Goal: Task Accomplishment & Management: Manage account settings

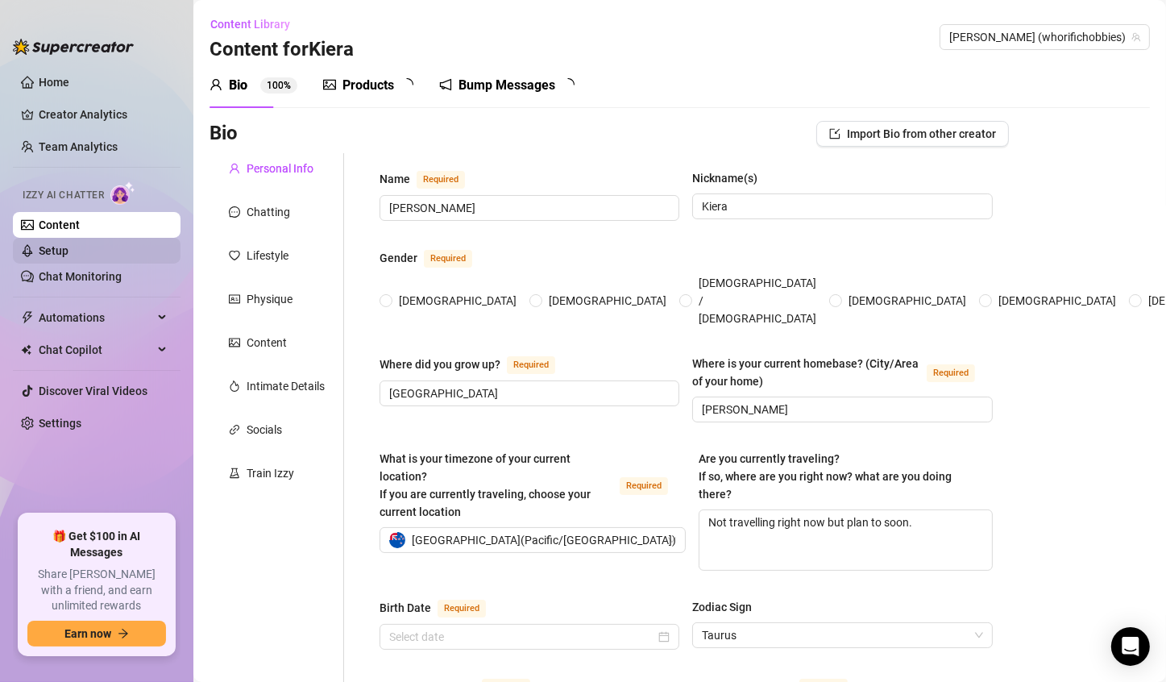
type input "[PERSON_NAME]"
type input "Kiera"
type input "[GEOGRAPHIC_DATA]"
type input "[PERSON_NAME]"
type textarea "Not travelling right now but plan to soon."
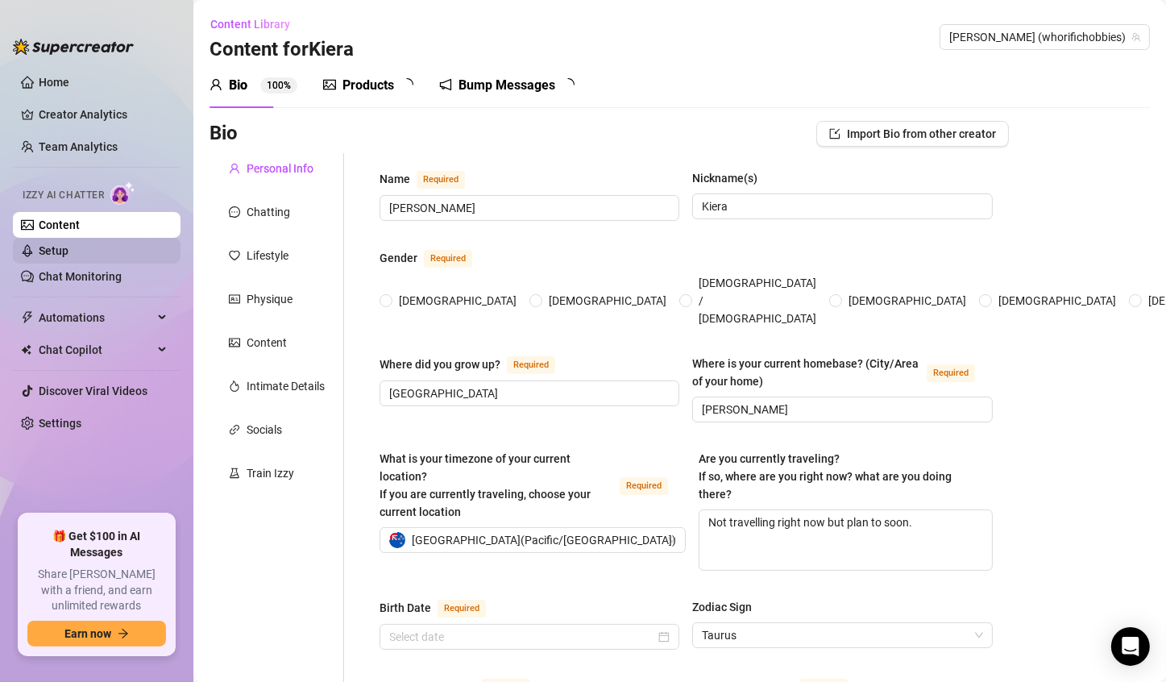
type input "Straight"
type input "Single"
type input "0"
type input "2"
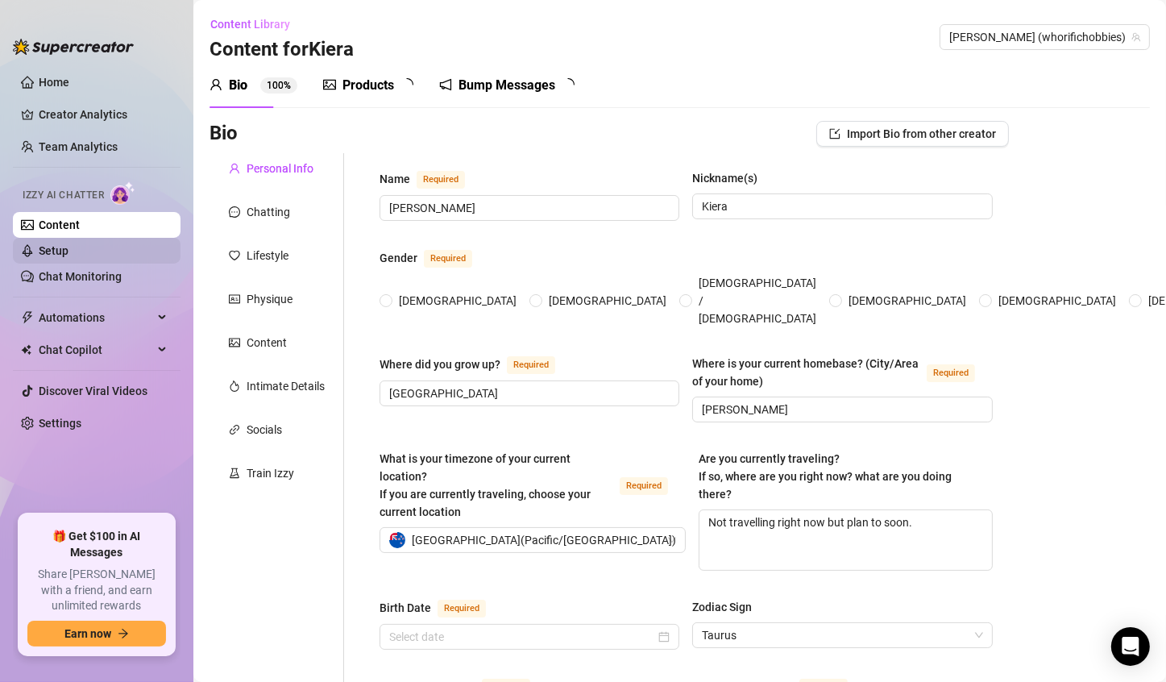
type input "Property Manager"
type input "Modeling, Sex work"
type input "High School"
type input "None"
type input "Numerology"
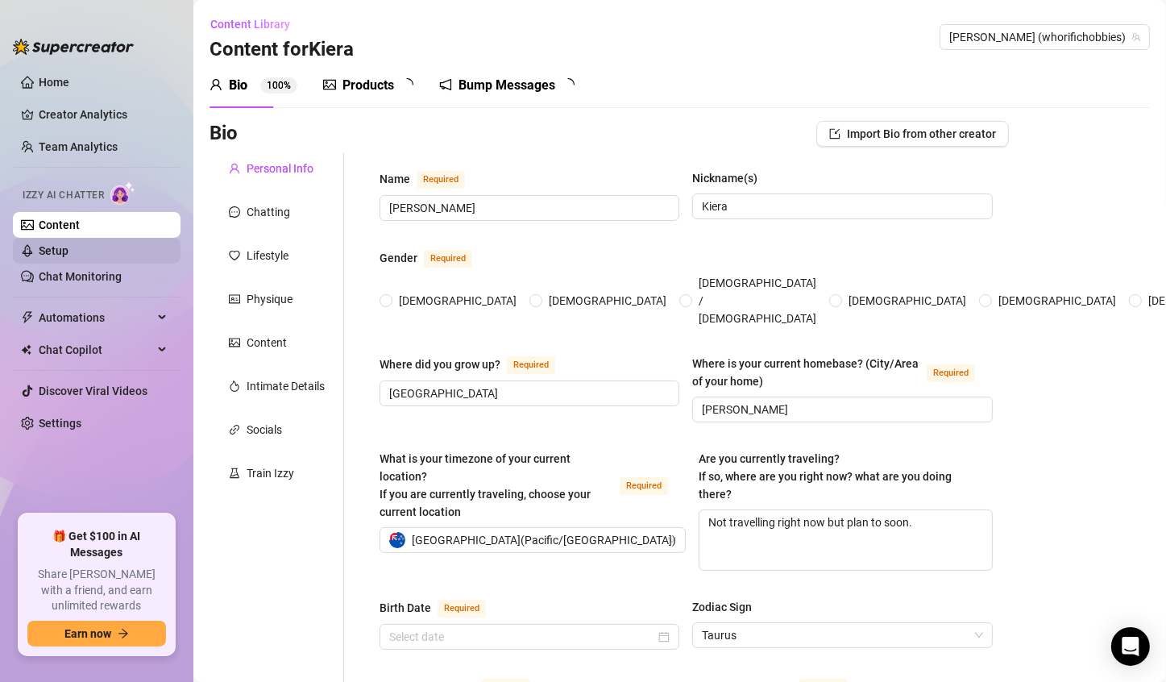
type textarea "To make as much fucking money as humanly possible"
type textarea "I'm brown"
type textarea "I've been kid napped, I've done a 72km hike, I once orgasmed 24 times in a day,…"
type textarea "I'll out simp the simp"
radio input "true"
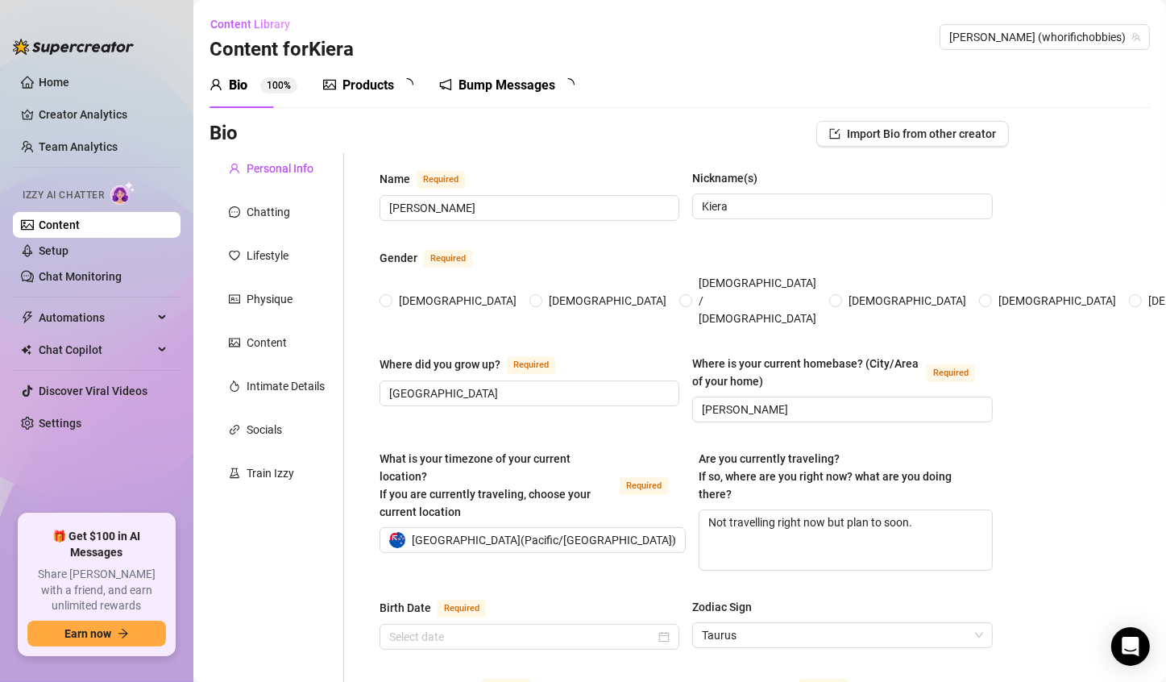
type input "[DATE]"
click at [69, 81] on link "Home" at bounding box center [54, 82] width 31 height 13
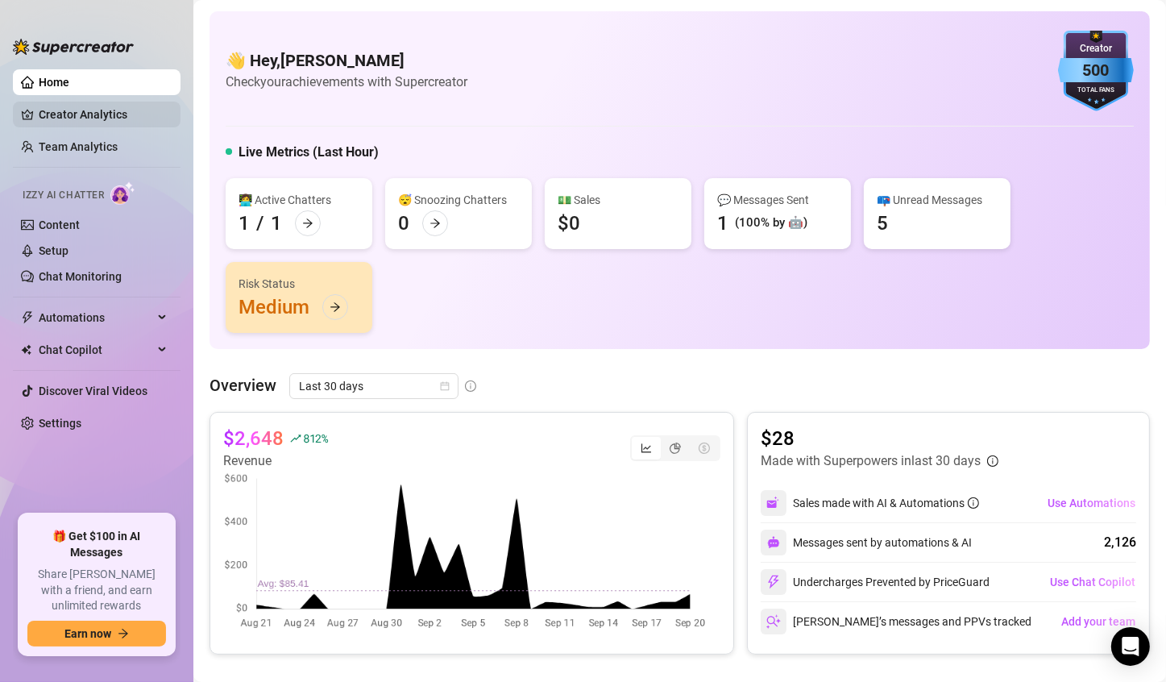
click at [59, 110] on link "Creator Analytics" at bounding box center [103, 115] width 129 height 26
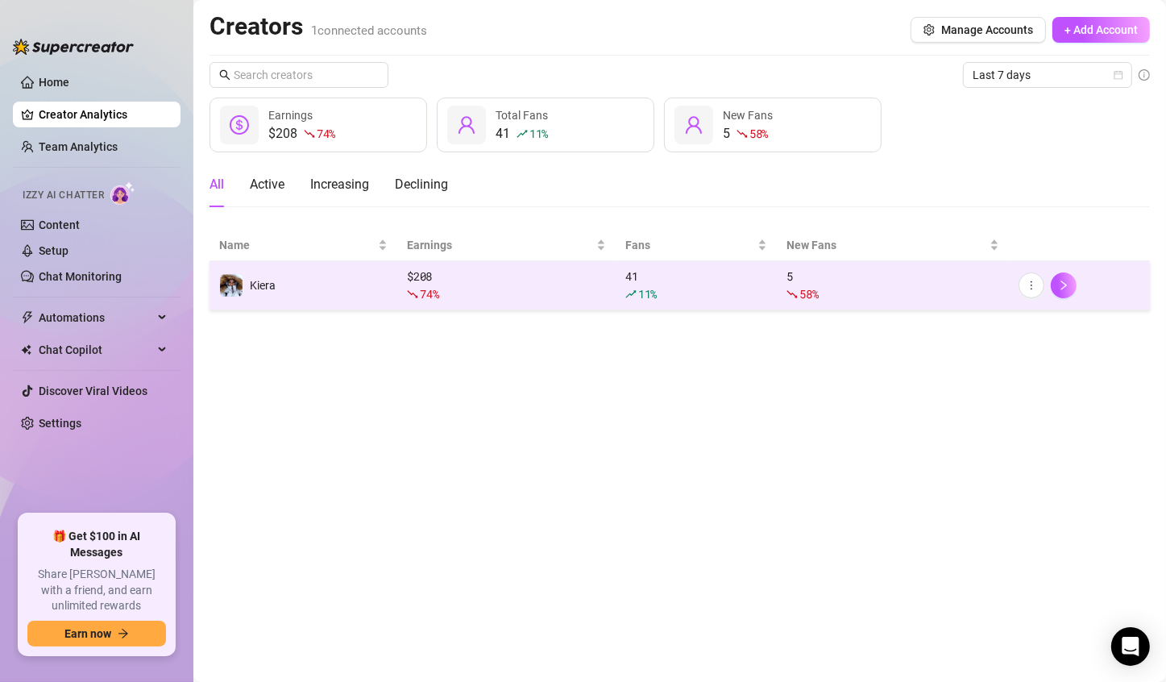
click at [332, 292] on td "Kiera" at bounding box center [304, 285] width 188 height 49
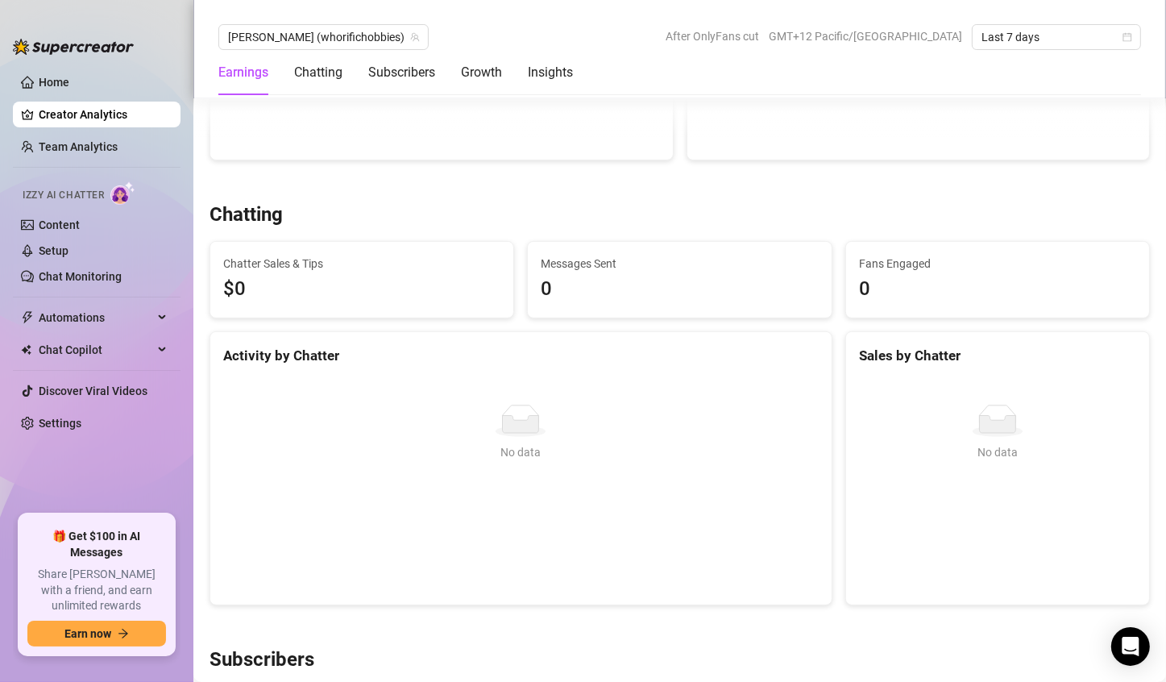
scroll to position [446, 0]
click at [91, 272] on link "Chat Monitoring" at bounding box center [80, 276] width 83 height 13
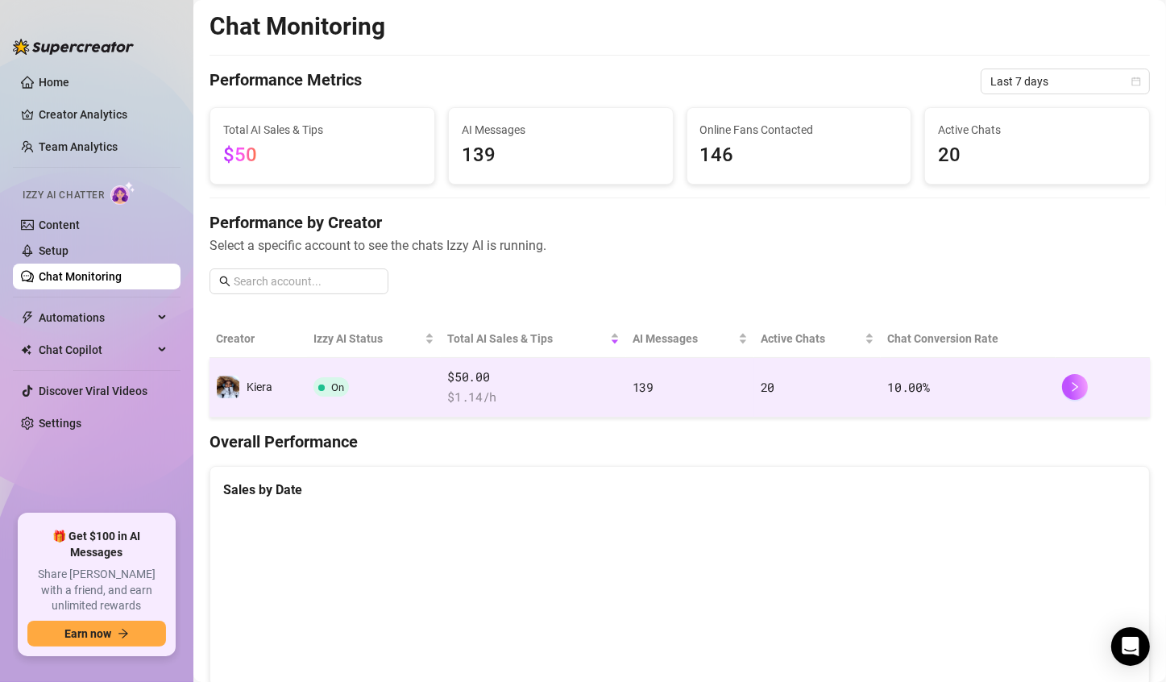
click at [1027, 397] on td "10.00 %" at bounding box center [968, 388] width 175 height 60
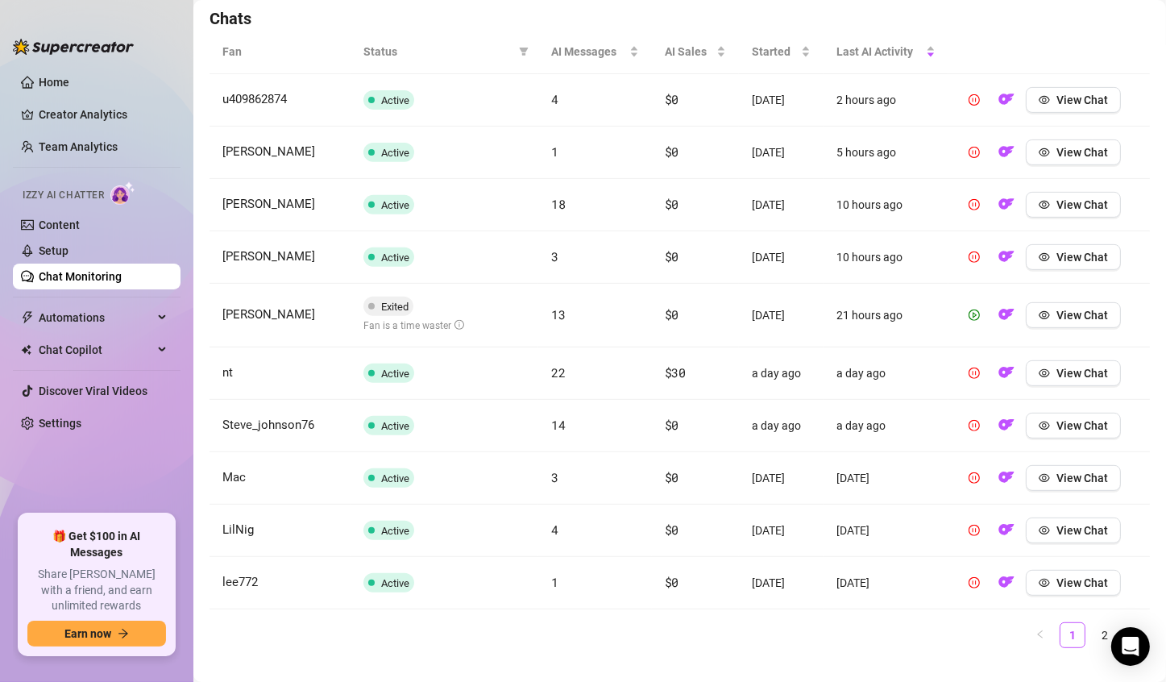
scroll to position [574, 0]
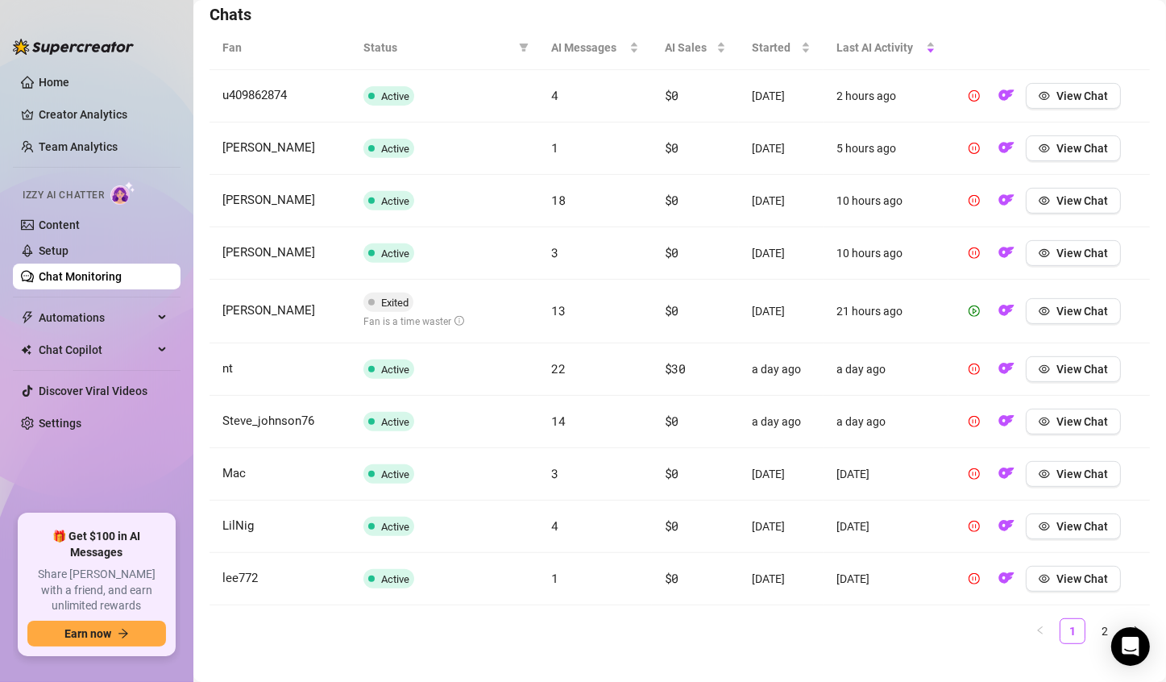
click at [507, 305] on td "Exited Fan is a time waster" at bounding box center [445, 312] width 188 height 64
click at [1095, 301] on button "View Chat" at bounding box center [1073, 311] width 95 height 26
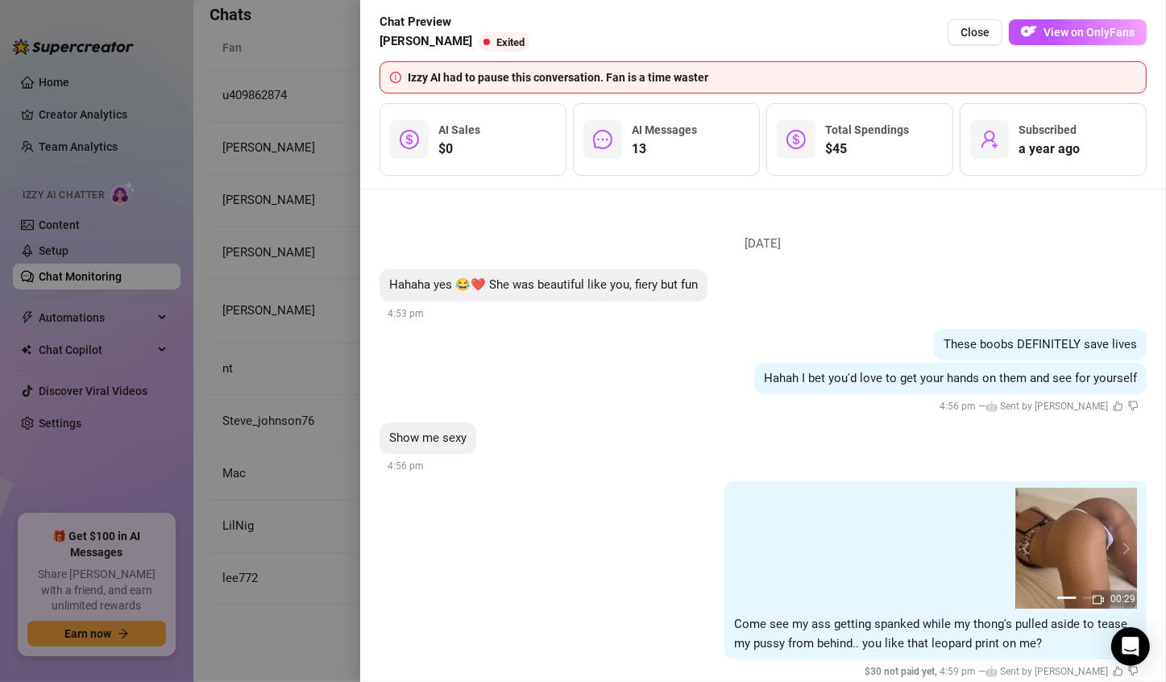
click at [272, 163] on div at bounding box center [583, 341] width 1166 height 682
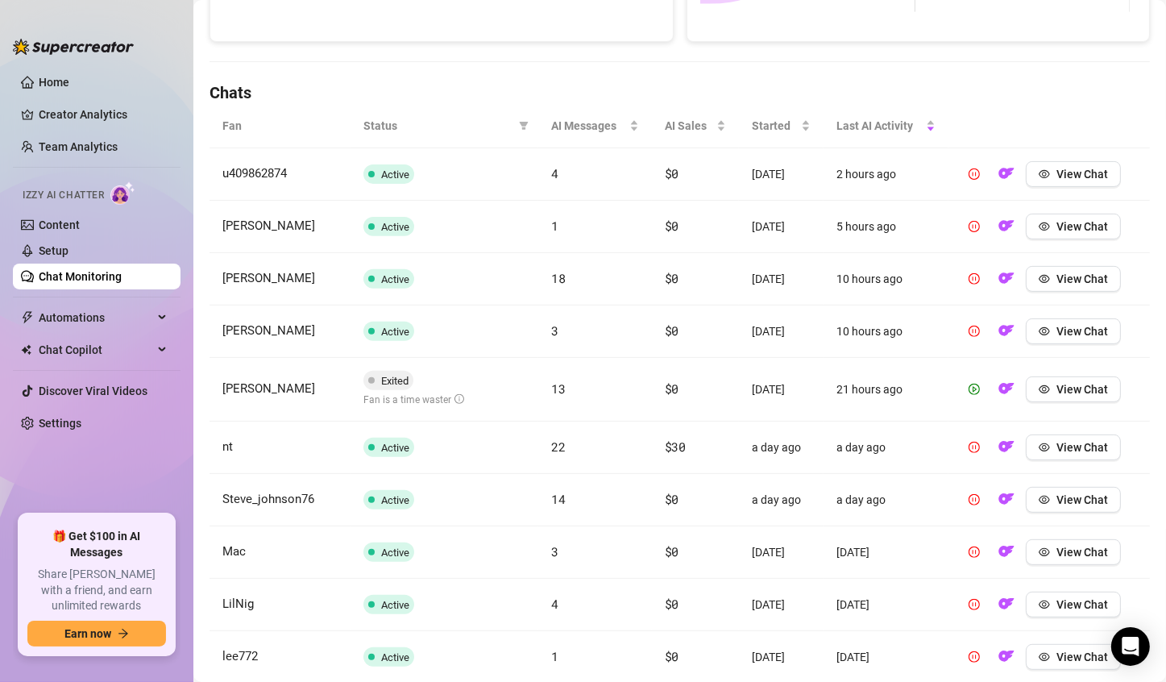
scroll to position [496, 0]
click at [673, 116] on div "AI Sales" at bounding box center [696, 125] width 62 height 18
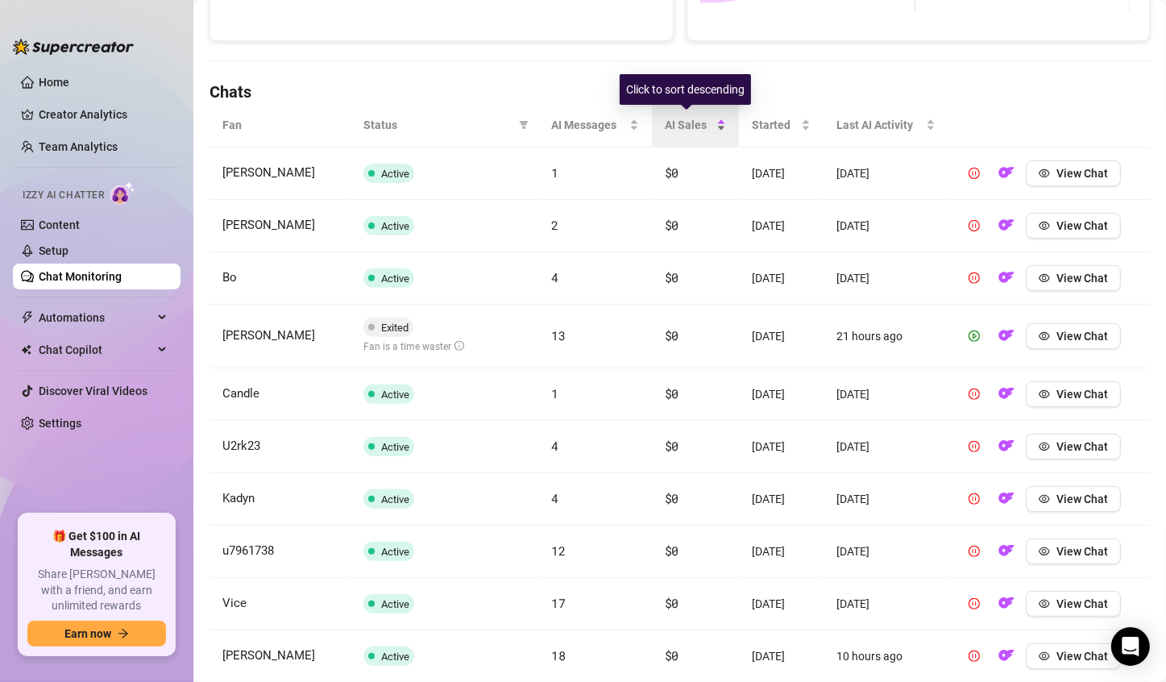
click at [673, 116] on div "AI Sales" at bounding box center [696, 125] width 62 height 18
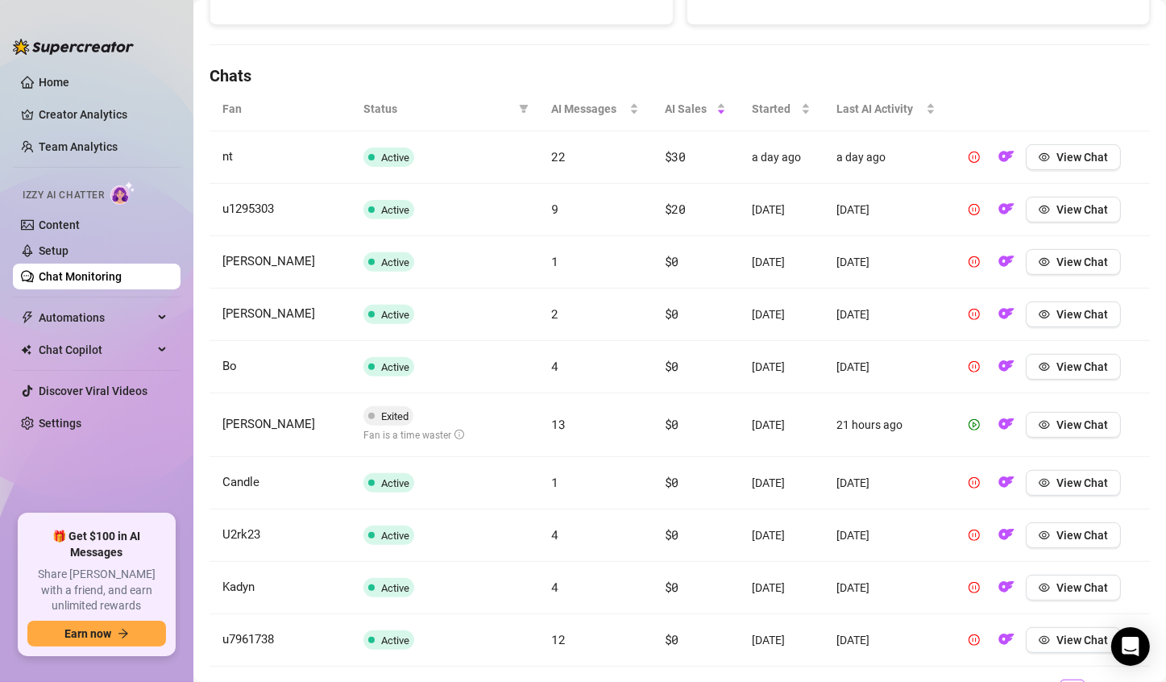
scroll to position [516, 0]
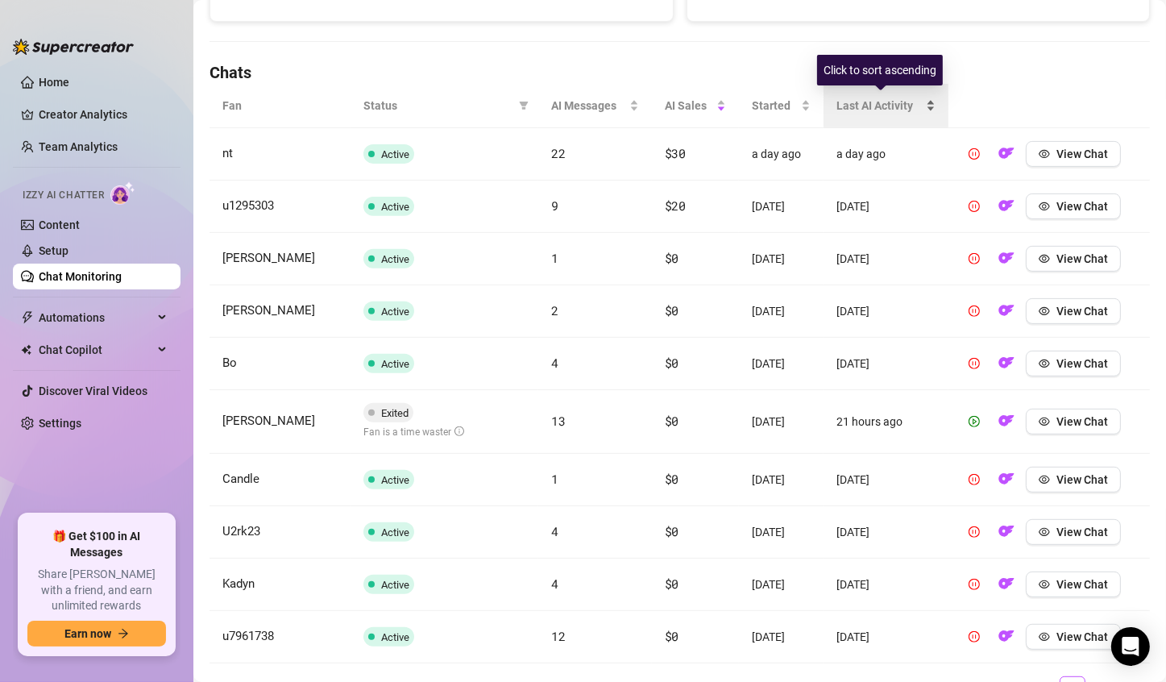
click at [870, 104] on span "Last AI Activity" at bounding box center [879, 106] width 86 height 18
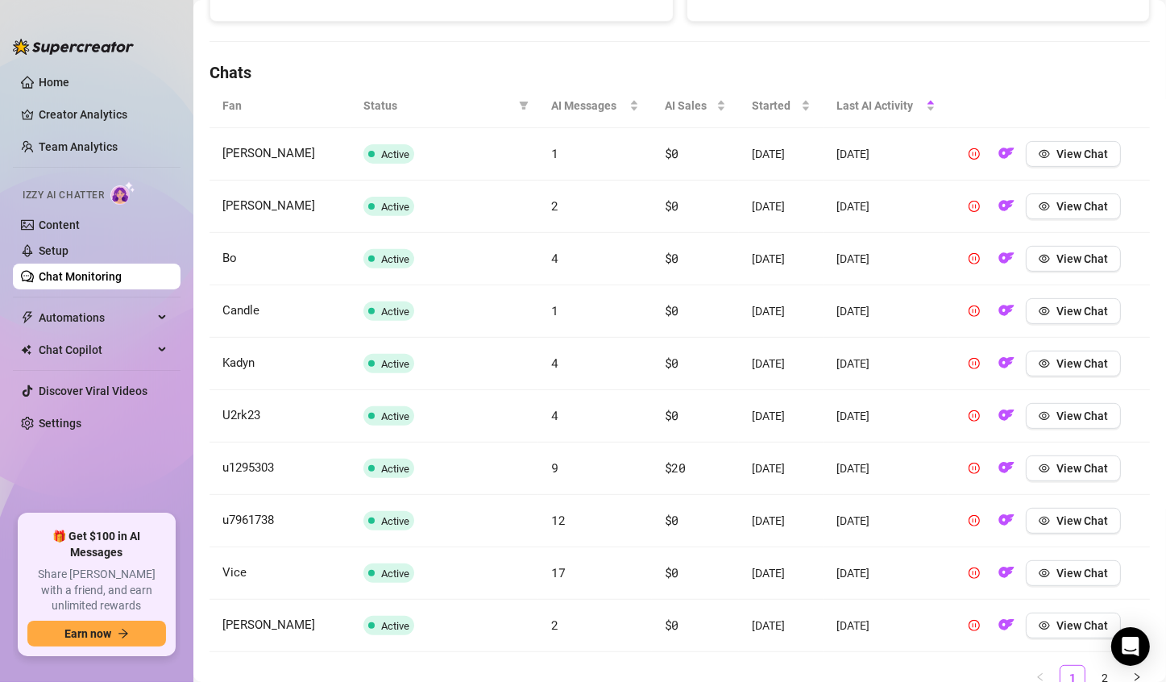
click at [382, 103] on span "Status" at bounding box center [437, 106] width 149 height 18
click at [408, 102] on span "Status" at bounding box center [437, 106] width 149 height 18
click at [608, 103] on span "AI Messages" at bounding box center [588, 106] width 74 height 18
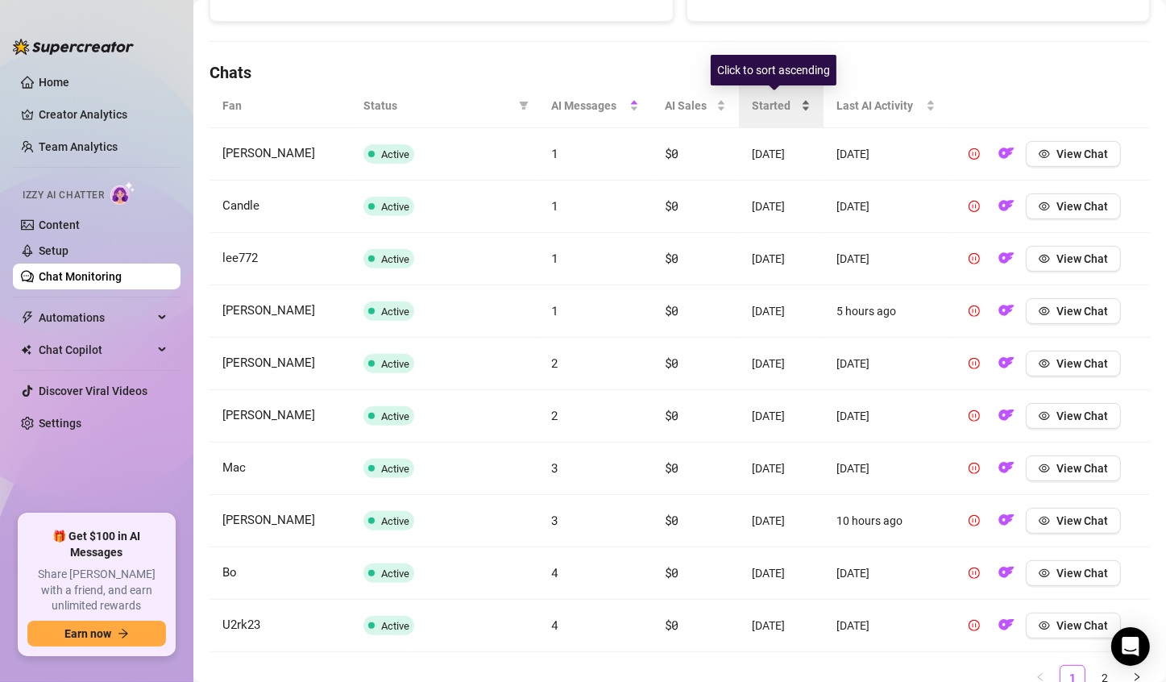
click at [771, 102] on span "Started" at bounding box center [774, 106] width 45 height 18
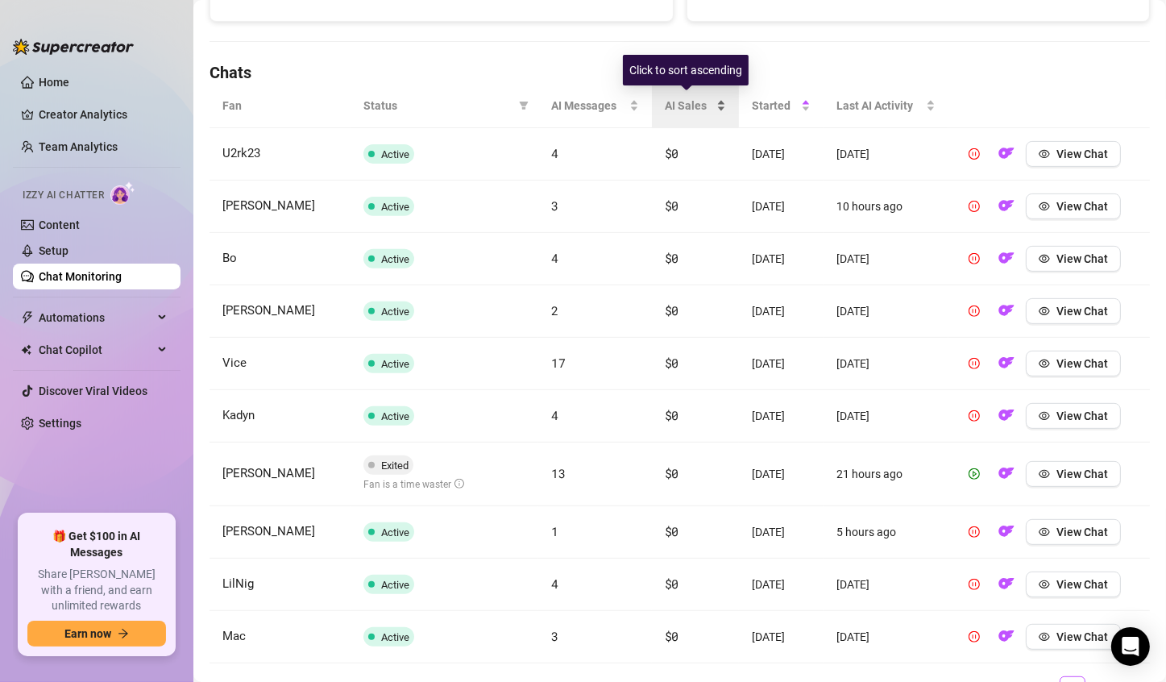
click at [678, 114] on div "AI Sales" at bounding box center [696, 106] width 62 height 18
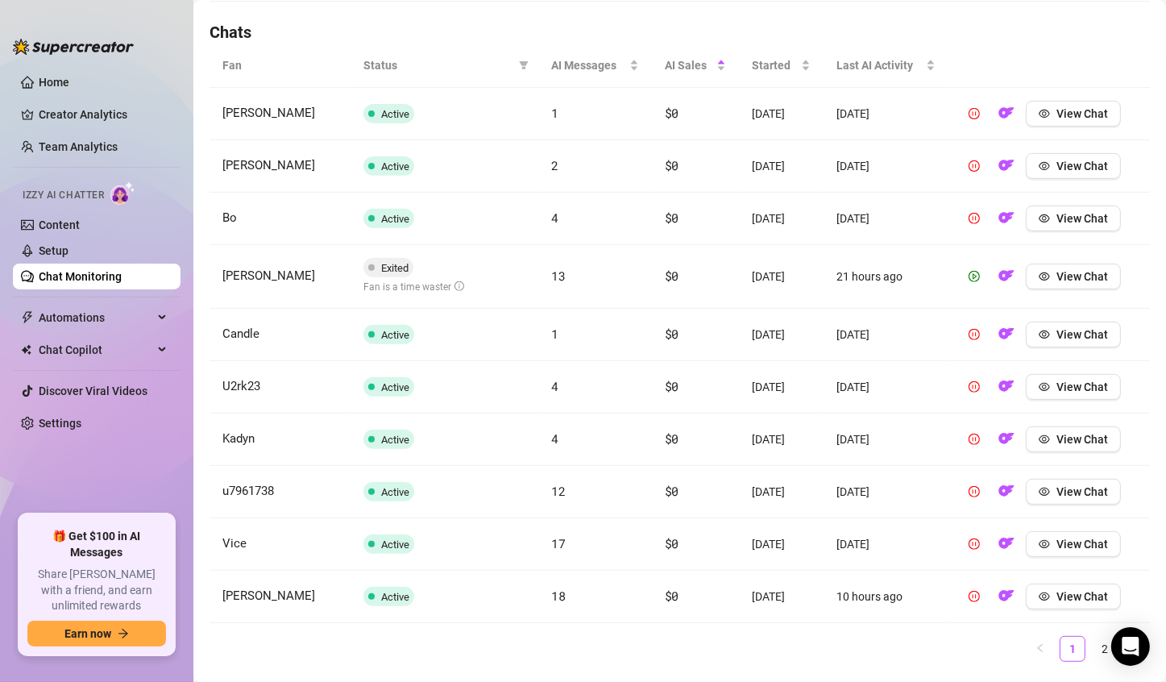
scroll to position [593, 0]
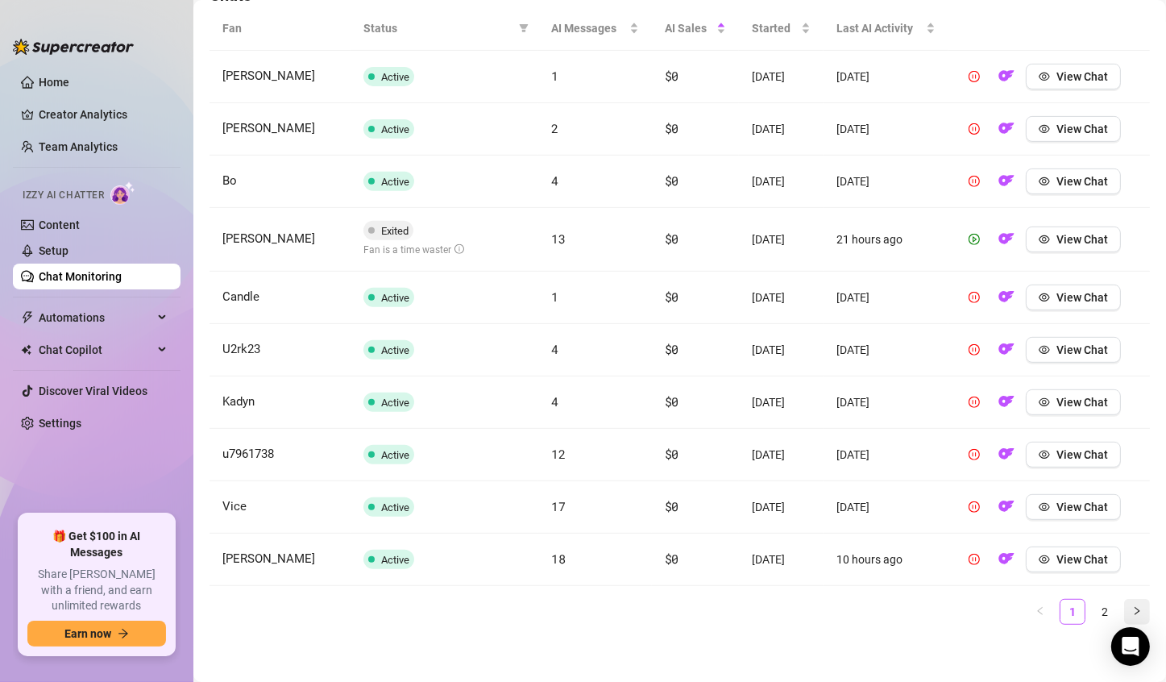
click at [1131, 600] on button "button" at bounding box center [1137, 612] width 26 height 26
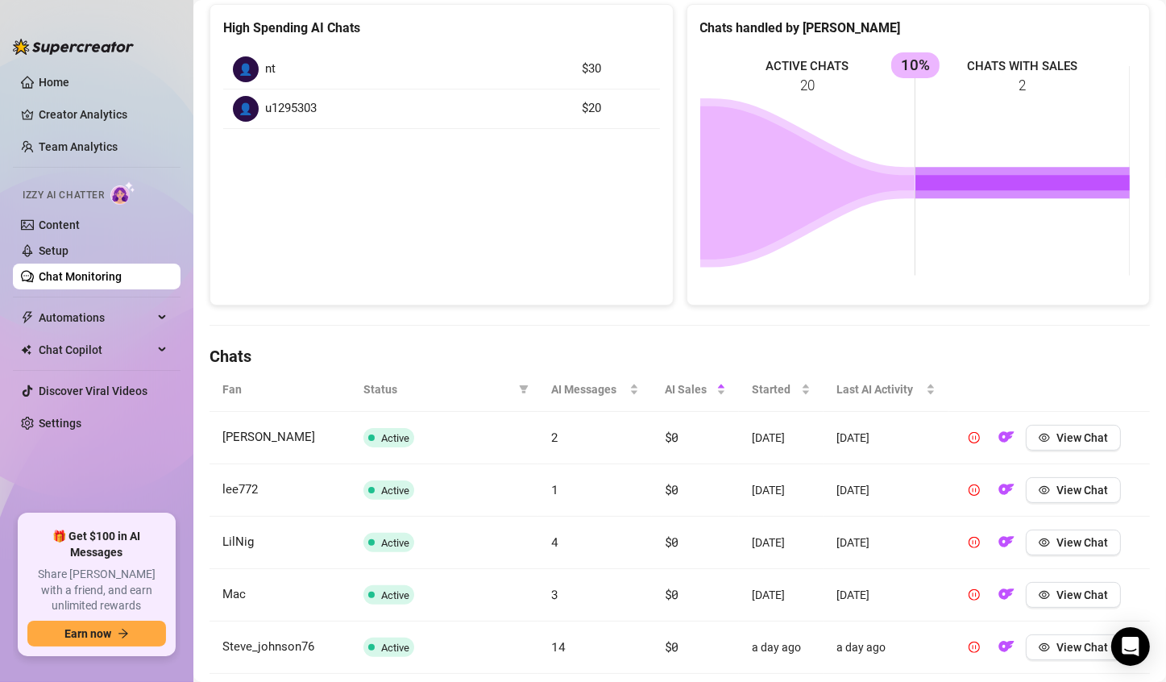
scroll to position [231, 0]
click at [85, 282] on link "Chat Monitoring" at bounding box center [80, 276] width 83 height 13
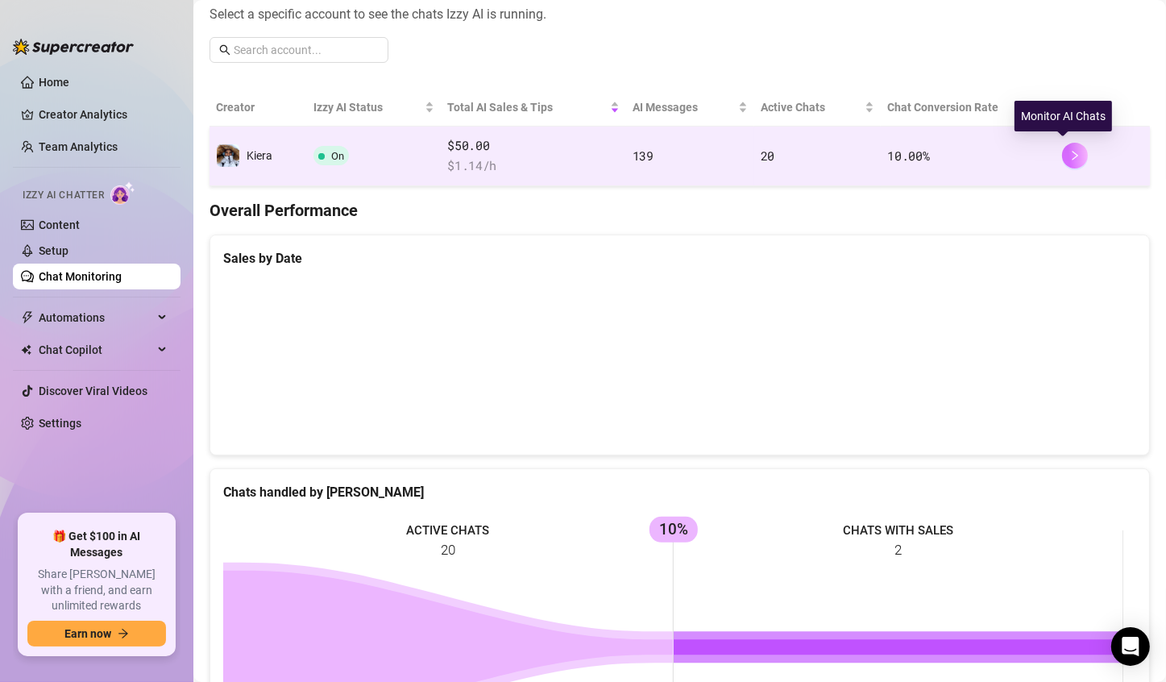
click at [1073, 155] on icon "right" at bounding box center [1076, 156] width 6 height 10
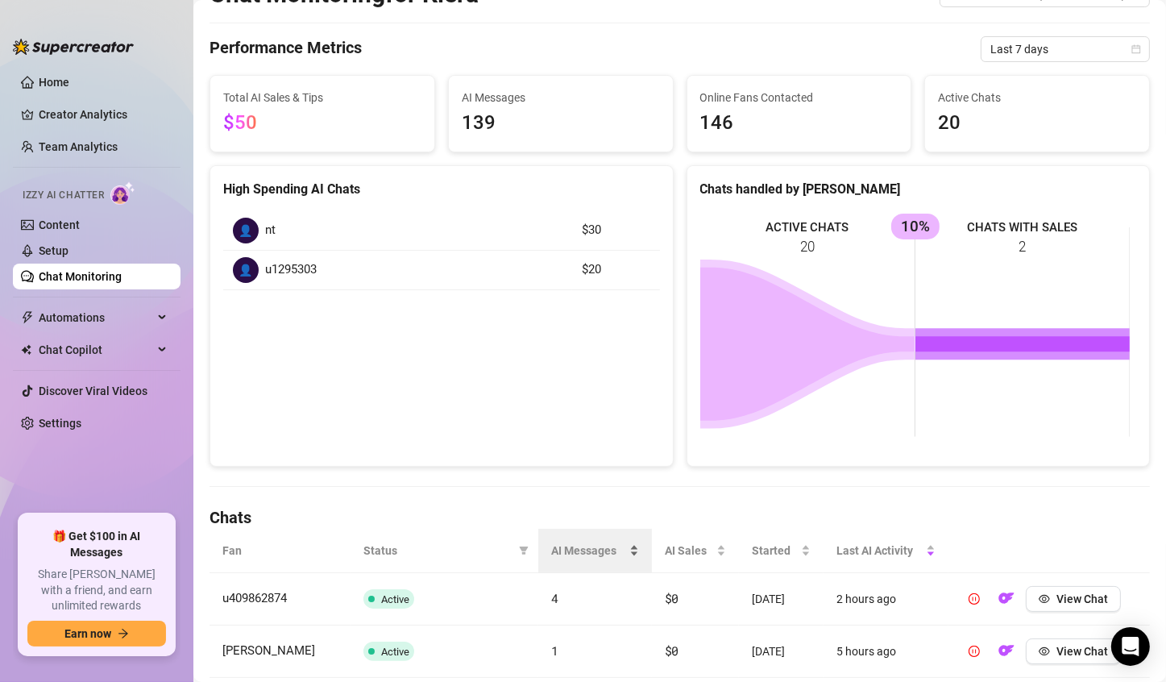
scroll to position [66, 0]
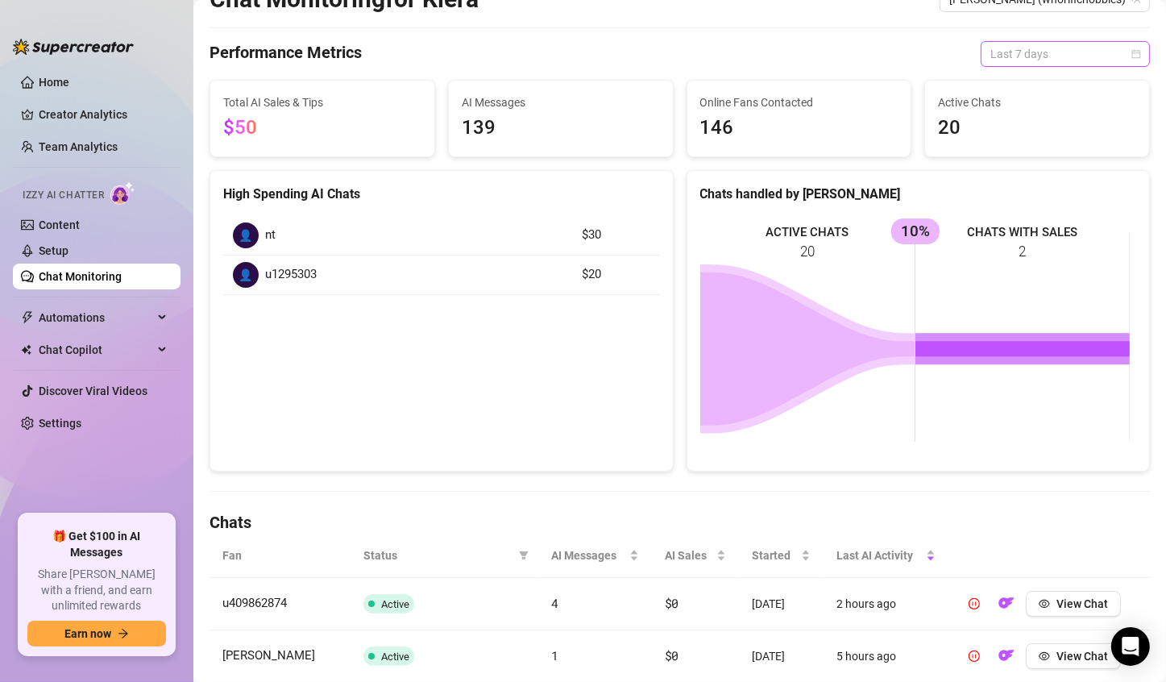
click at [1044, 55] on span "Last 7 days" at bounding box center [1065, 54] width 150 height 24
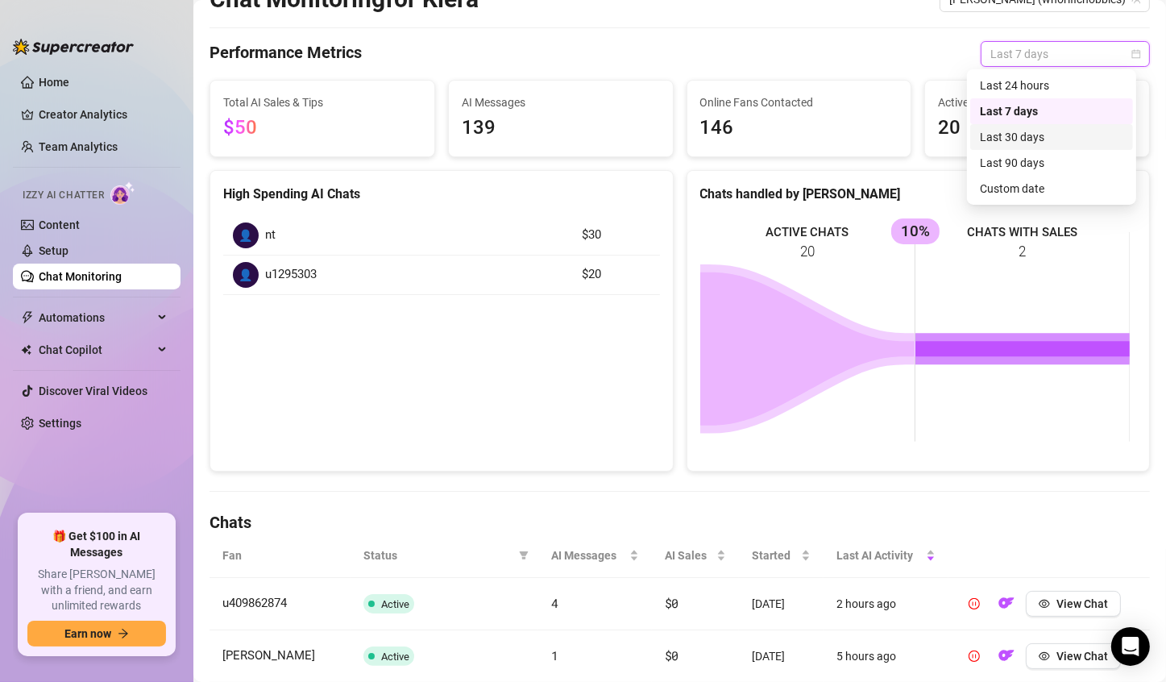
click at [1037, 138] on div "Last 30 days" at bounding box center [1051, 137] width 143 height 18
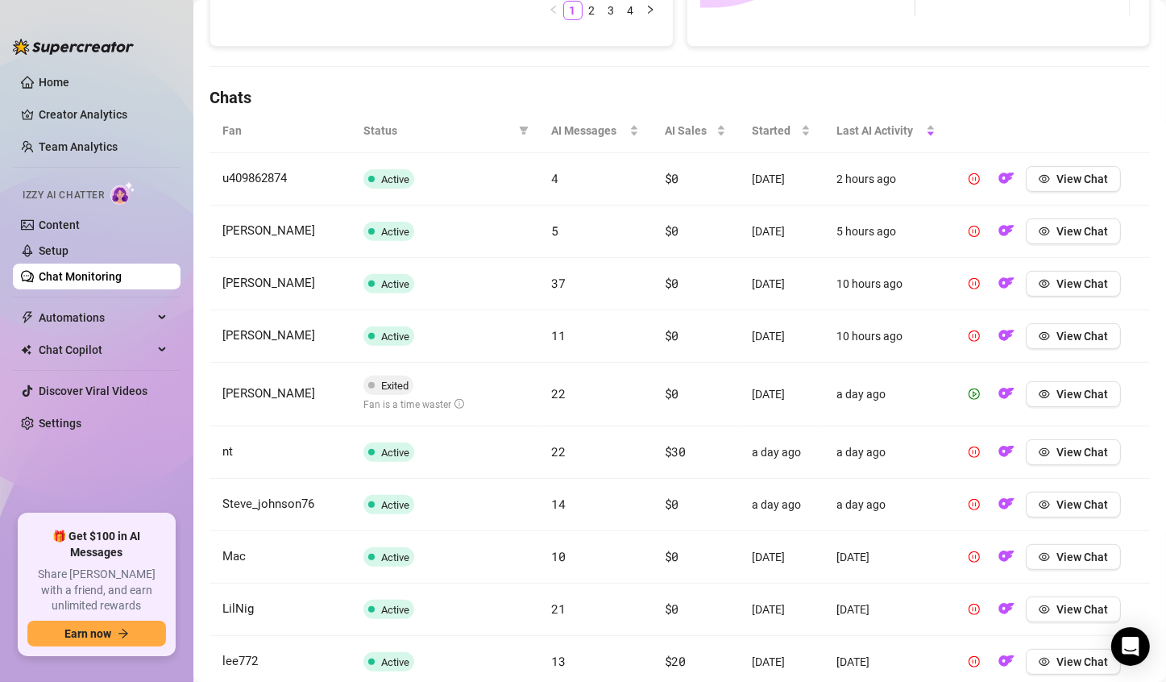
scroll to position [593, 0]
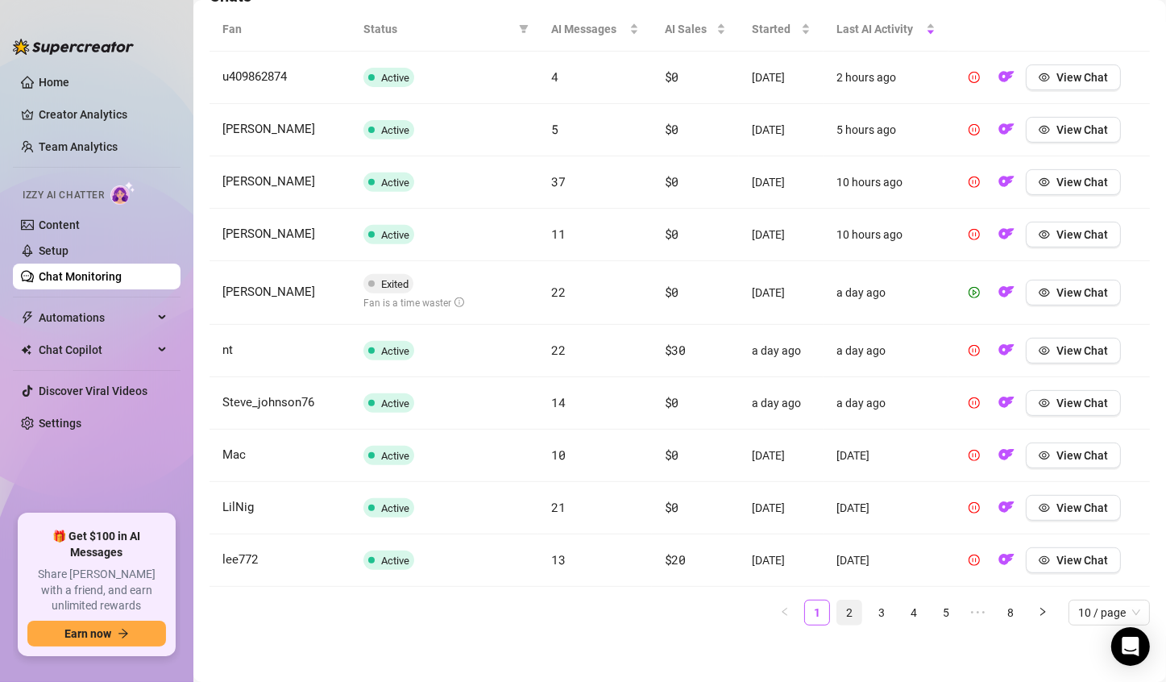
click at [840, 607] on link "2" at bounding box center [849, 612] width 24 height 24
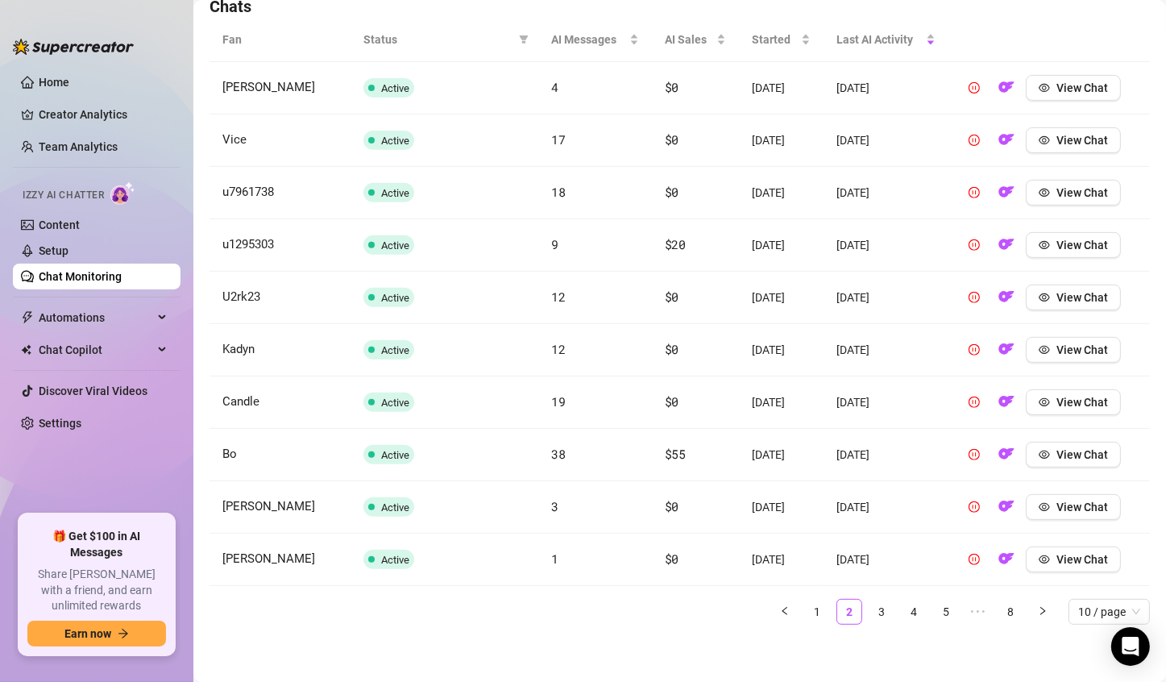
scroll to position [542, 0]
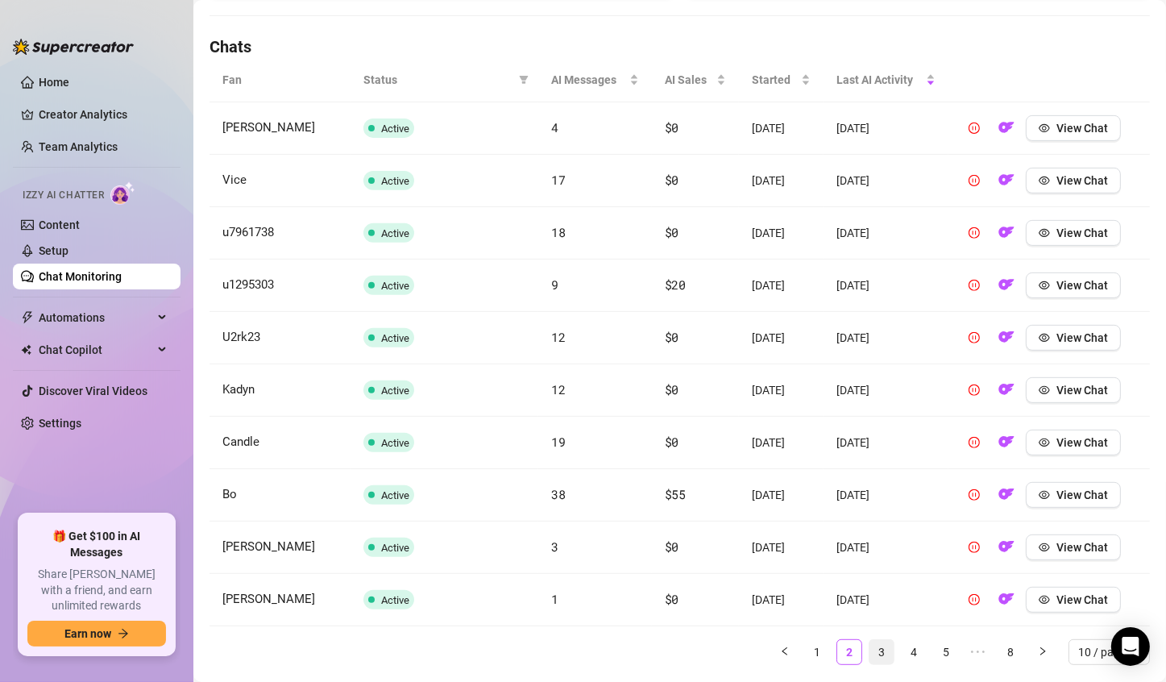
click at [871, 644] on link "3" at bounding box center [882, 652] width 24 height 24
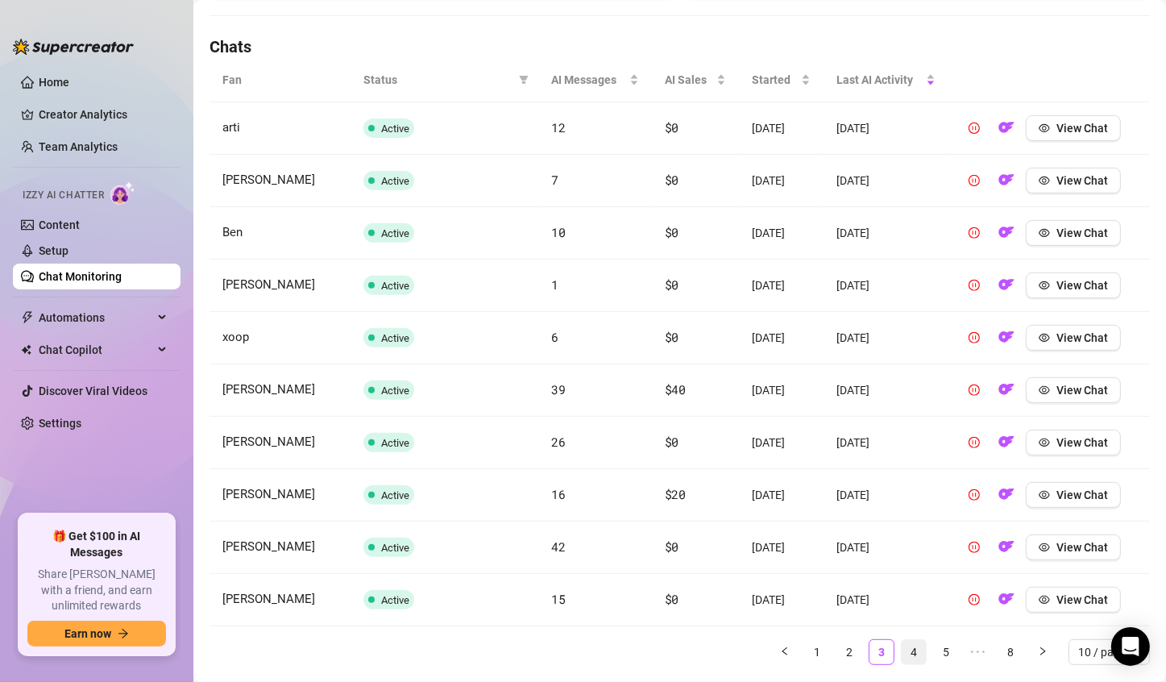
click at [902, 645] on link "4" at bounding box center [914, 652] width 24 height 24
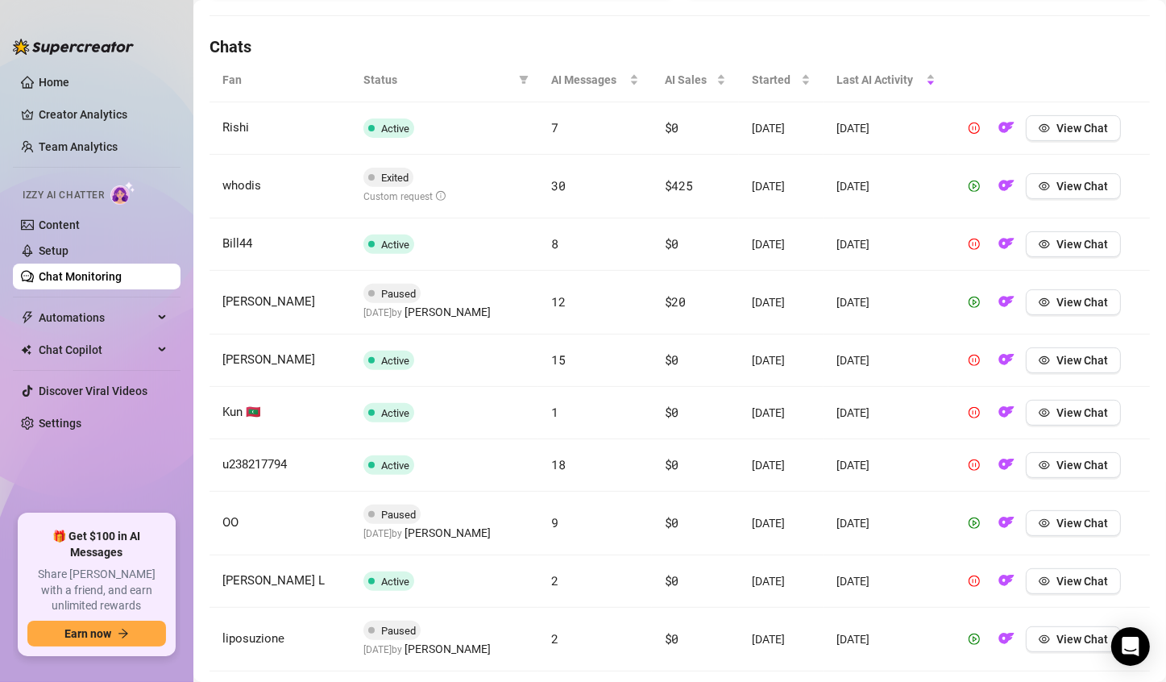
click at [575, 293] on td "12" at bounding box center [594, 303] width 113 height 64
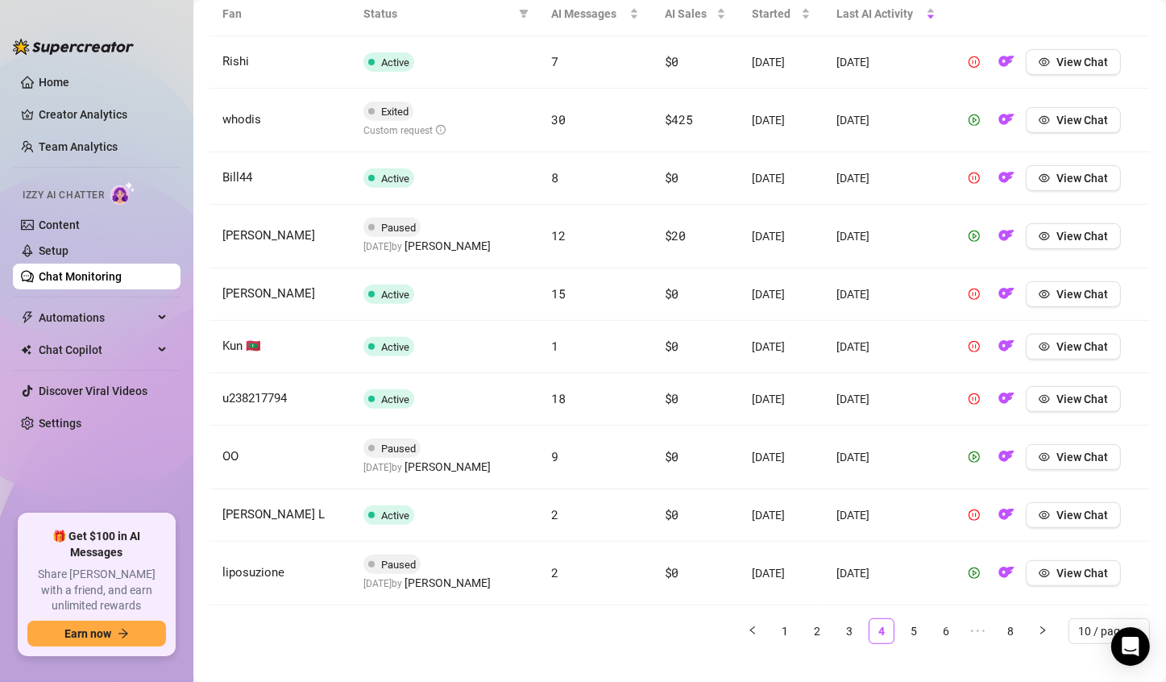
scroll to position [616, 0]
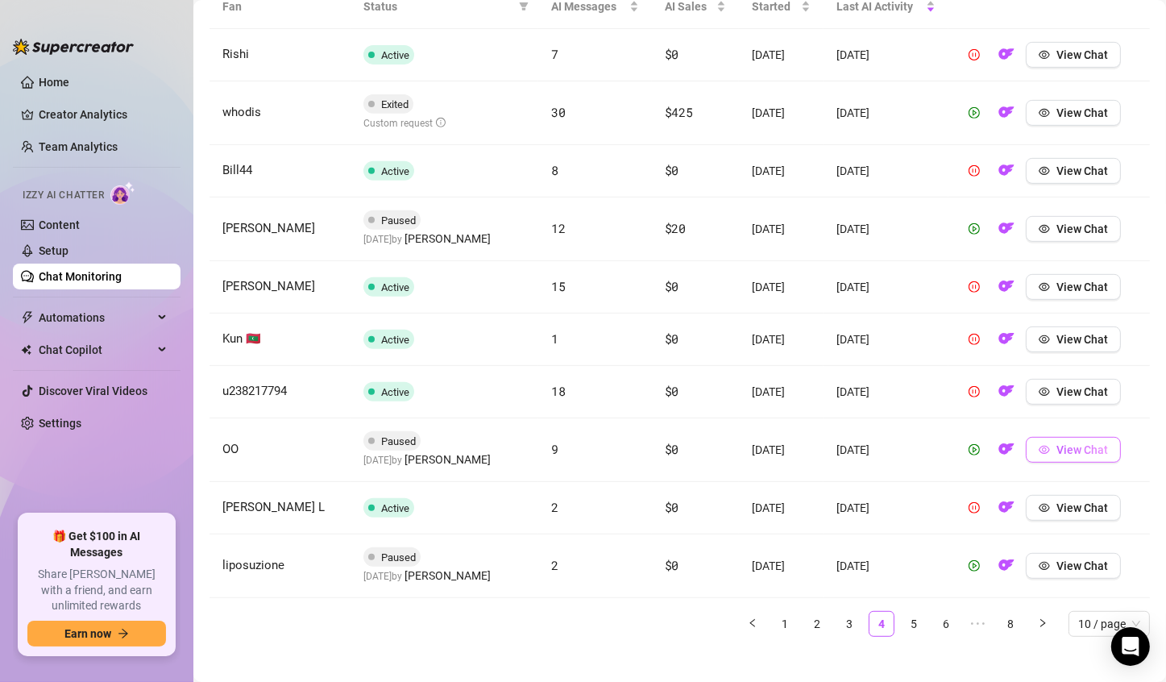
click at [1056, 445] on span "View Chat" at bounding box center [1082, 449] width 52 height 13
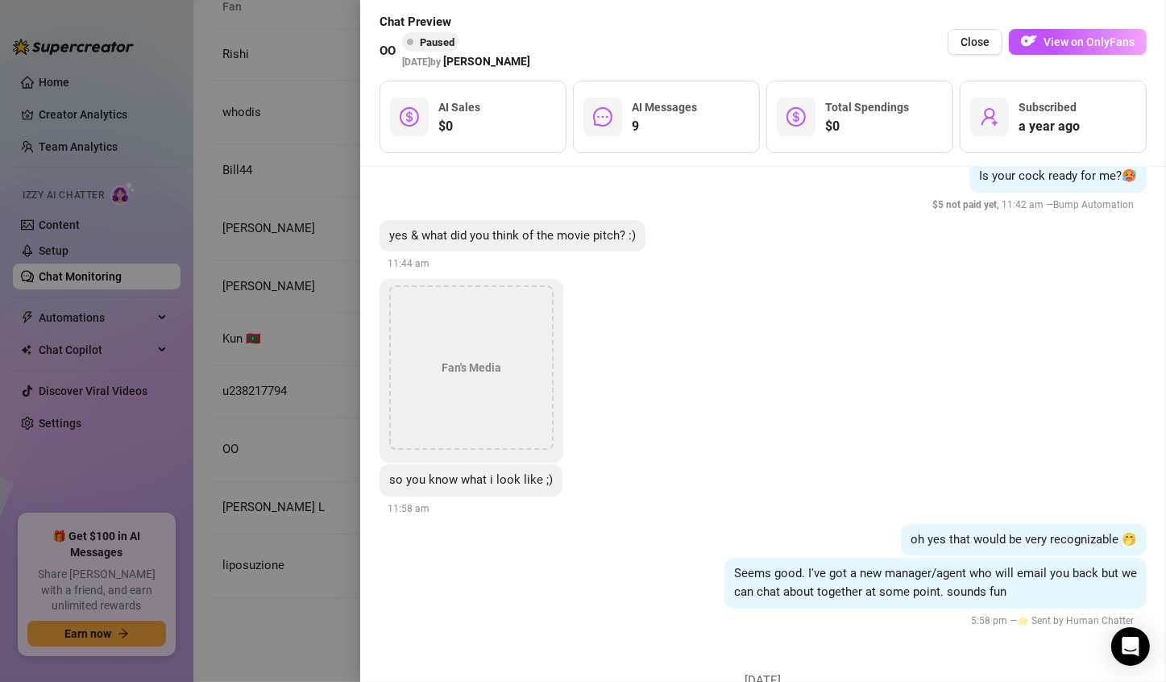
scroll to position [5235, 0]
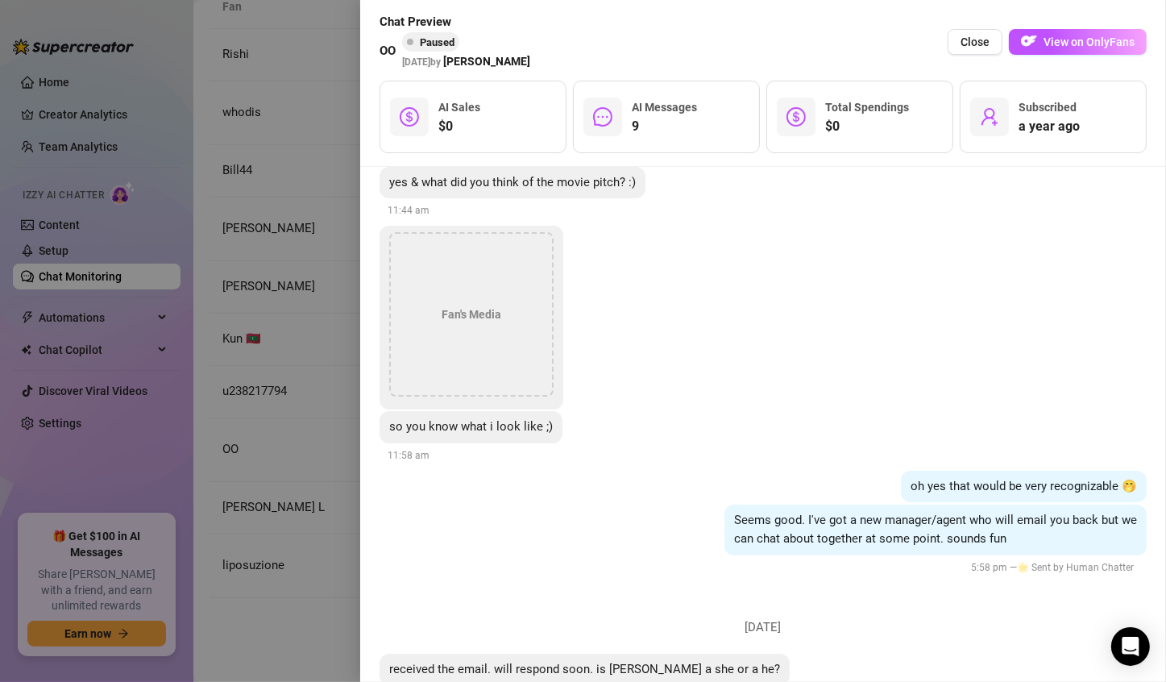
click at [322, 496] on div at bounding box center [583, 341] width 1166 height 682
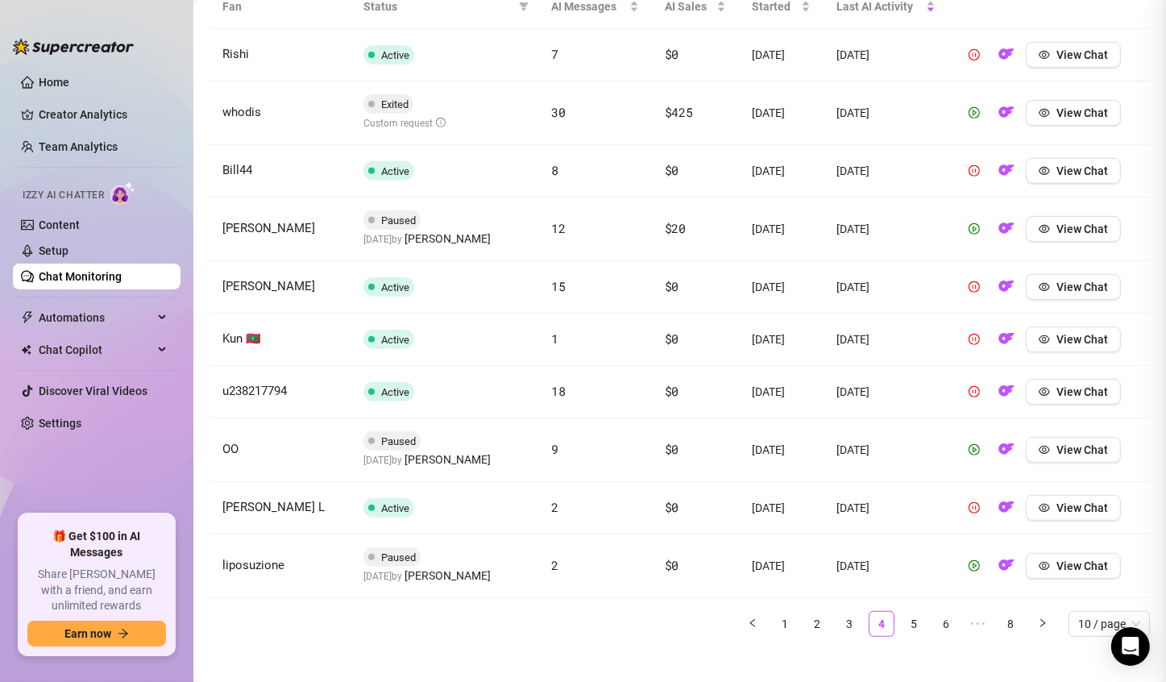
scroll to position [0, 0]
click at [1043, 560] on icon "eye" at bounding box center [1044, 565] width 11 height 11
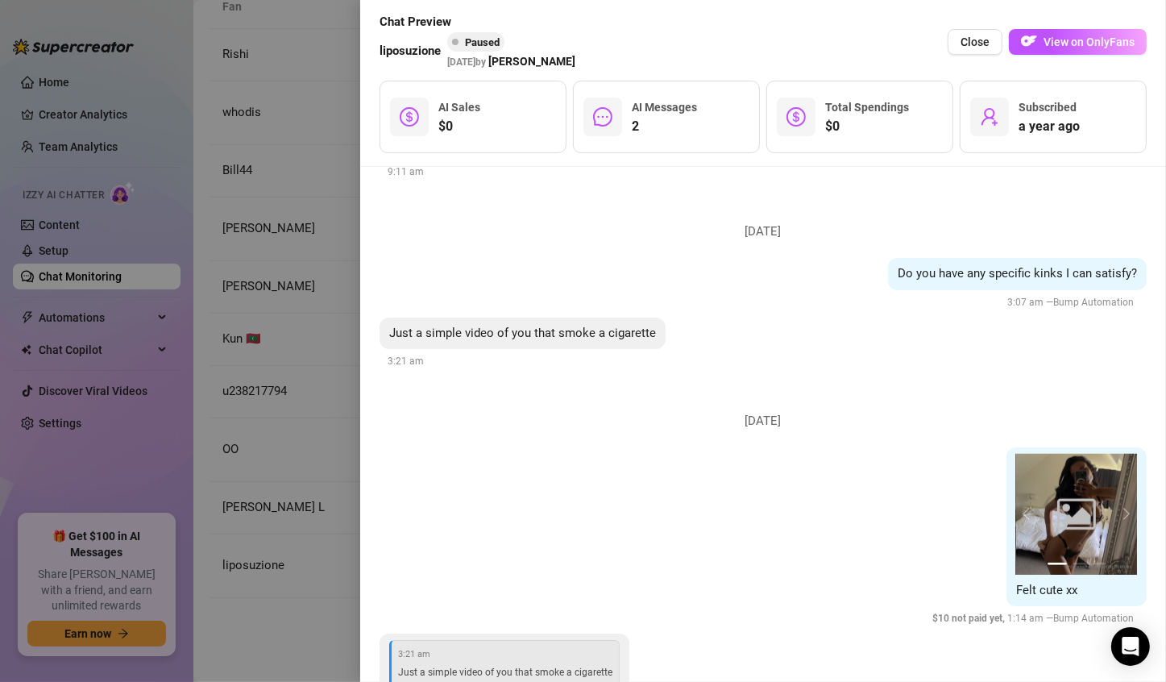
scroll to position [1434, 0]
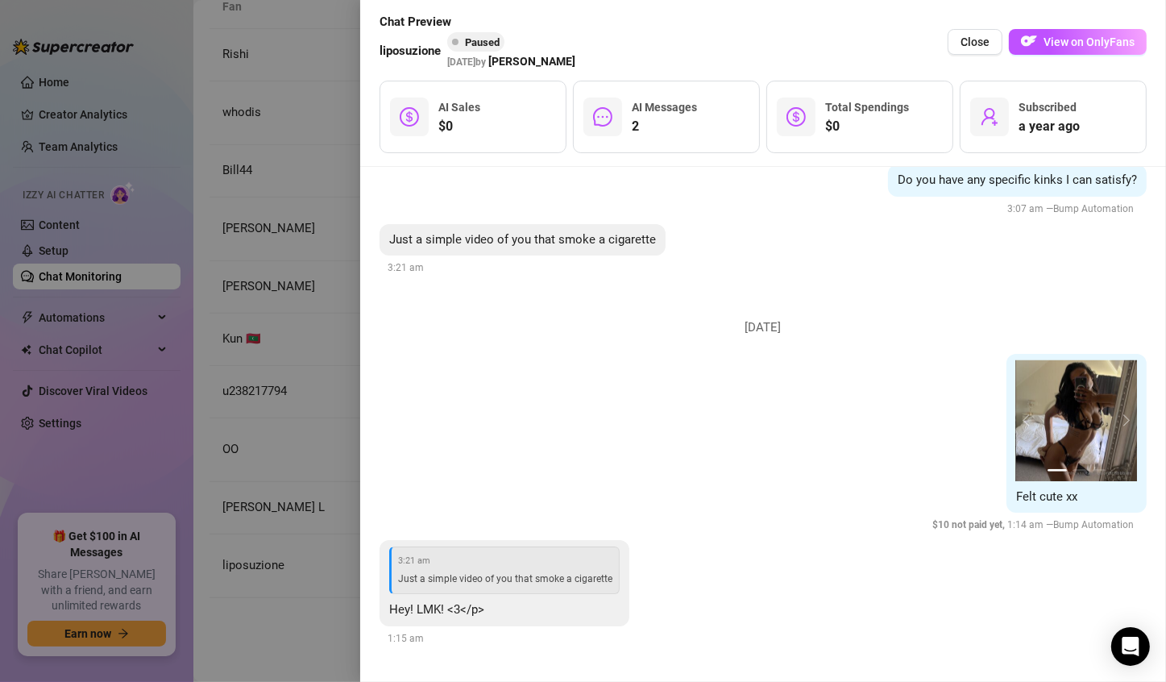
click at [278, 558] on div at bounding box center [583, 341] width 1166 height 682
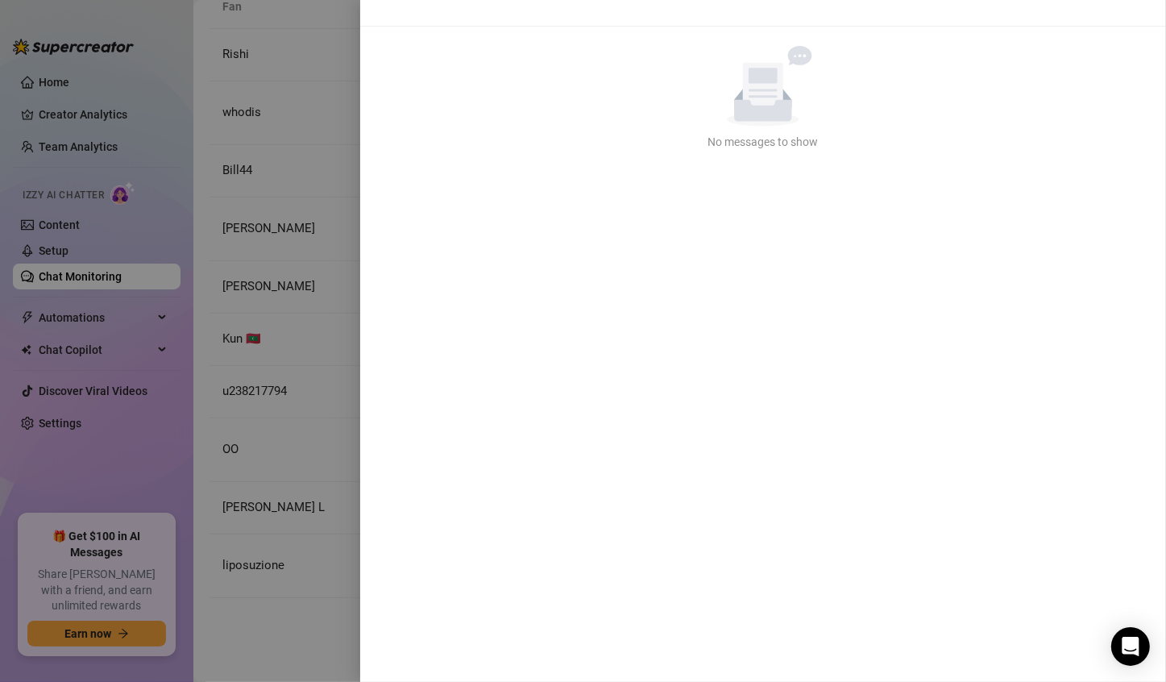
scroll to position [0, 0]
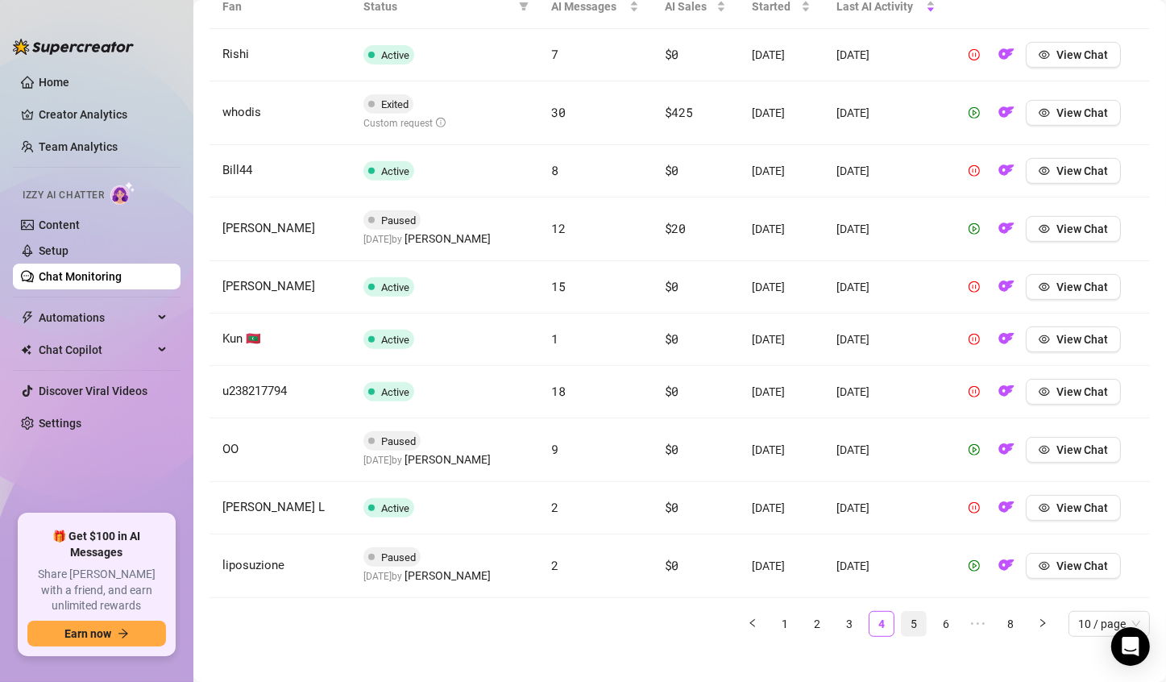
click at [902, 616] on link "5" at bounding box center [914, 624] width 24 height 24
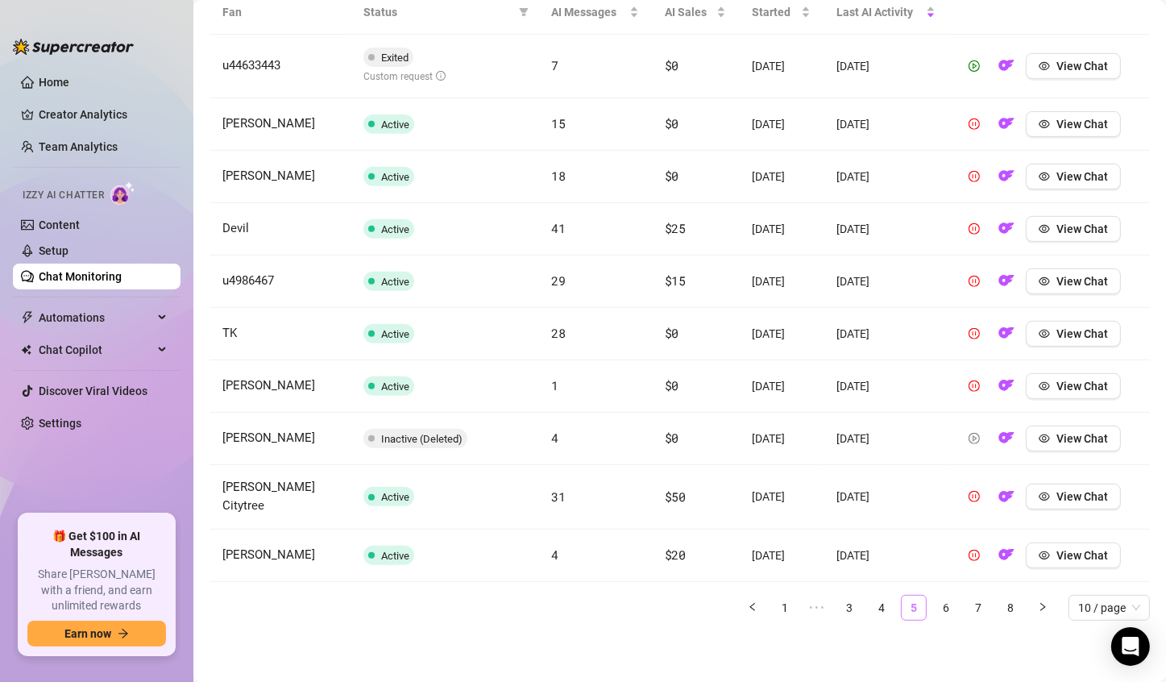
scroll to position [593, 0]
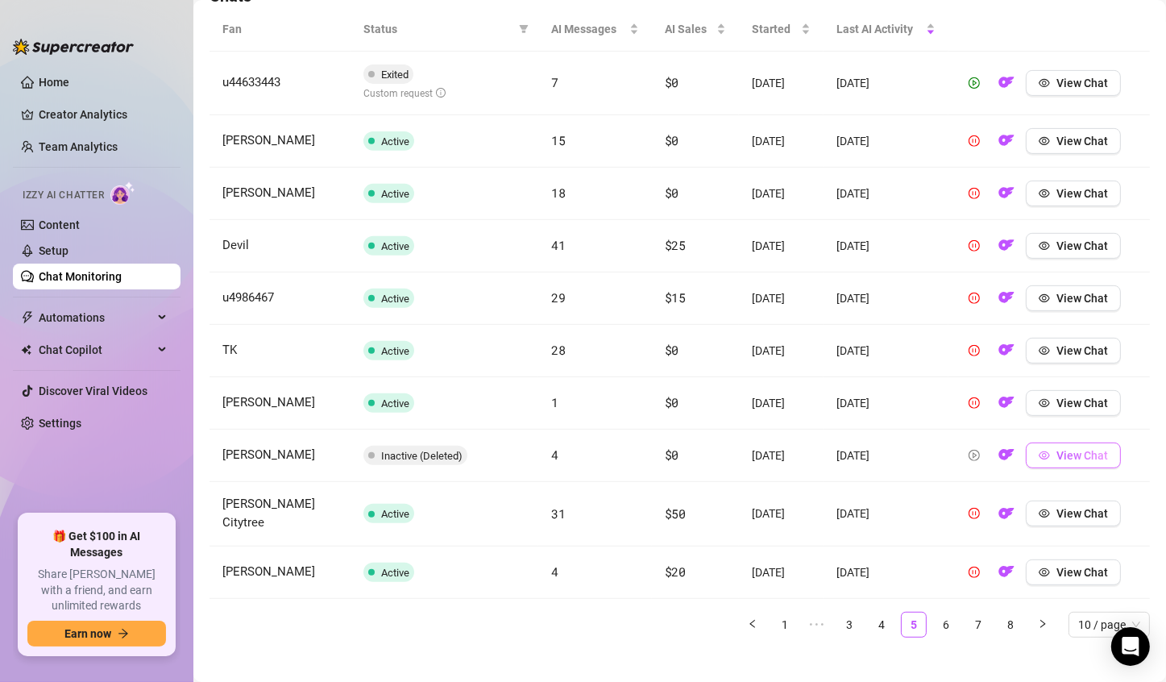
click at [1073, 449] on span "View Chat" at bounding box center [1082, 455] width 52 height 13
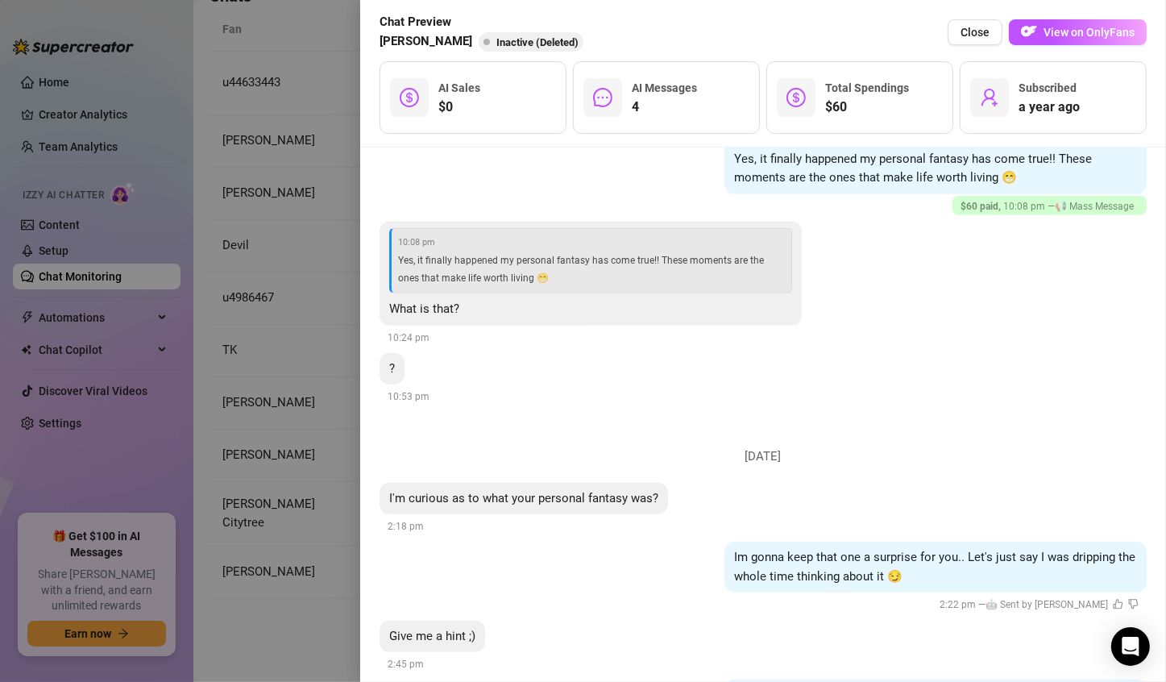
scroll to position [1410, 0]
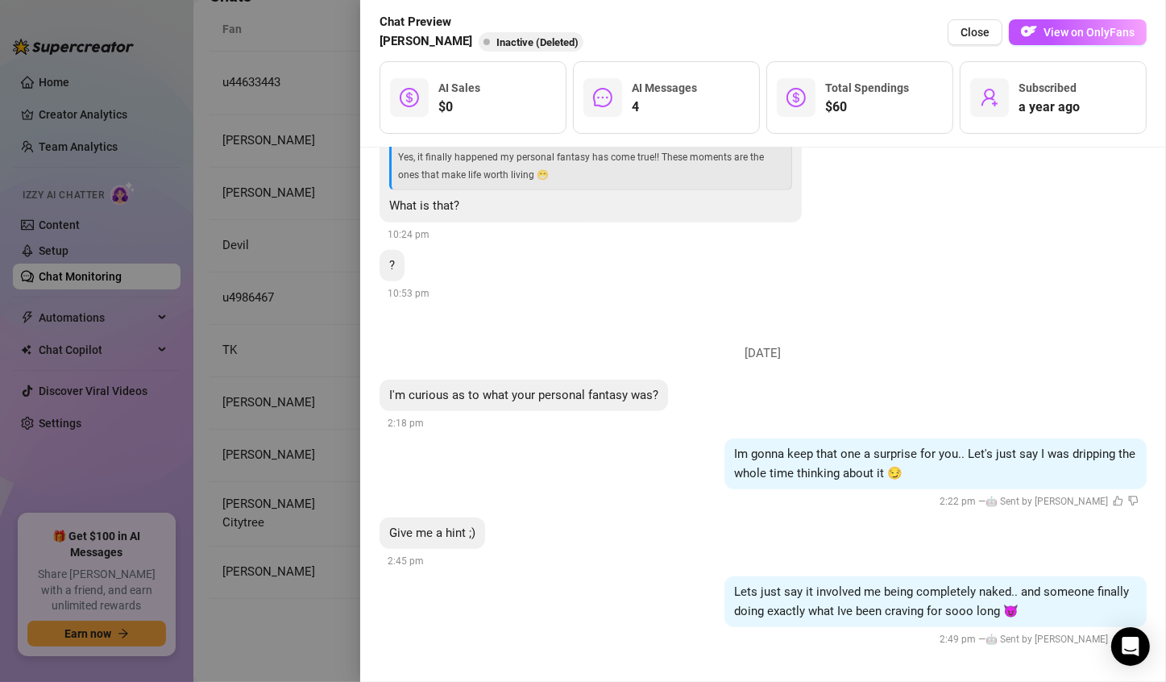
click at [289, 604] on div at bounding box center [583, 341] width 1166 height 682
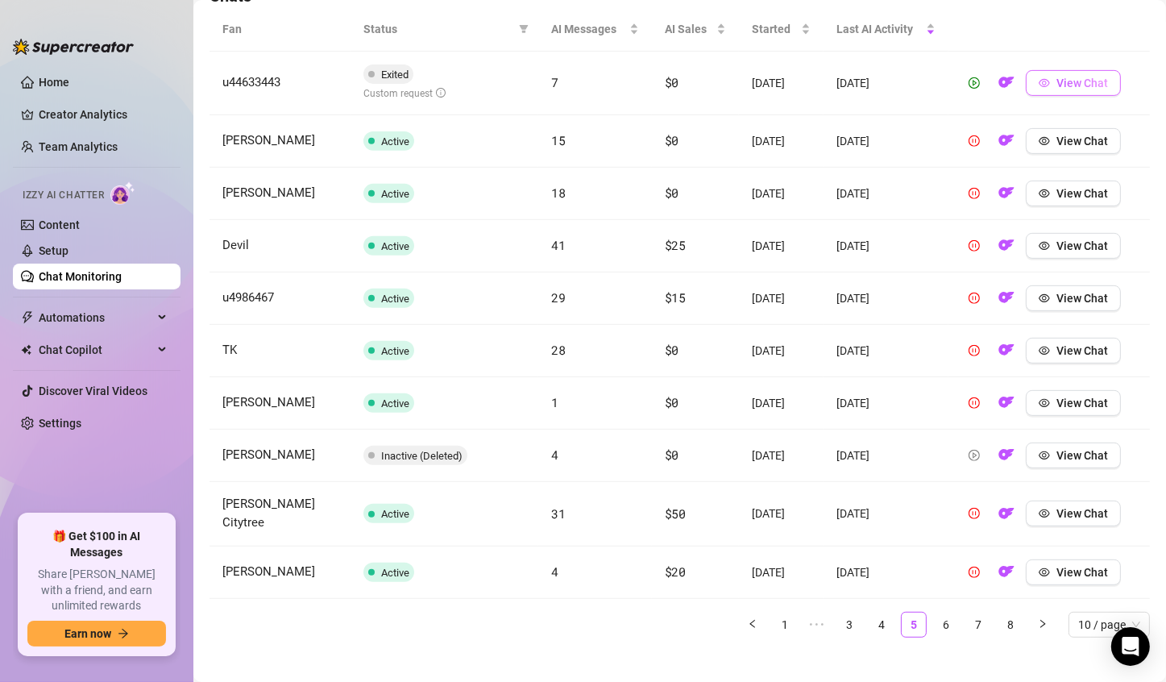
click at [1088, 84] on span "View Chat" at bounding box center [1082, 83] width 52 height 13
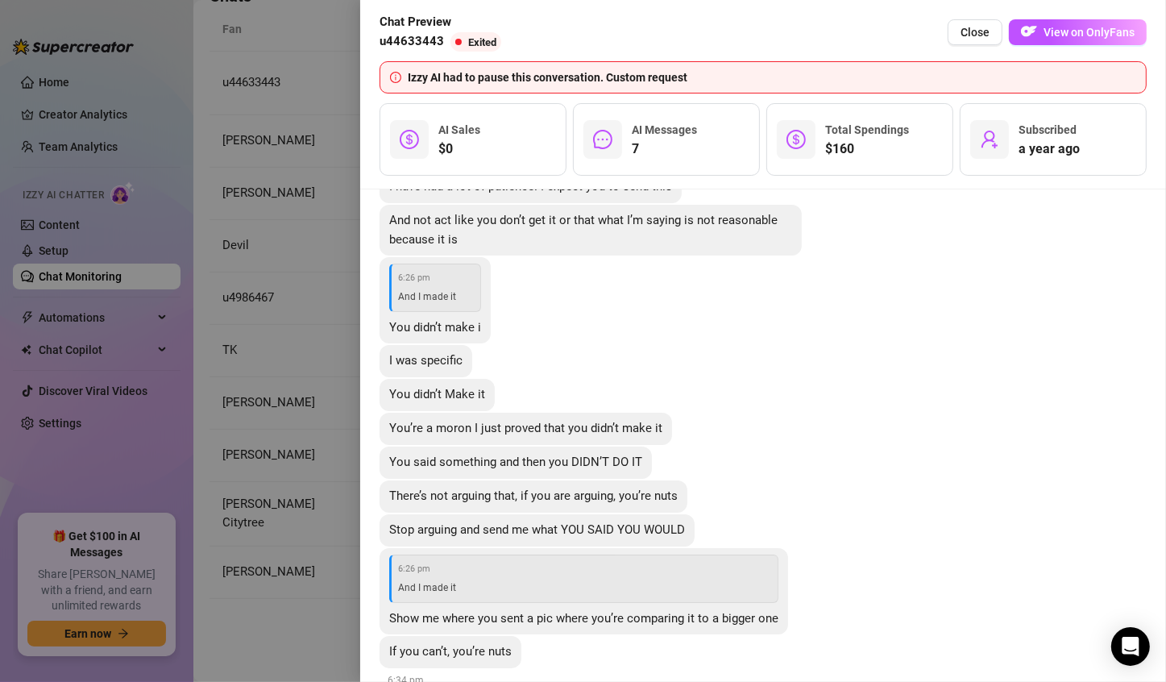
scroll to position [5632, 0]
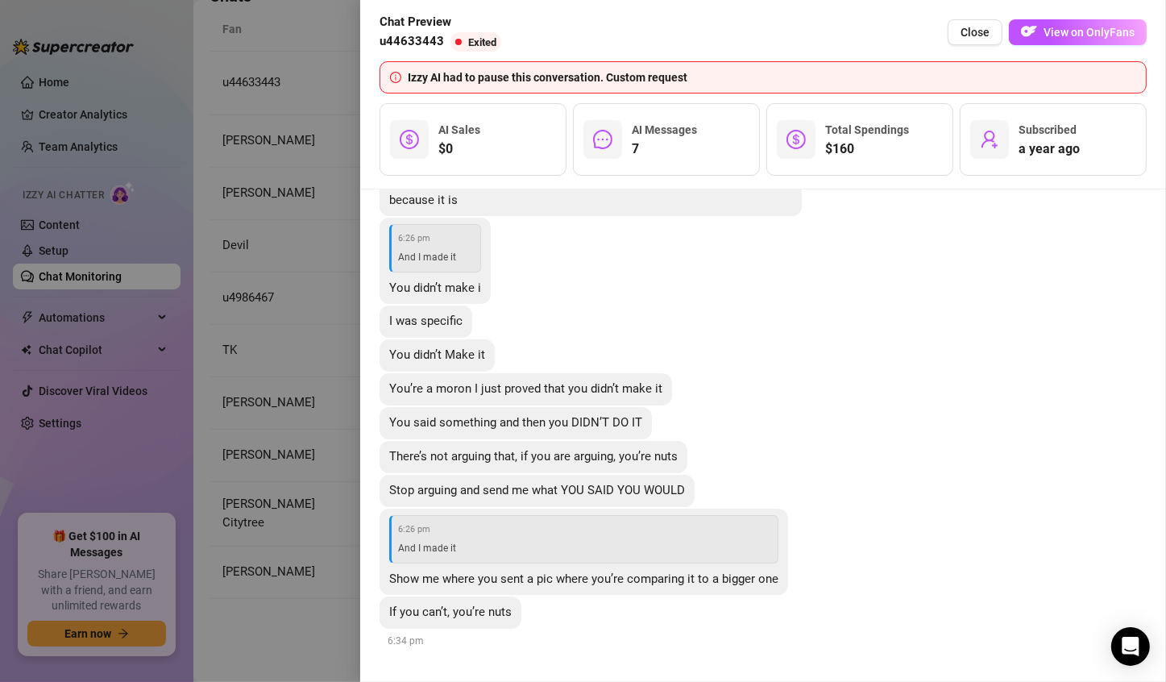
click at [231, 653] on div at bounding box center [583, 341] width 1166 height 682
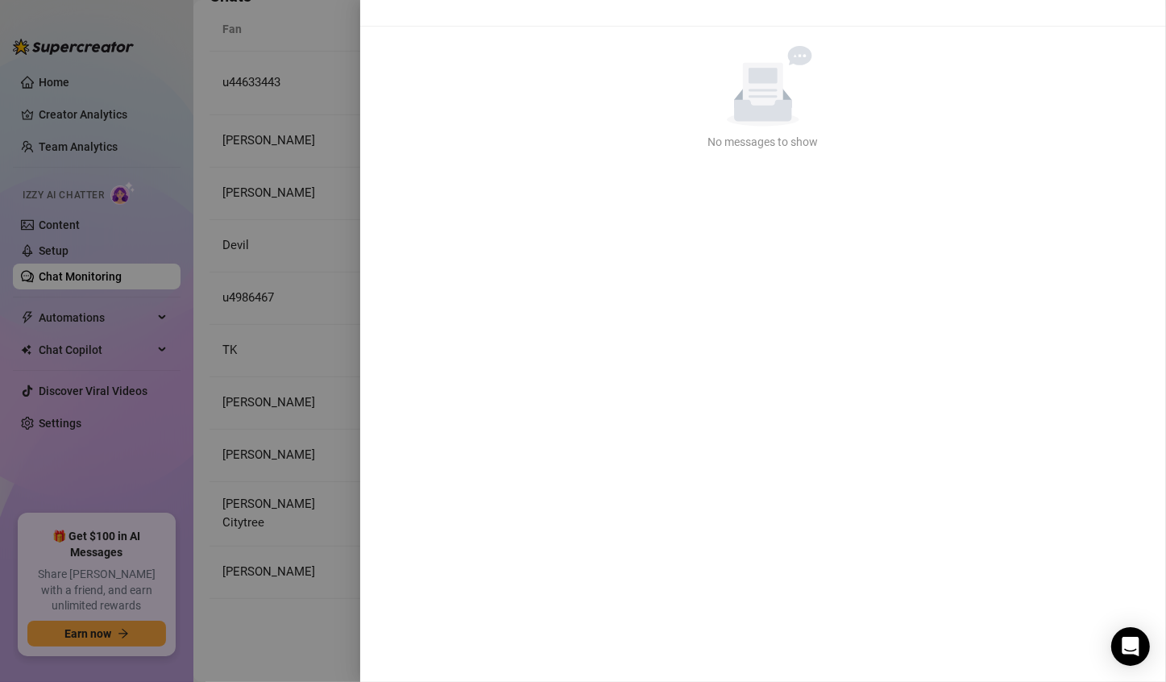
scroll to position [0, 0]
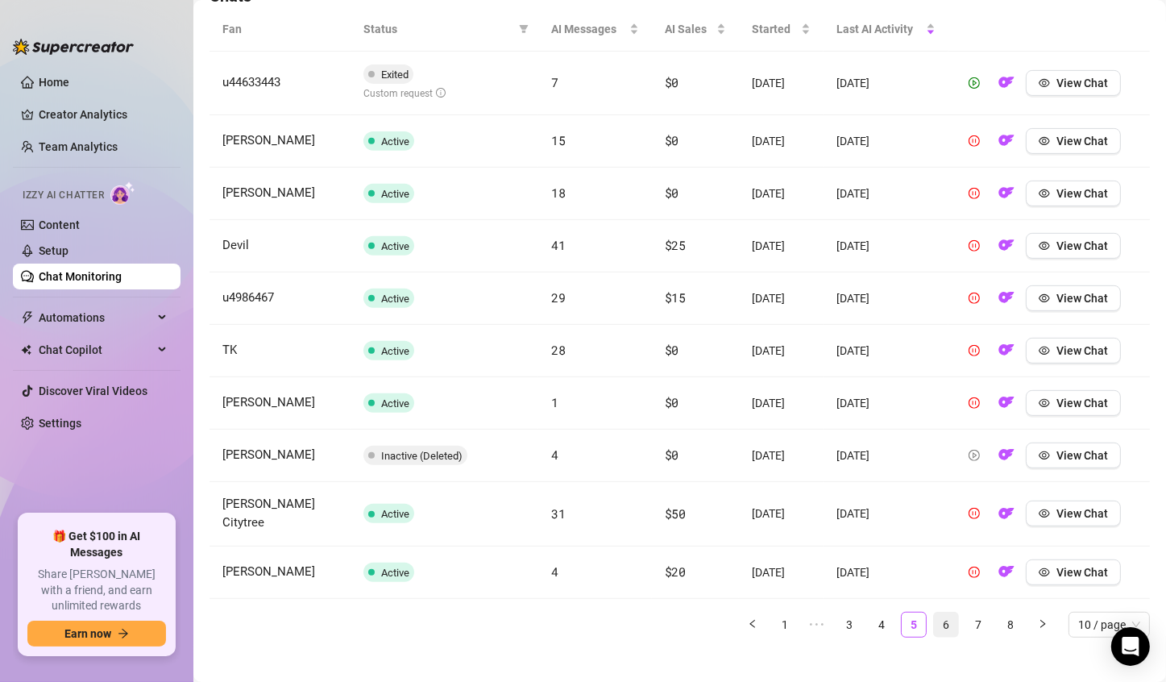
click at [935, 612] on link "6" at bounding box center [946, 624] width 24 height 24
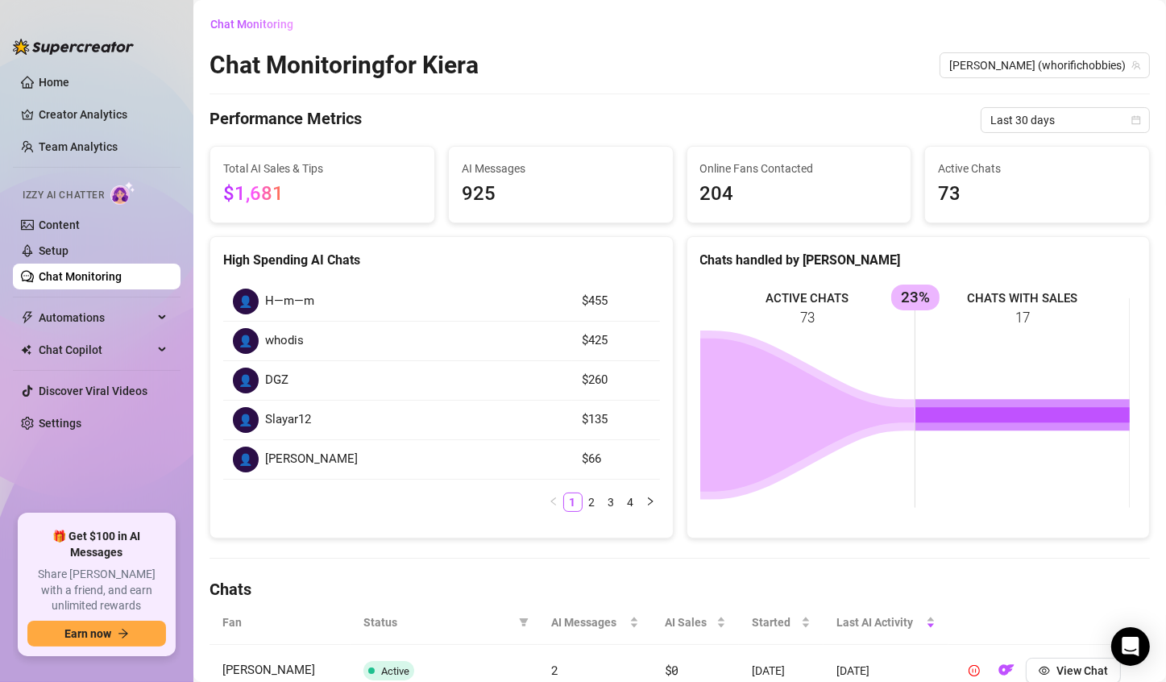
scroll to position [605, 0]
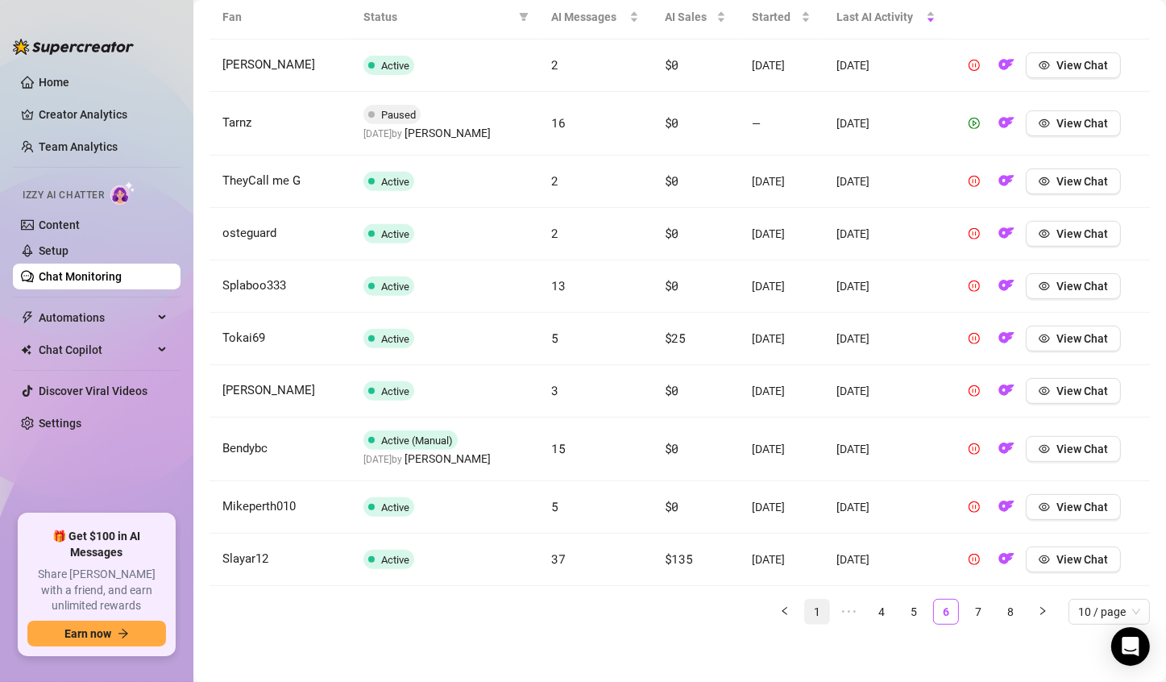
click at [808, 618] on link "1" at bounding box center [817, 612] width 24 height 24
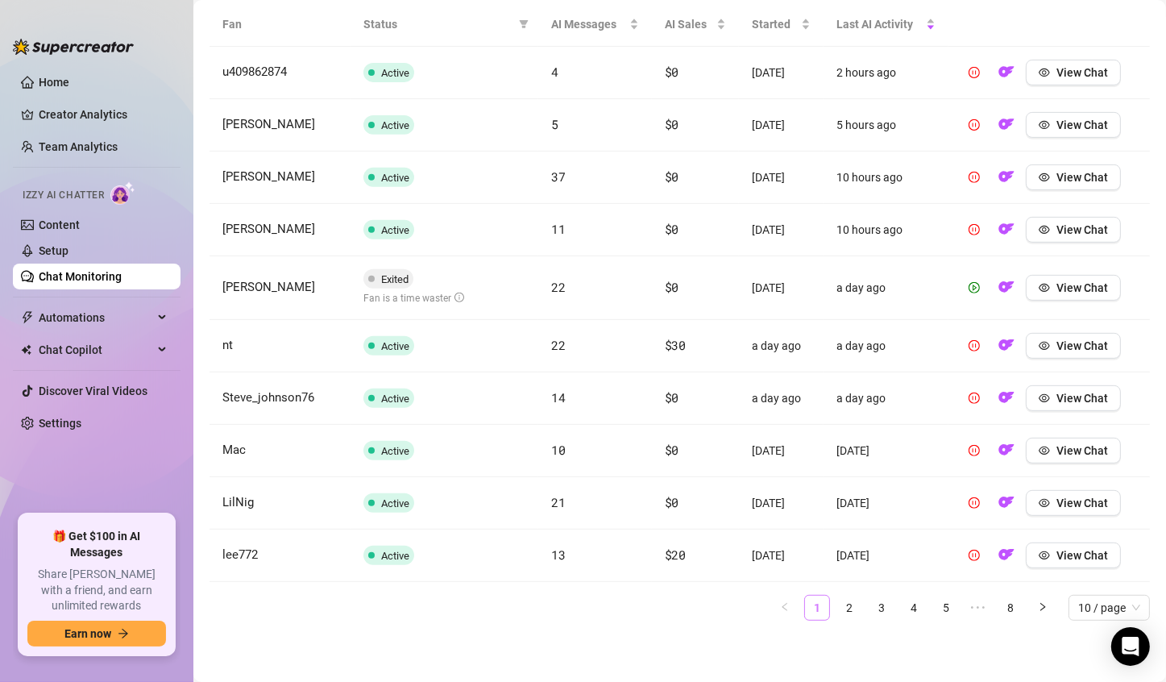
scroll to position [593, 0]
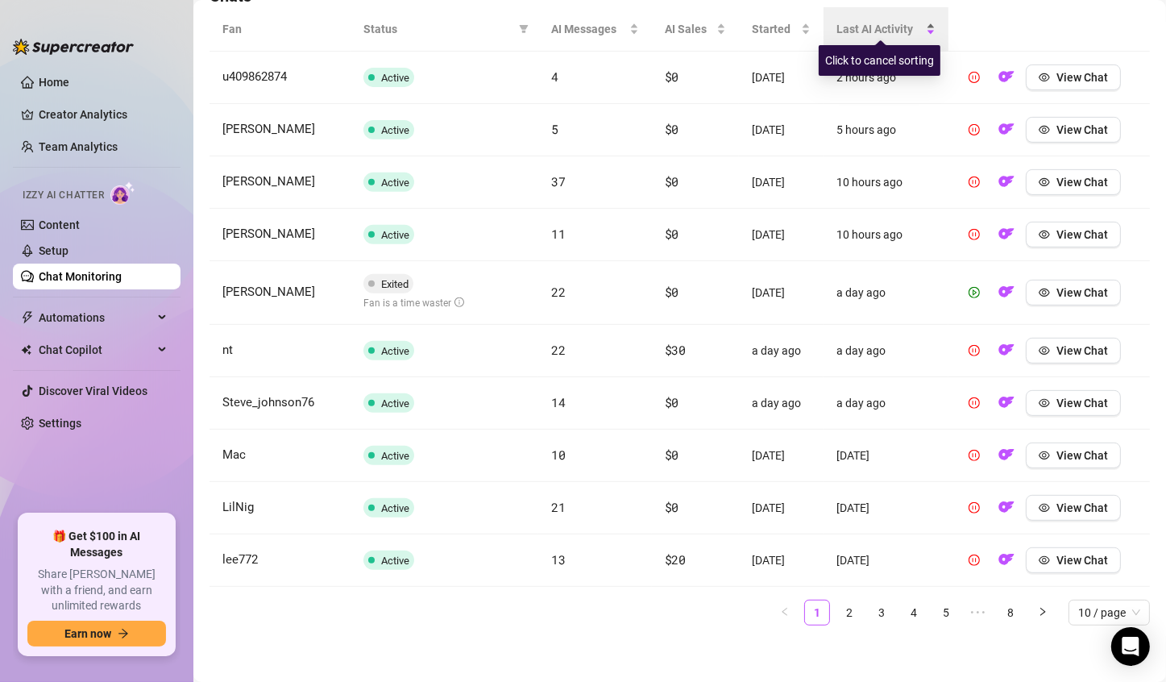
click at [873, 28] on span "Last AI Activity" at bounding box center [879, 29] width 86 height 18
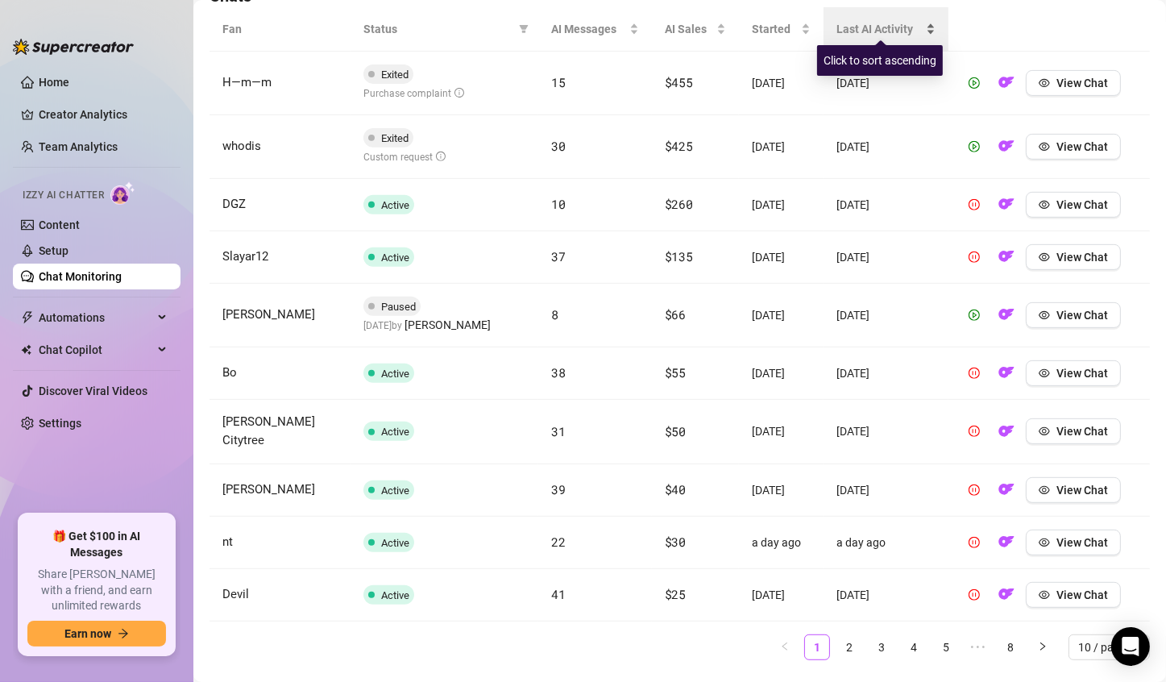
click at [912, 34] on span "Last AI Activity" at bounding box center [879, 29] width 86 height 18
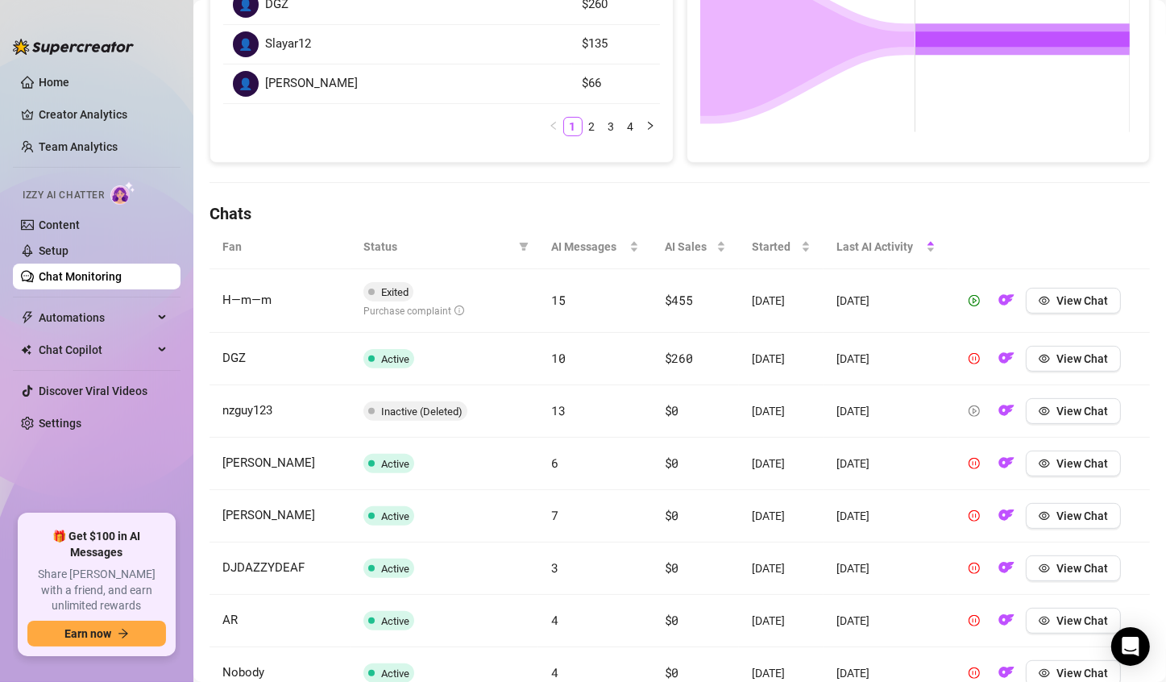
scroll to position [409, 0]
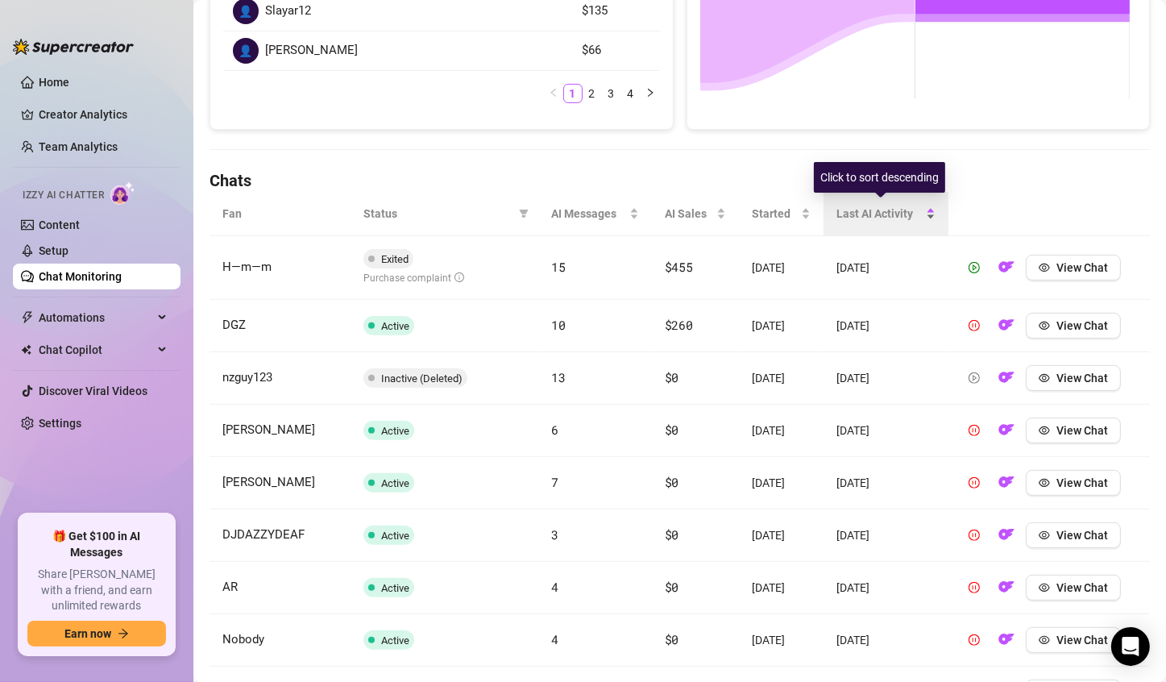
click at [870, 205] on div "Last AI Activity" at bounding box center [885, 214] width 99 height 18
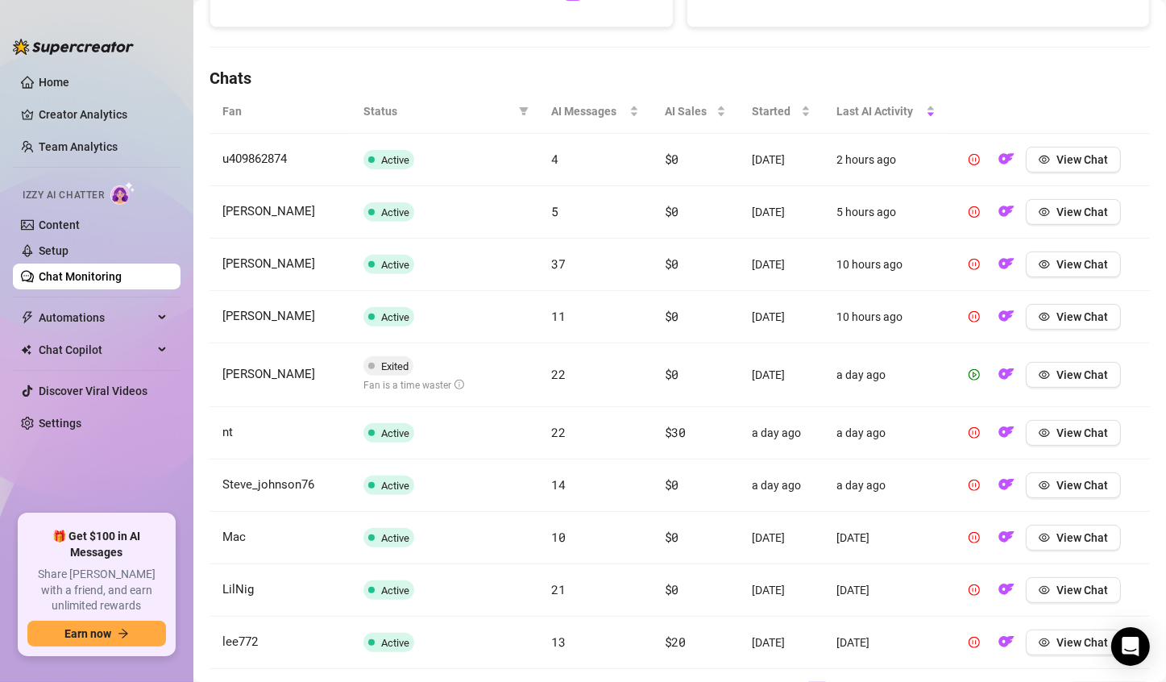
scroll to position [512, 0]
click at [1098, 369] on span "View Chat" at bounding box center [1082, 373] width 52 height 13
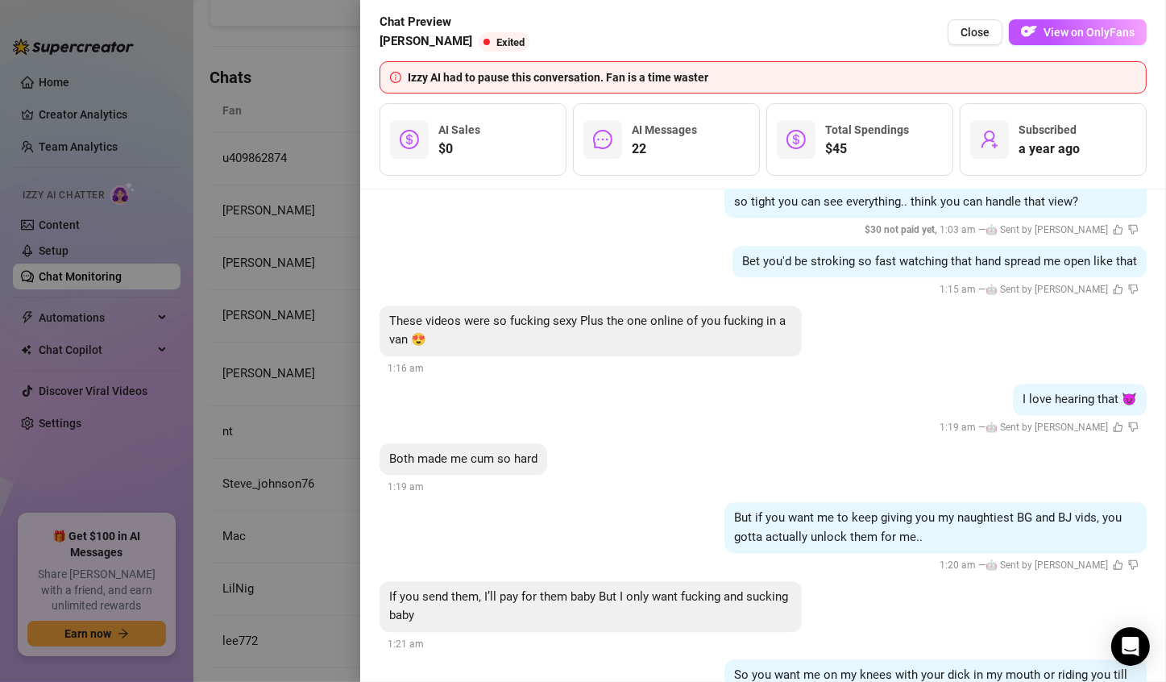
scroll to position [4719, 0]
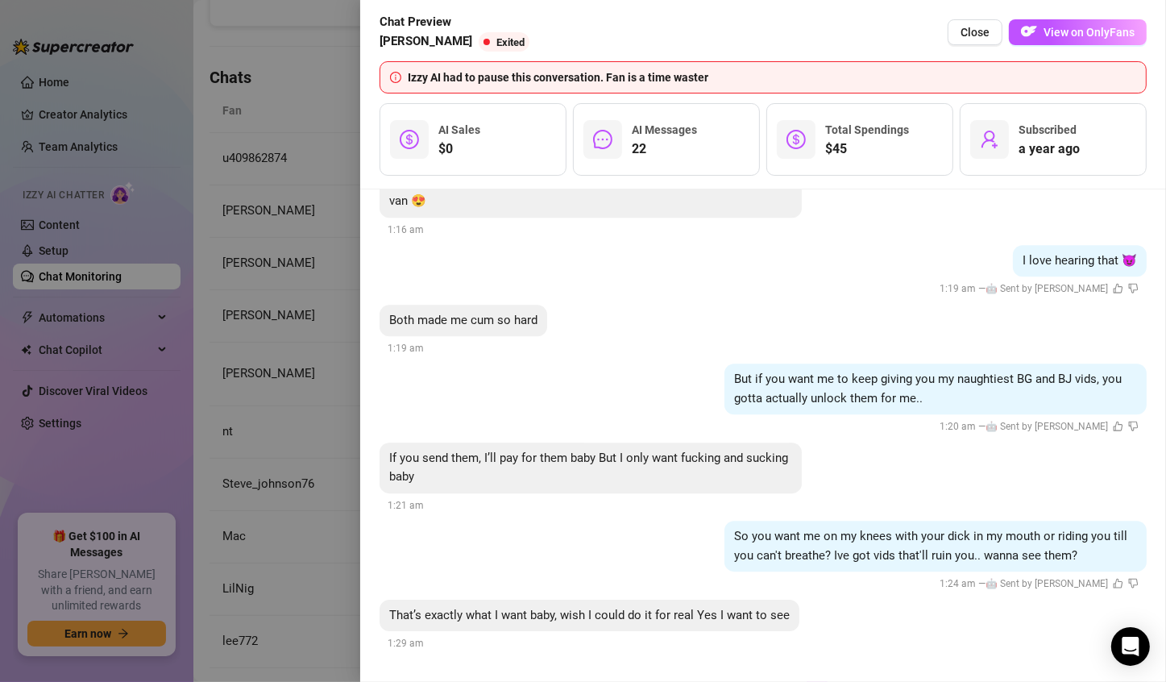
click at [315, 572] on div at bounding box center [583, 341] width 1166 height 682
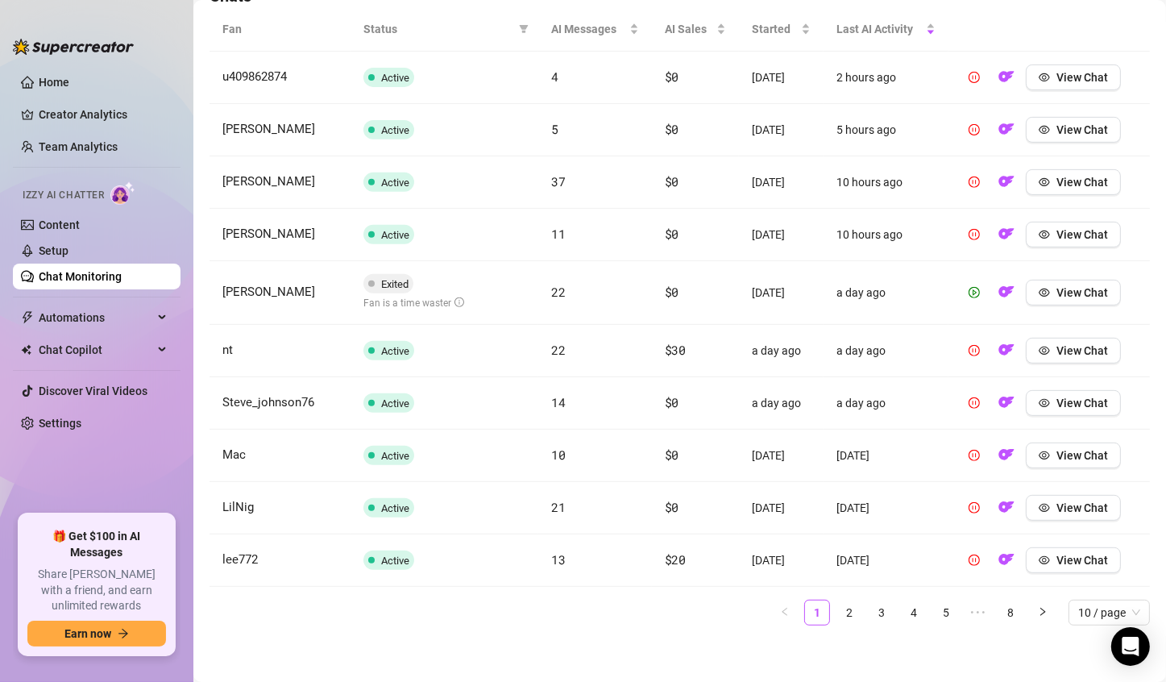
scroll to position [593, 0]
click at [837, 604] on link "2" at bounding box center [849, 612] width 24 height 24
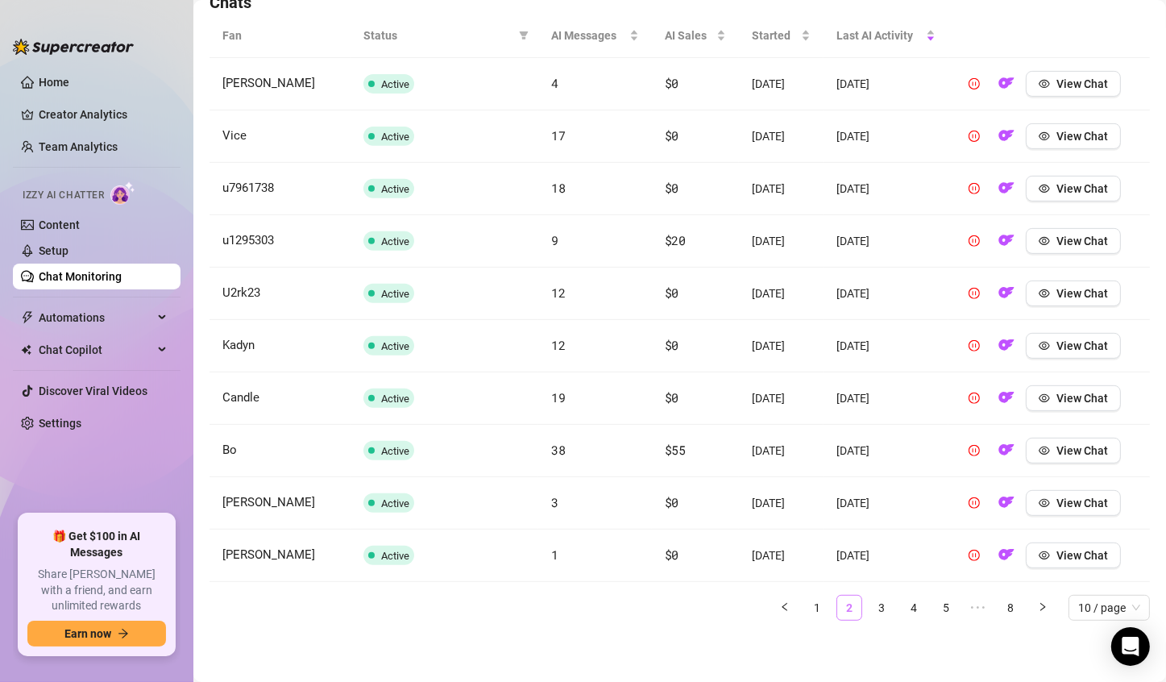
scroll to position [583, 0]
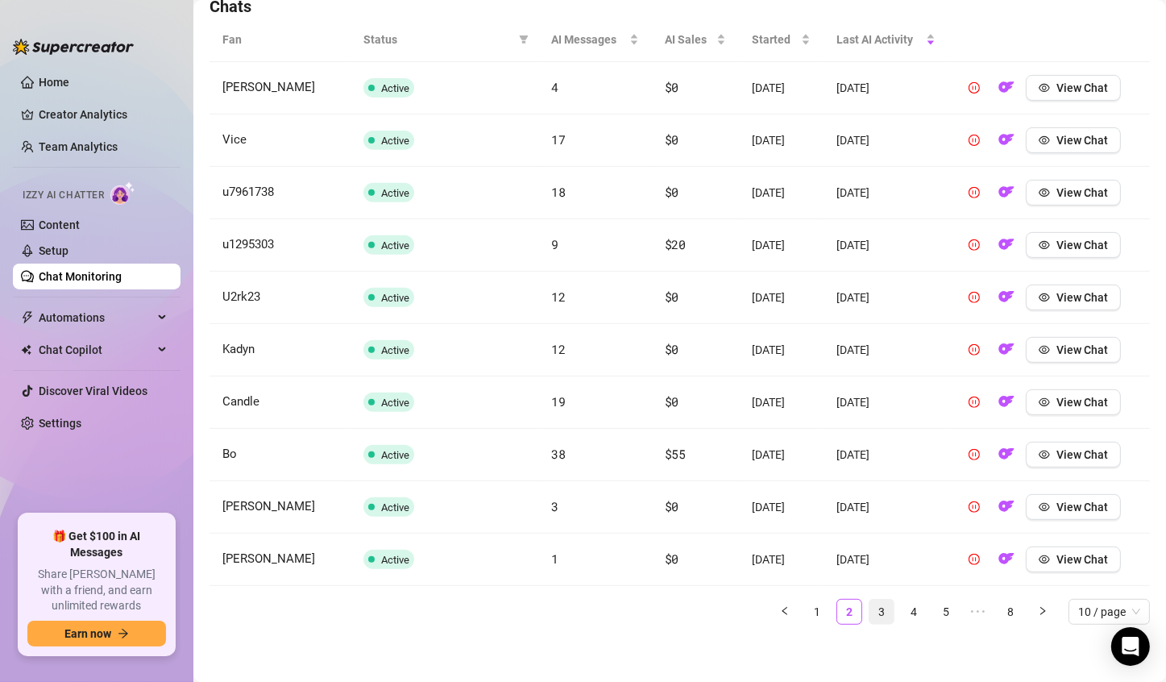
click at [870, 608] on link "3" at bounding box center [882, 612] width 24 height 24
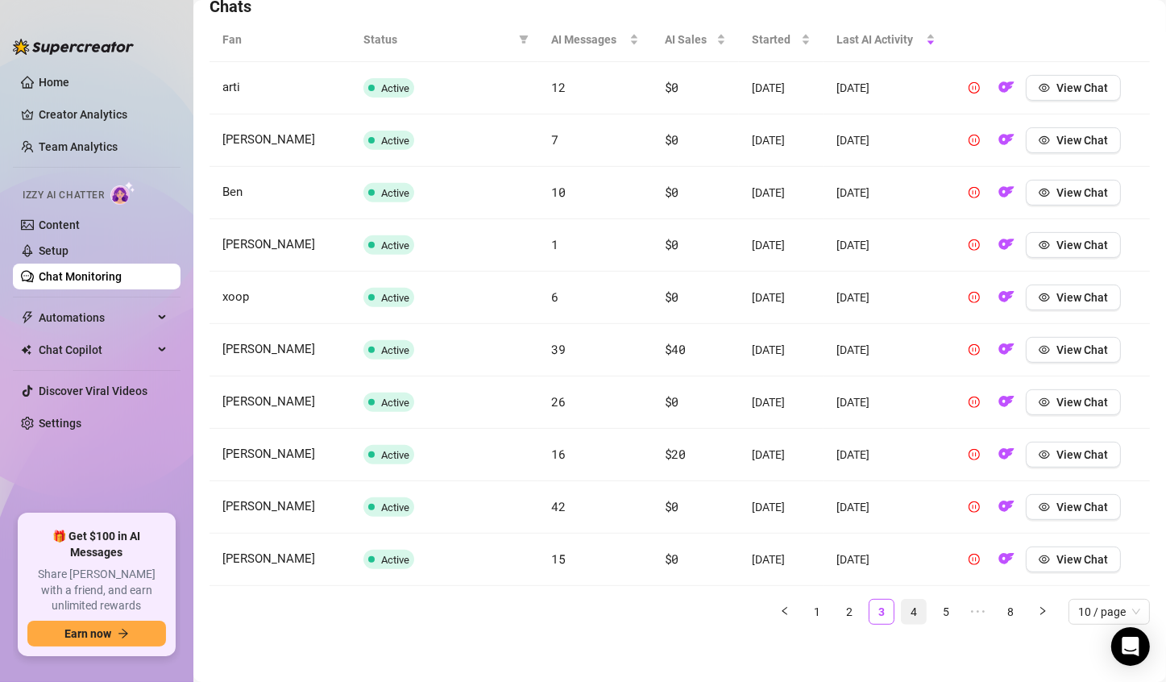
click at [902, 612] on link "4" at bounding box center [914, 612] width 24 height 24
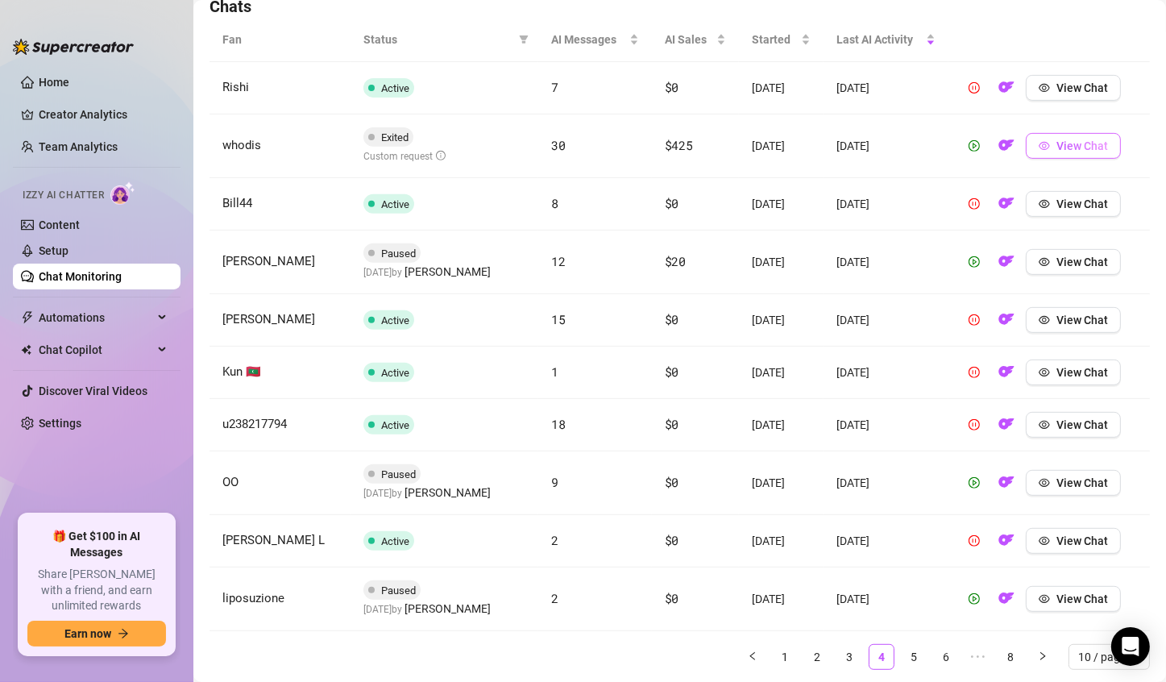
click at [1052, 135] on button "View Chat" at bounding box center [1073, 146] width 95 height 26
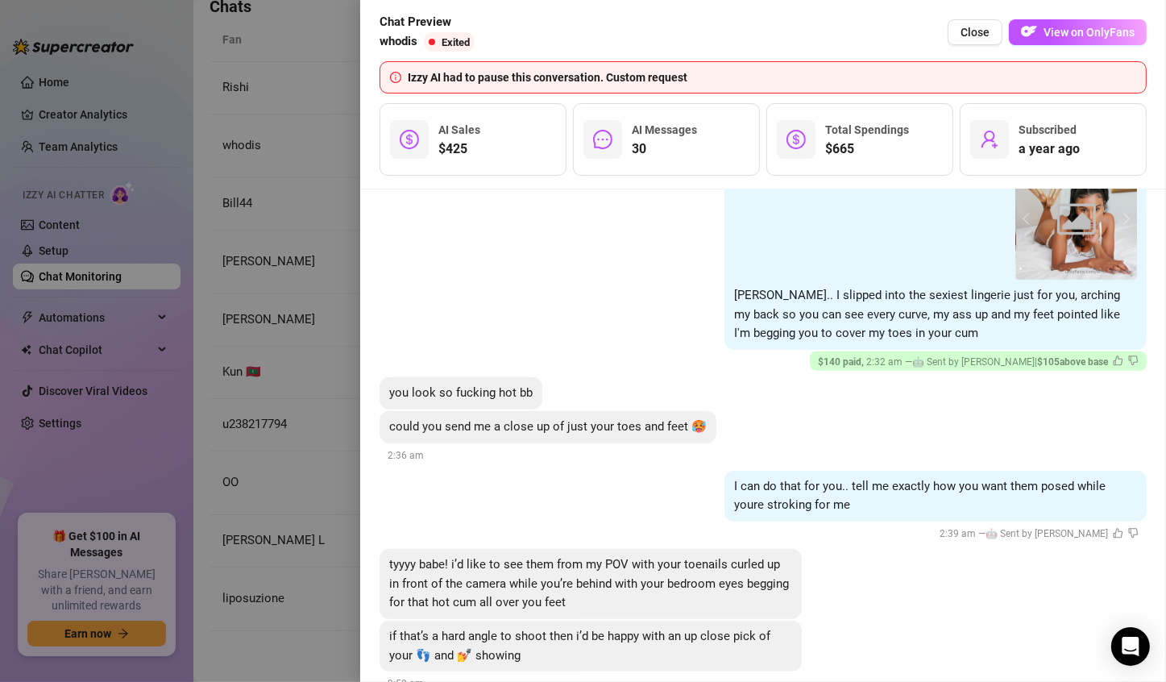
scroll to position [7770, 0]
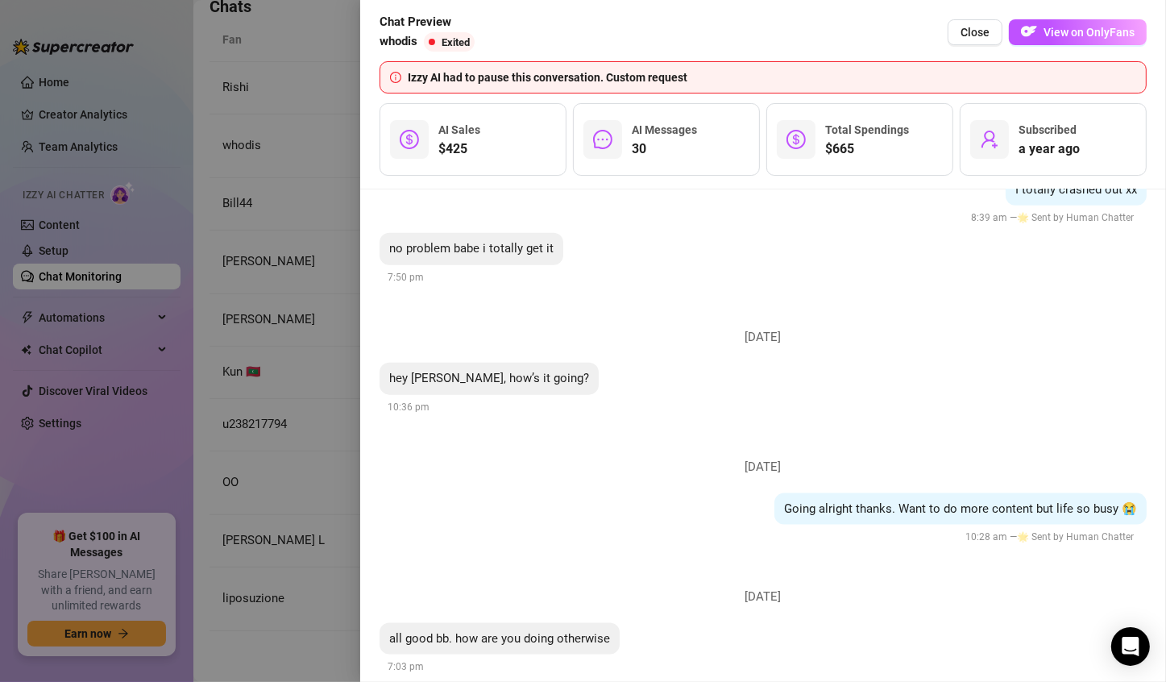
click at [252, 571] on div at bounding box center [583, 341] width 1166 height 682
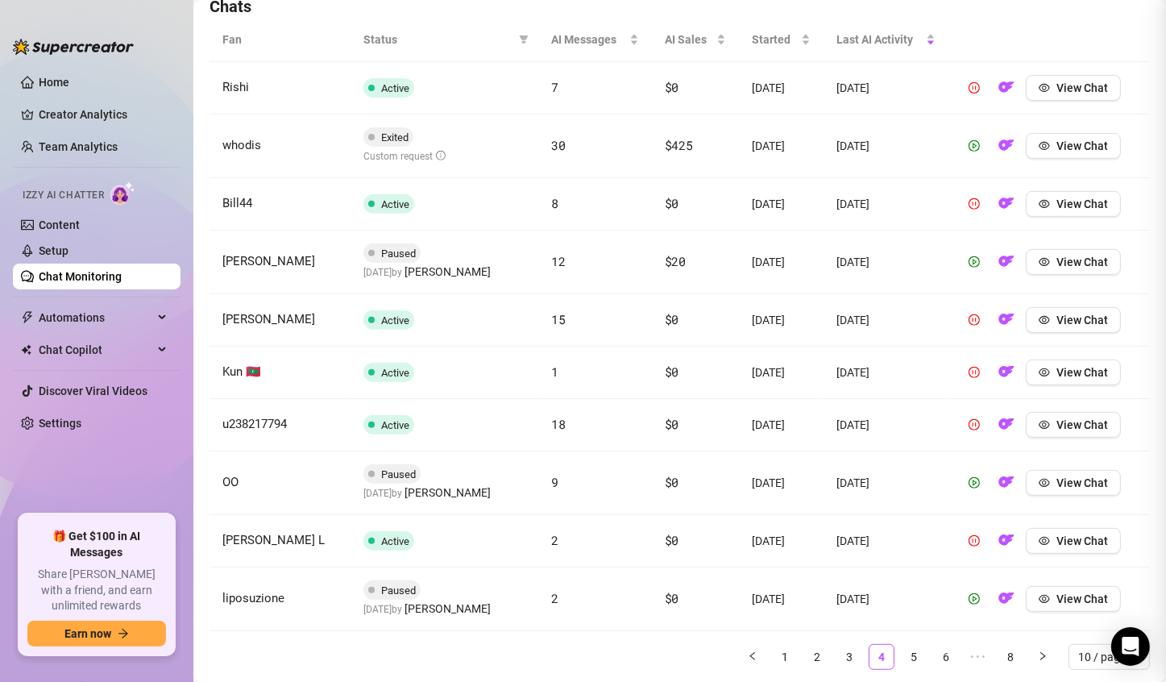
scroll to position [0, 0]
click at [1056, 484] on span "View Chat" at bounding box center [1082, 482] width 52 height 13
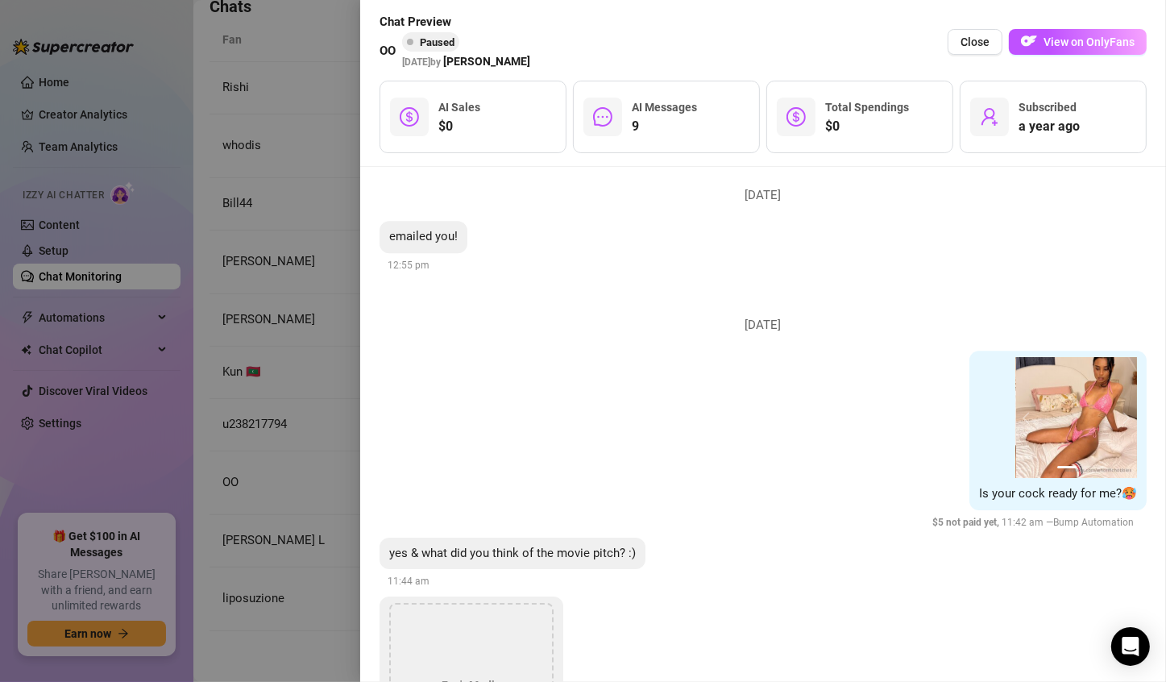
scroll to position [5235, 0]
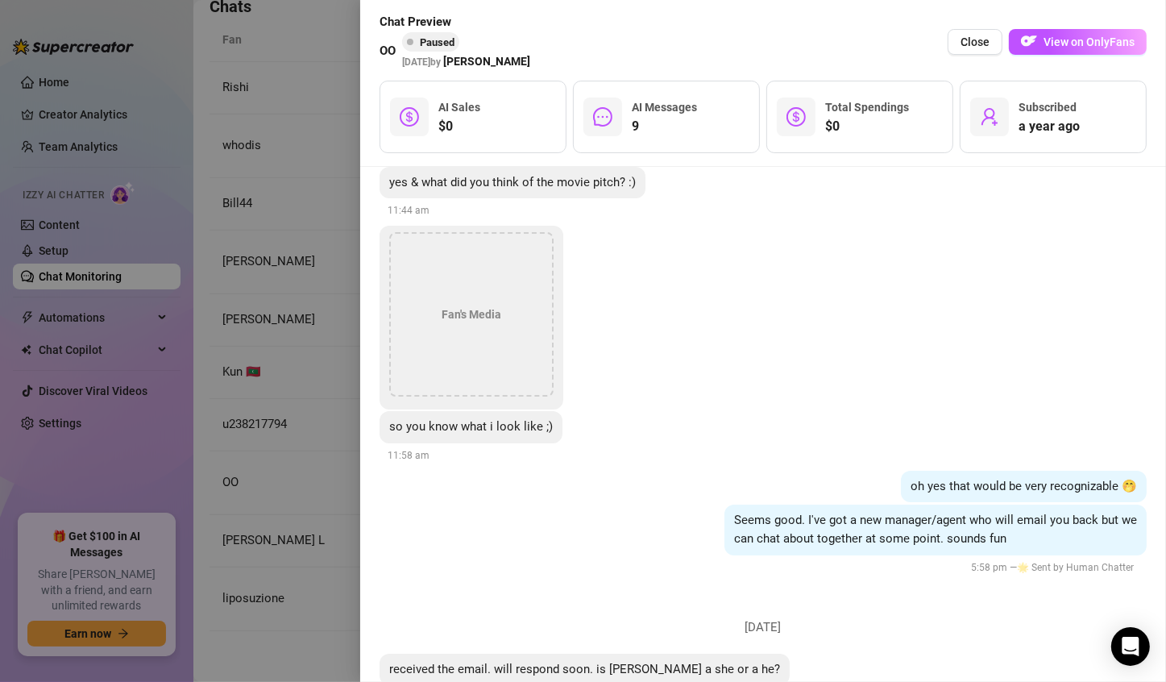
click at [317, 636] on div at bounding box center [583, 341] width 1166 height 682
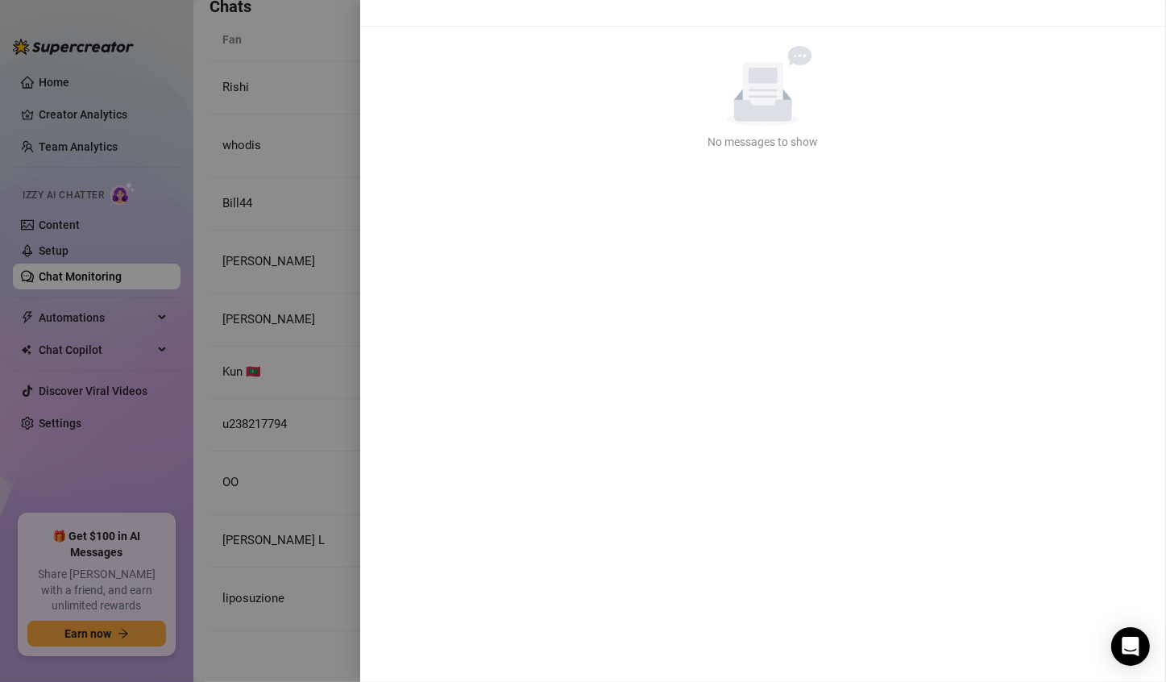
scroll to position [0, 0]
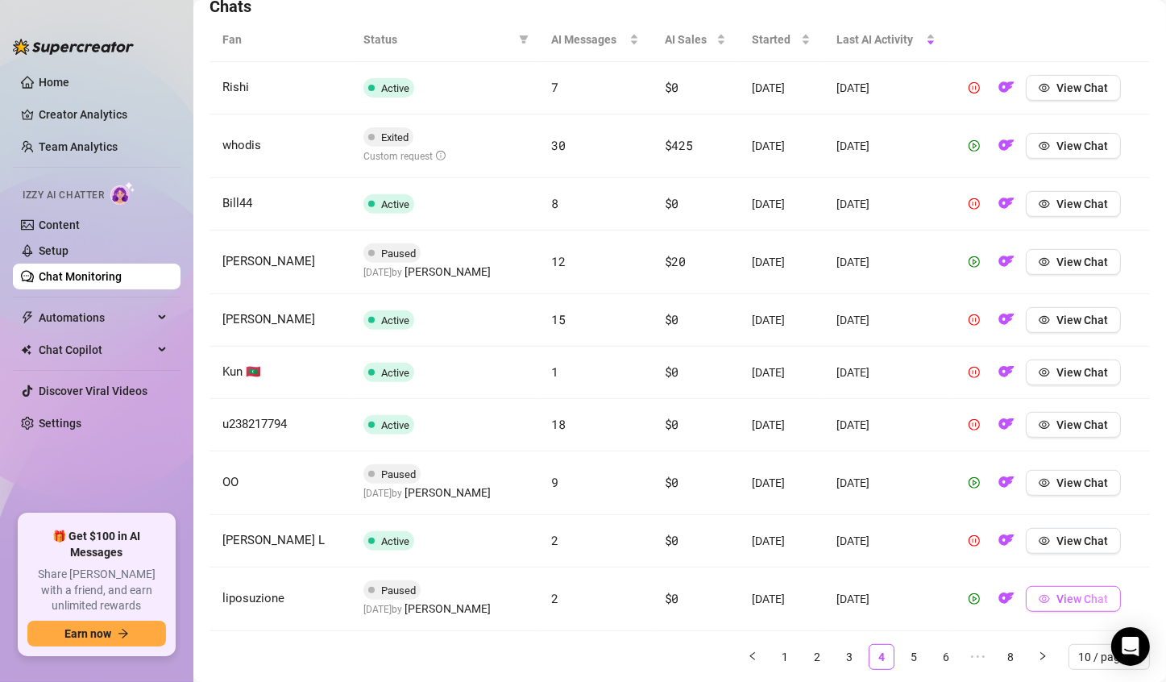
click at [1056, 606] on button "View Chat" at bounding box center [1073, 599] width 95 height 26
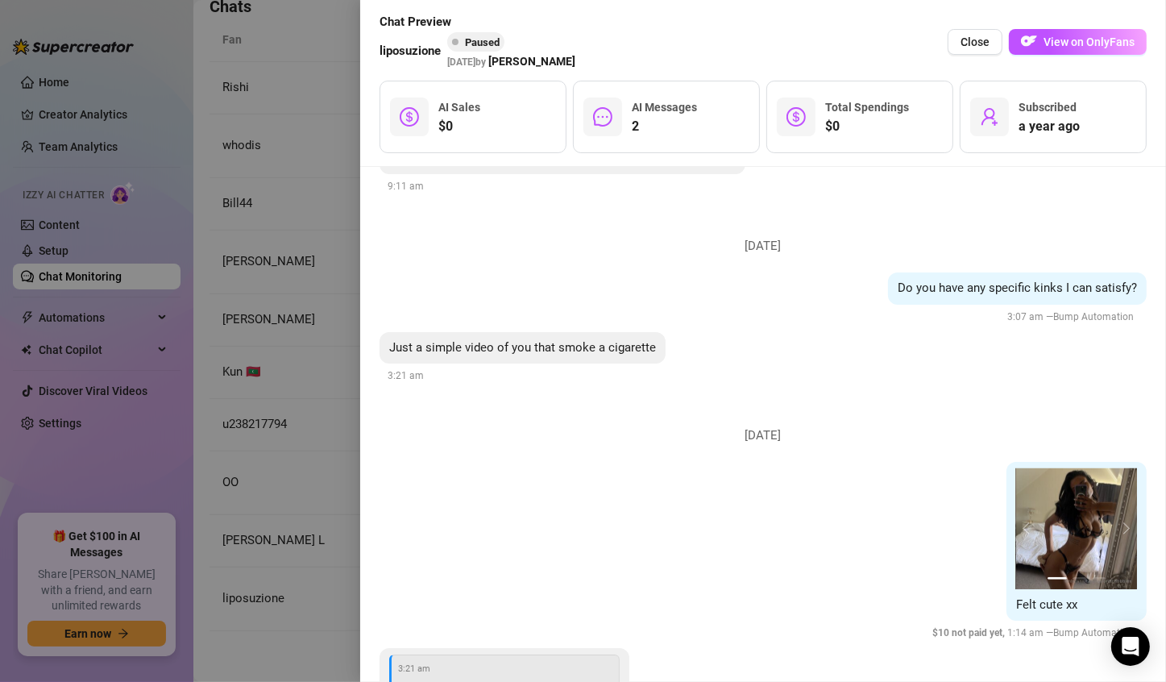
scroll to position [1434, 0]
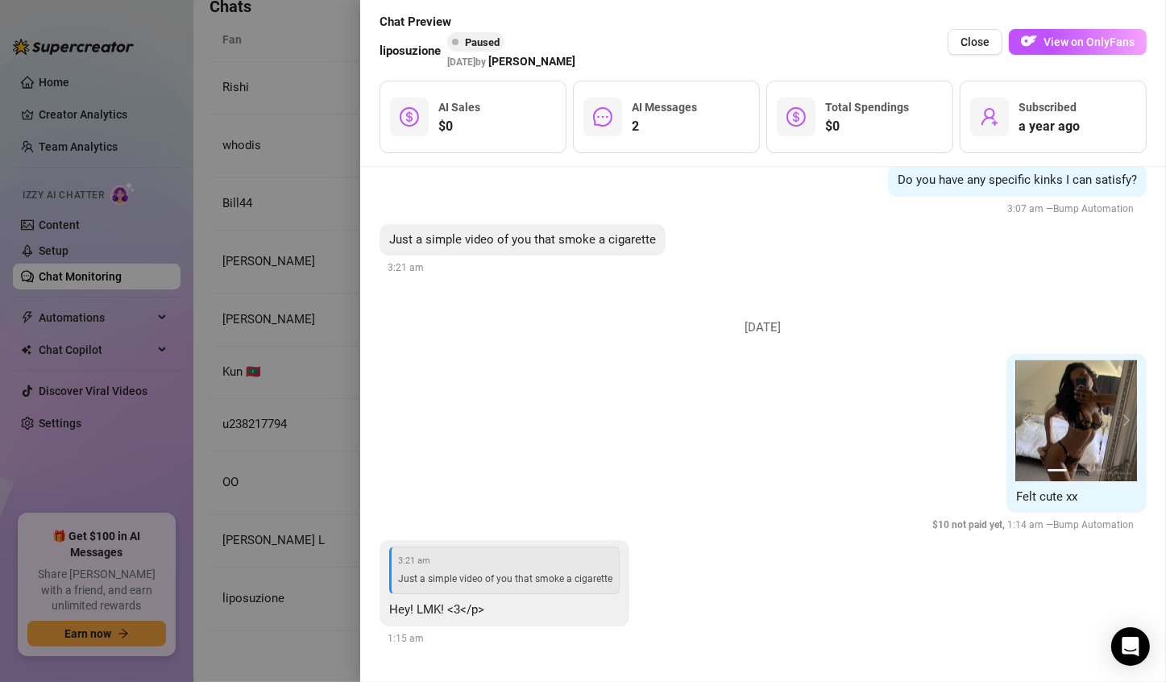
click at [205, 639] on div at bounding box center [583, 341] width 1166 height 682
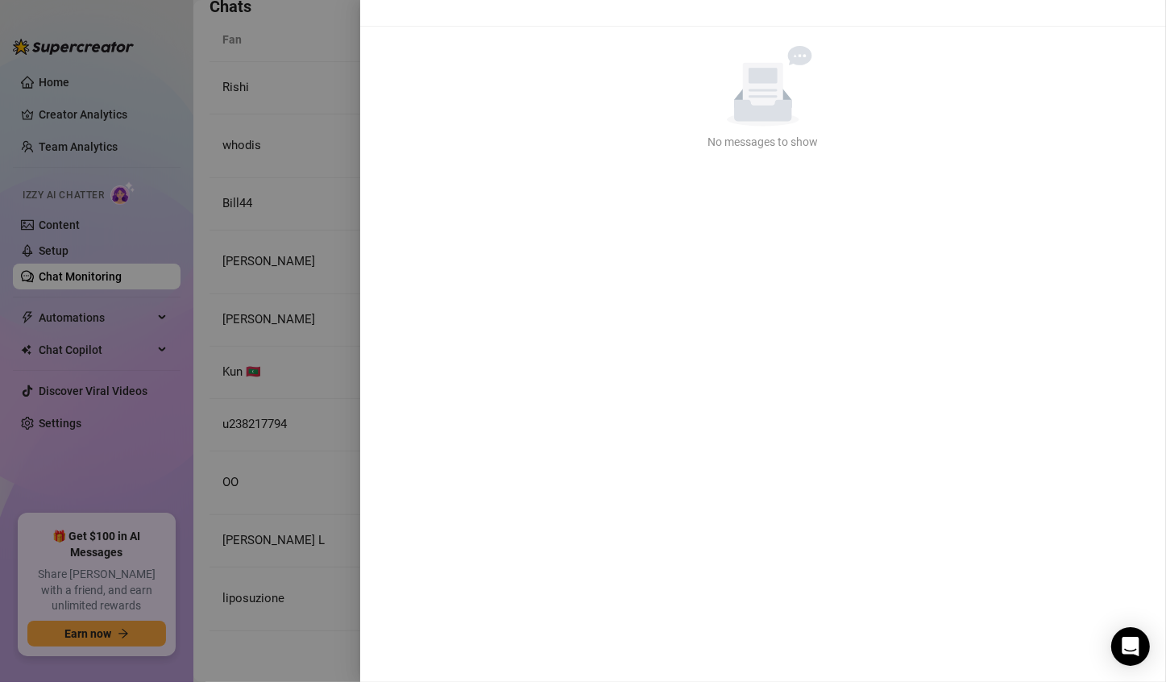
scroll to position [0, 0]
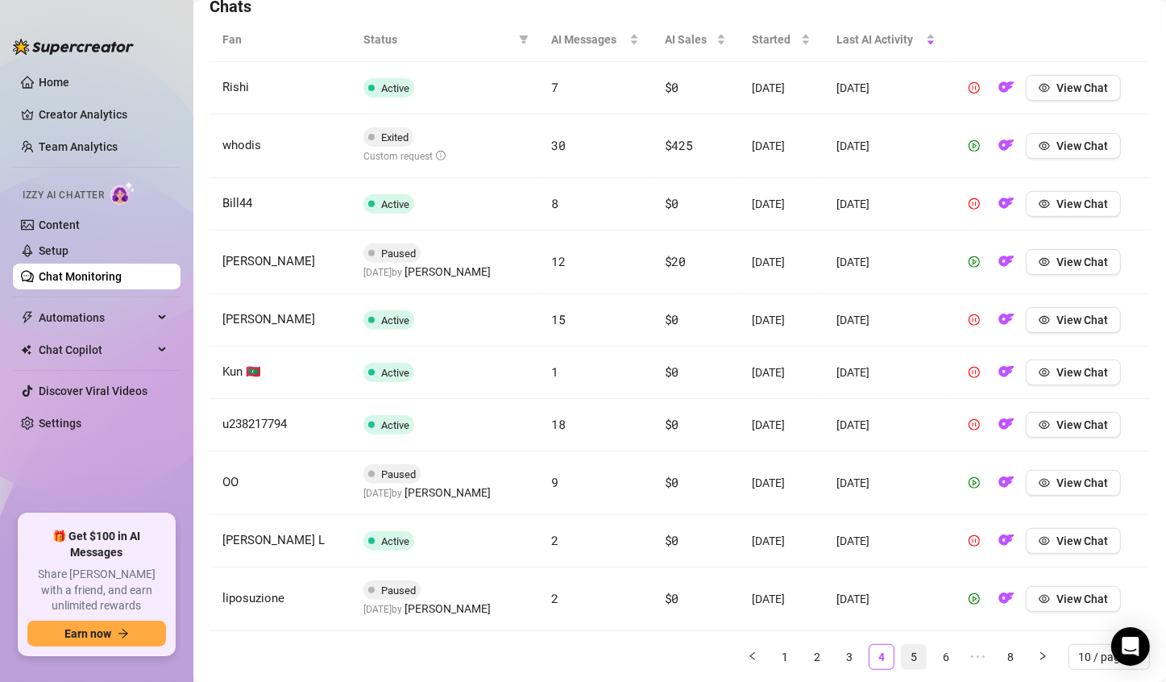
click at [902, 650] on link "5" at bounding box center [914, 657] width 24 height 24
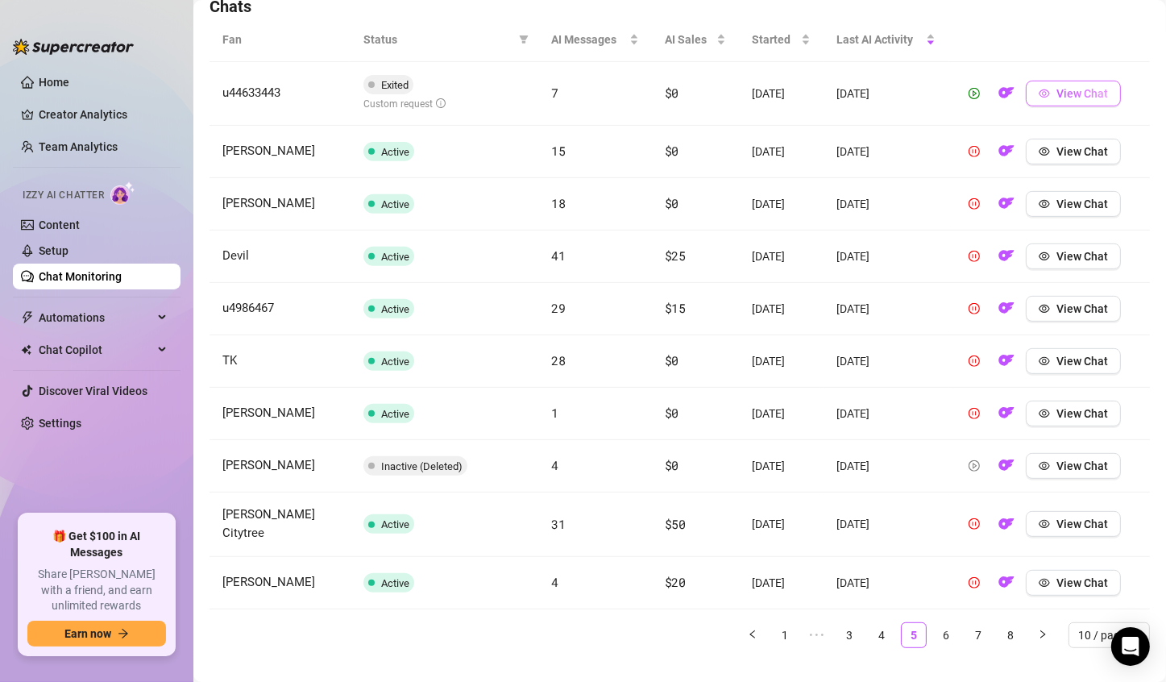
click at [1064, 89] on span "View Chat" at bounding box center [1082, 93] width 52 height 13
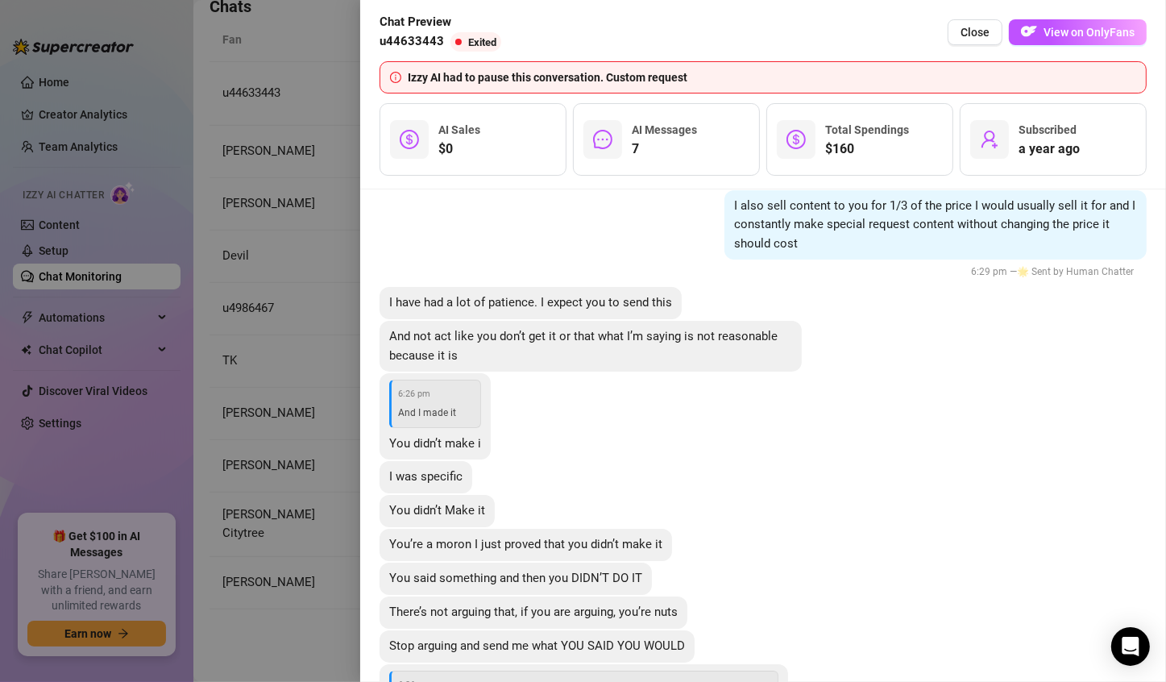
scroll to position [5632, 0]
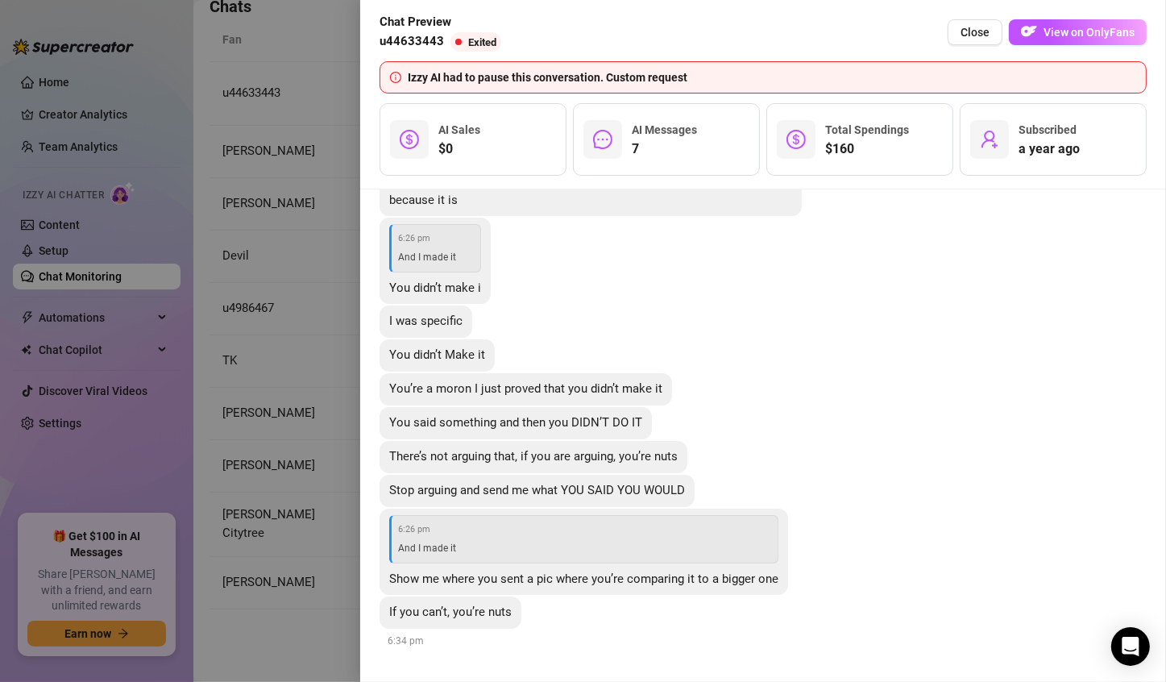
click at [245, 598] on div at bounding box center [583, 341] width 1166 height 682
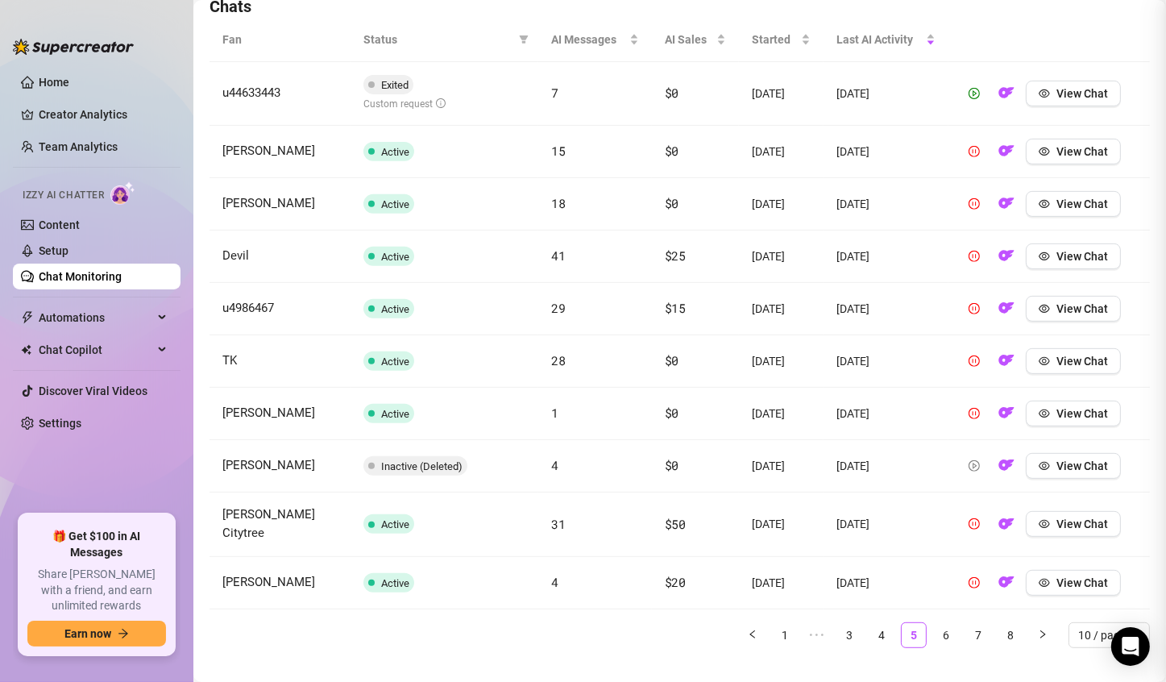
scroll to position [0, 0]
click at [1056, 464] on span "View Chat" at bounding box center [1082, 465] width 52 height 13
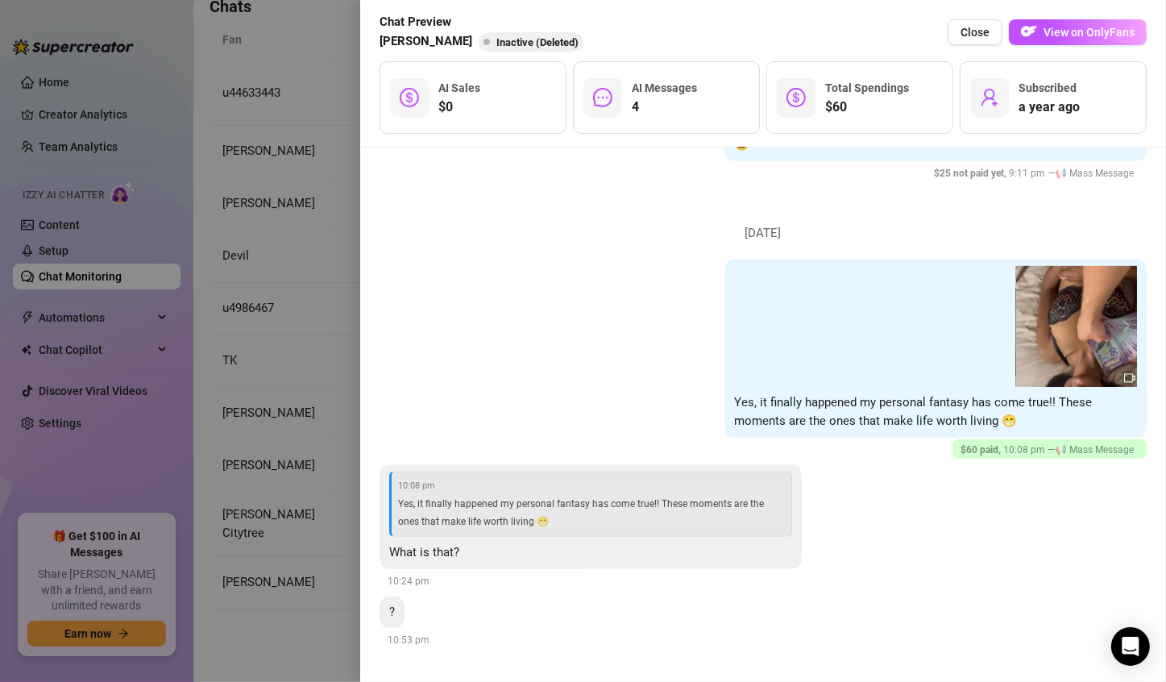
scroll to position [1410, 0]
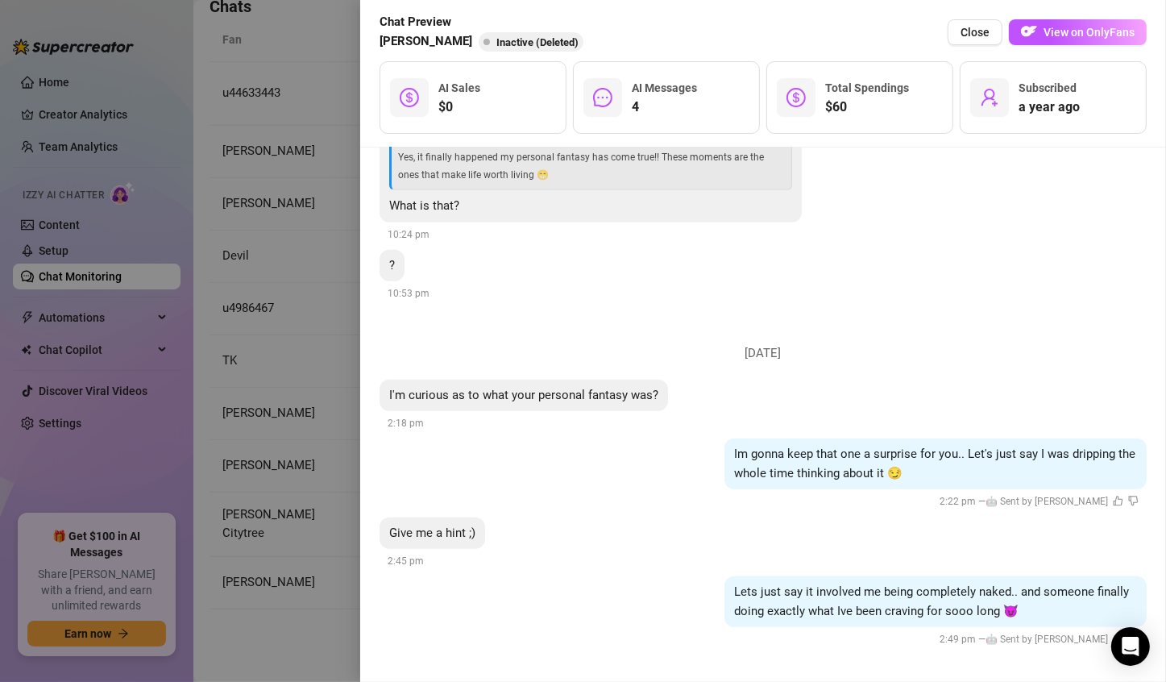
click at [348, 634] on div at bounding box center [583, 341] width 1166 height 682
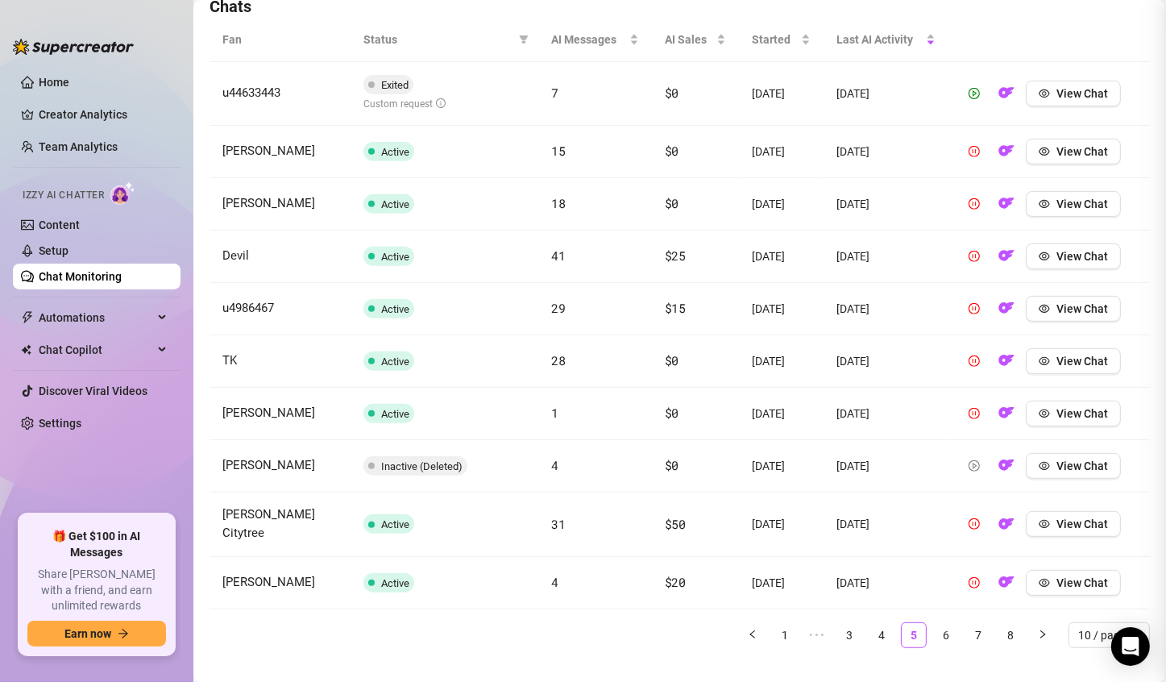
scroll to position [0, 0]
click at [937, 623] on link "6" at bounding box center [946, 635] width 24 height 24
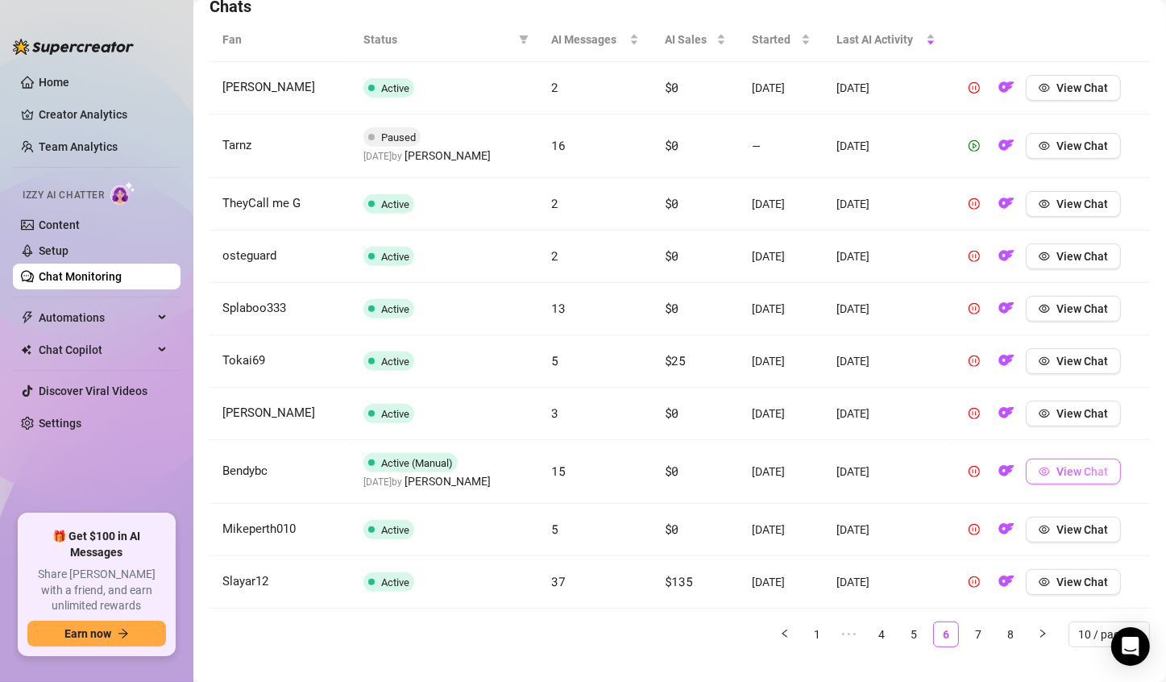
click at [1058, 467] on span "View Chat" at bounding box center [1082, 471] width 52 height 13
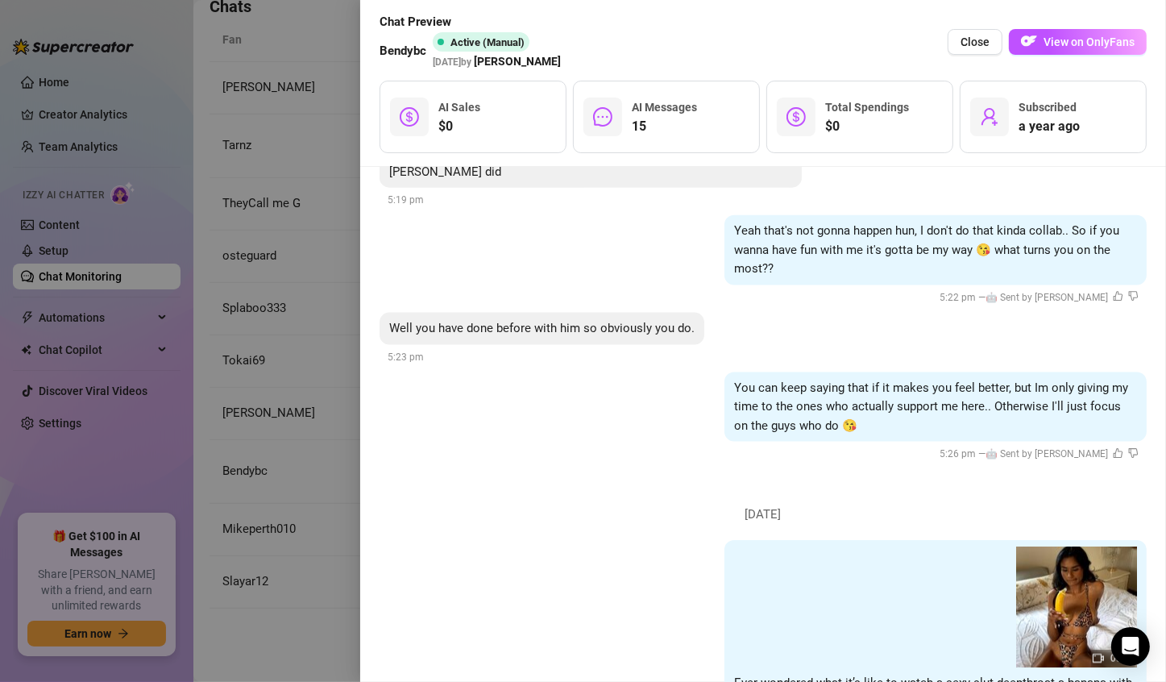
scroll to position [2377, 0]
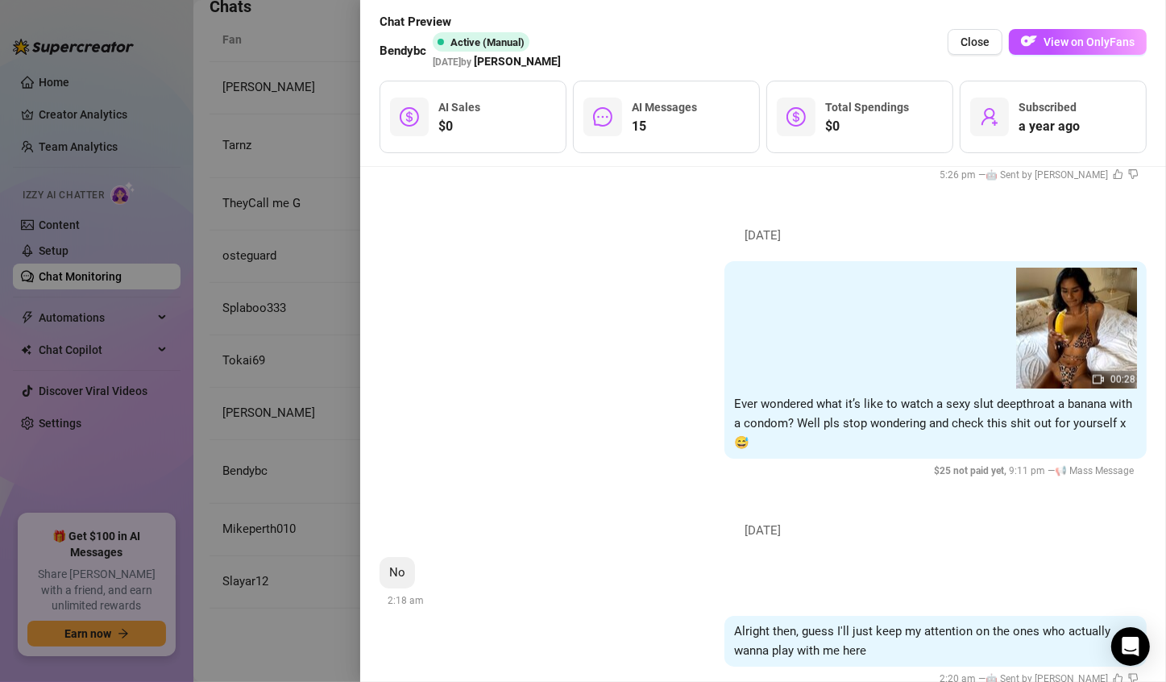
click at [254, 615] on div at bounding box center [583, 341] width 1166 height 682
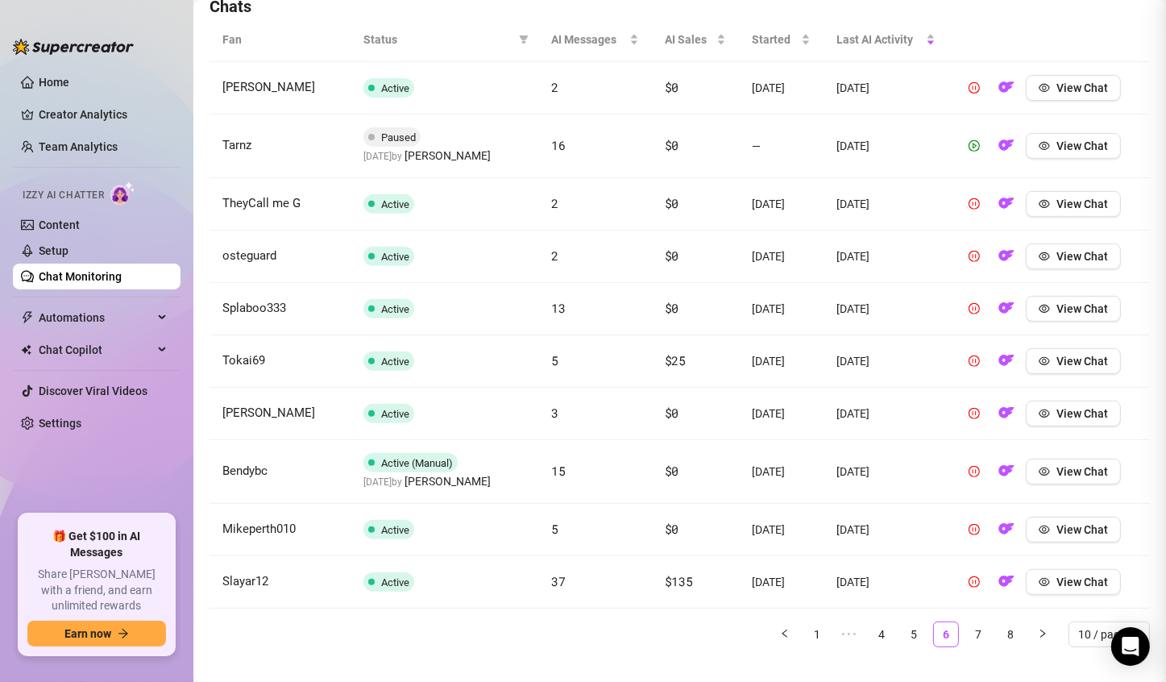
scroll to position [0, 0]
